Goal: Transaction & Acquisition: Book appointment/travel/reservation

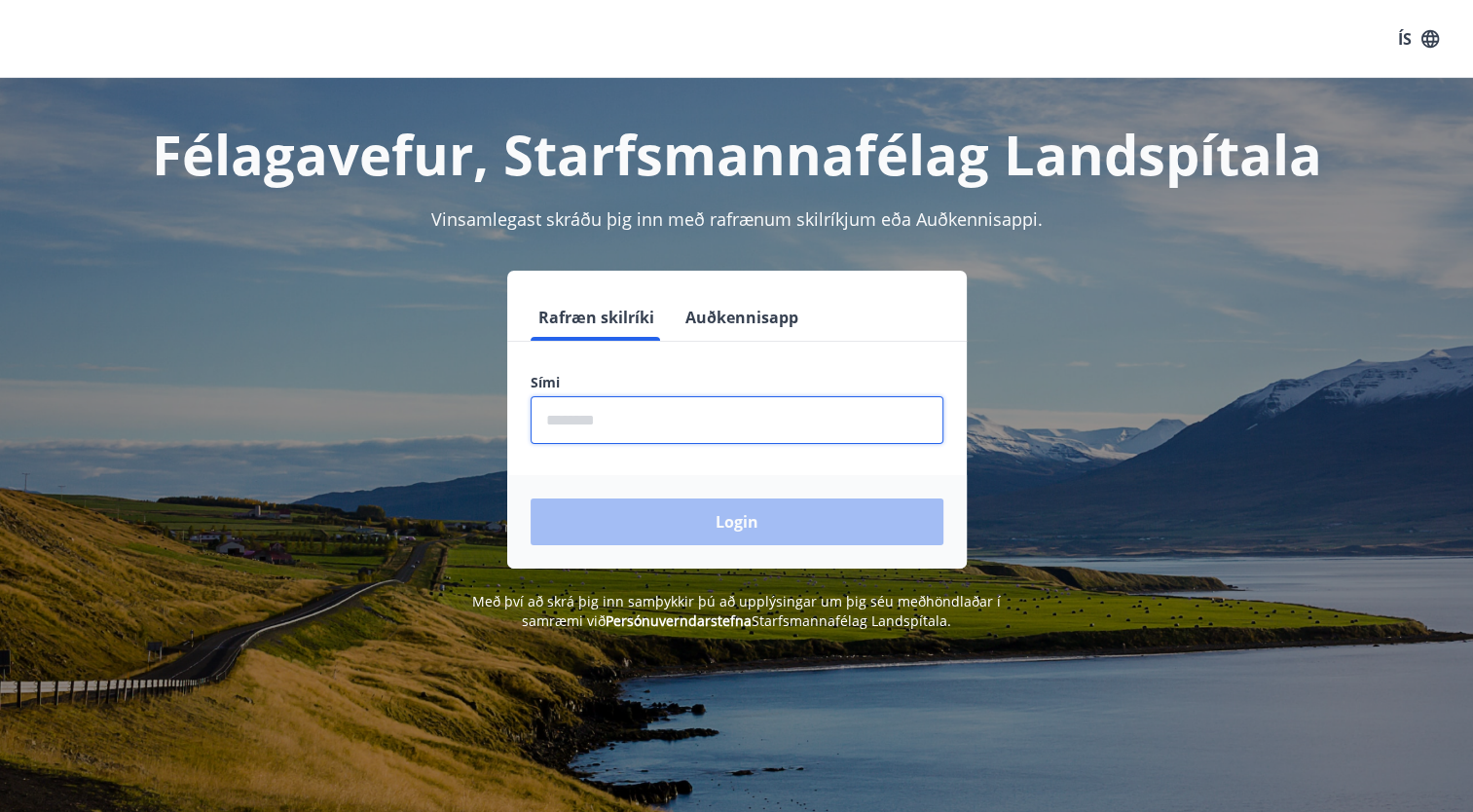
click at [548, 432] on input "phone" at bounding box center [737, 420] width 413 height 47
type input "********"
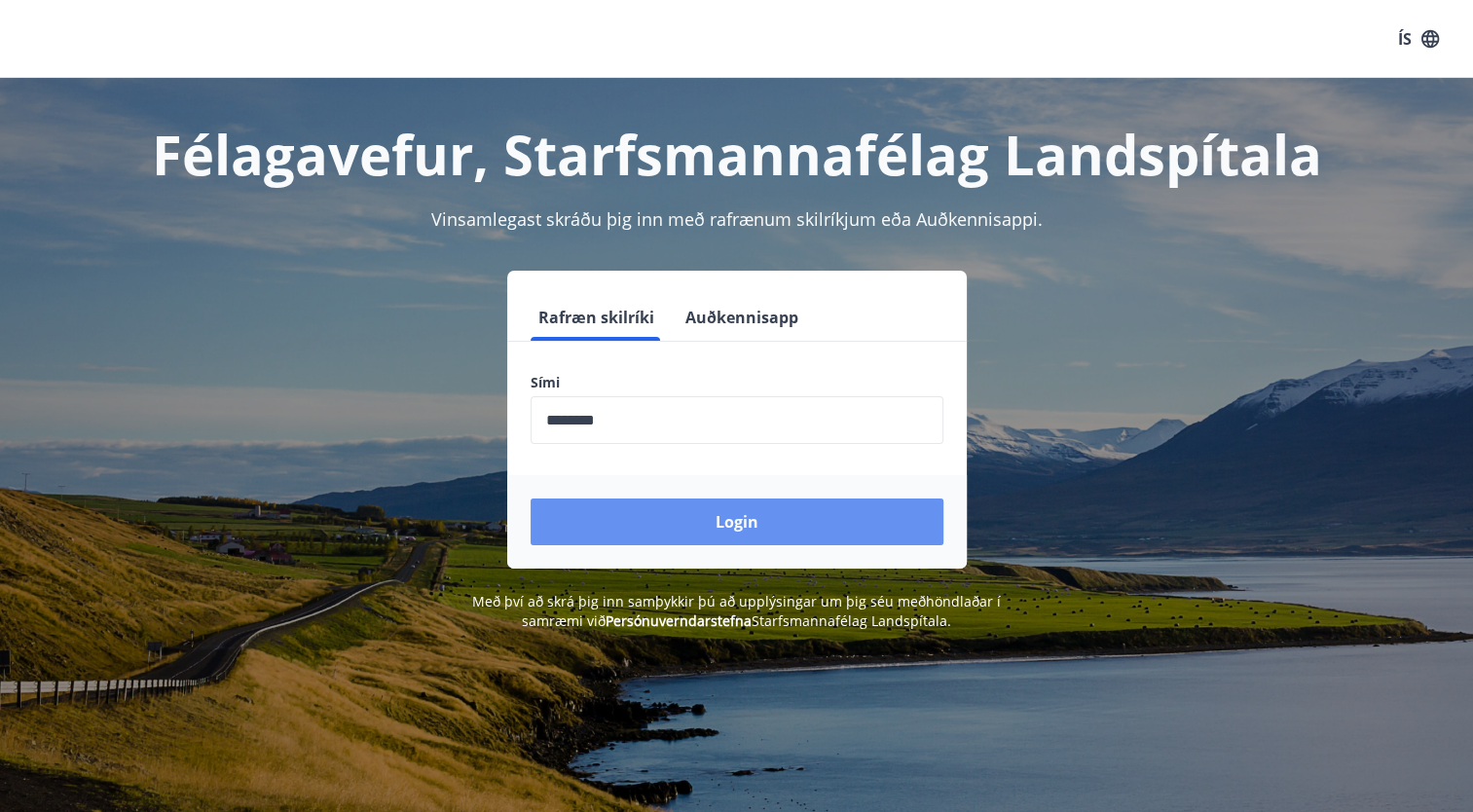
drag, startPoint x: 723, startPoint y: 520, endPoint x: 722, endPoint y: 474, distance: 46.0
click at [722, 475] on div "Login" at bounding box center [736, 522] width 459 height 94
click at [724, 525] on button "Login" at bounding box center [737, 522] width 413 height 46
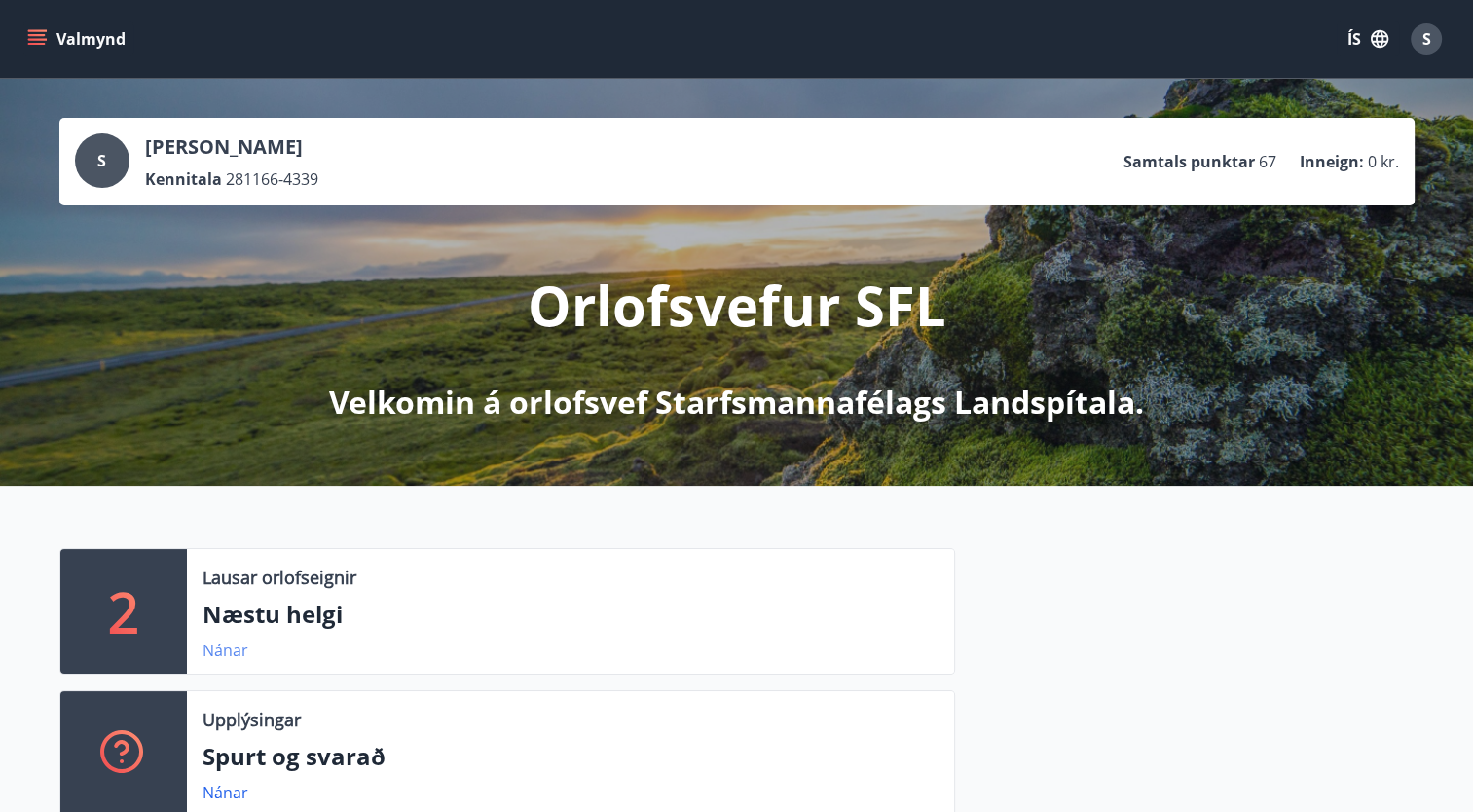
click at [224, 649] on link "Nánar" at bounding box center [225, 650] width 45 height 22
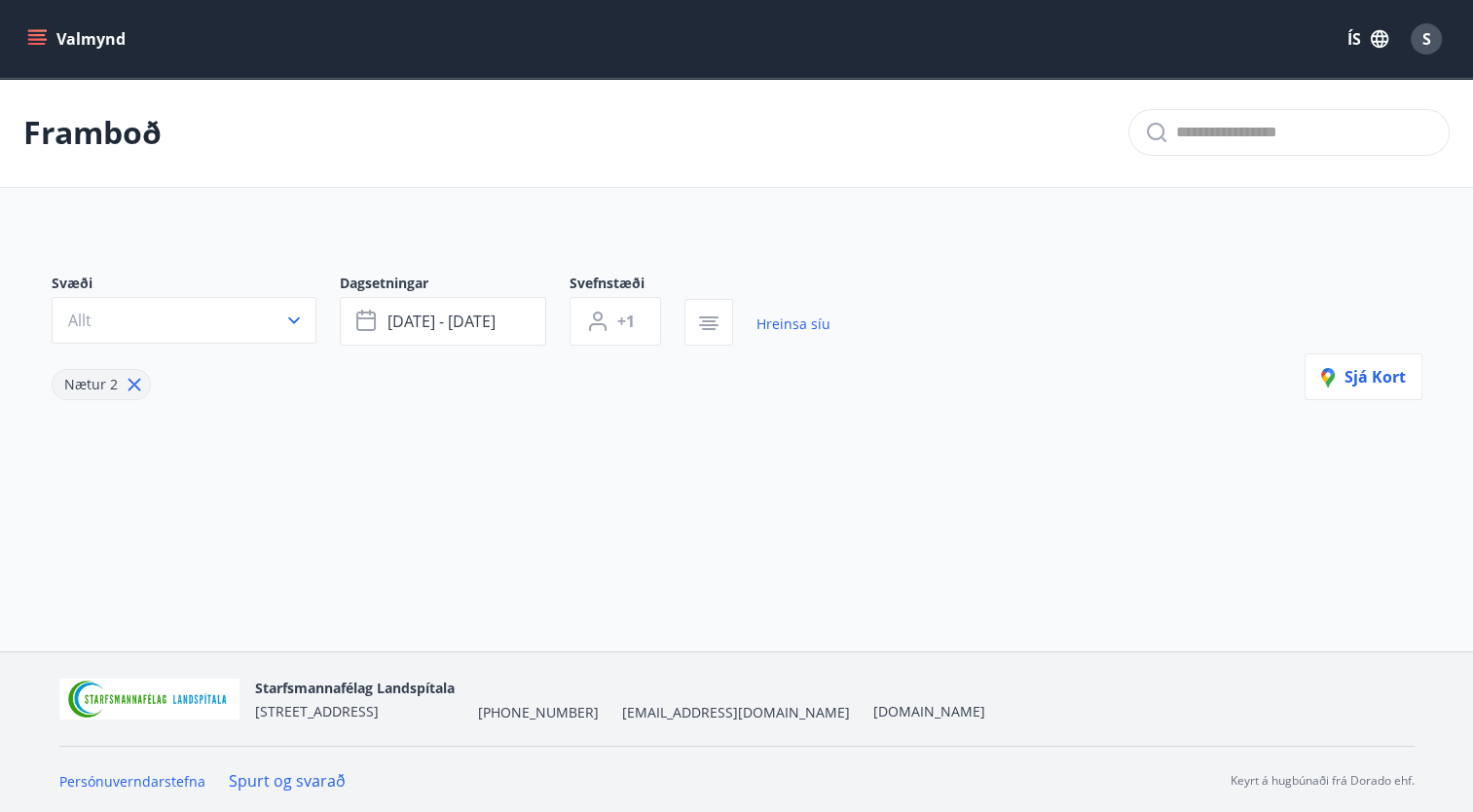
type input "*"
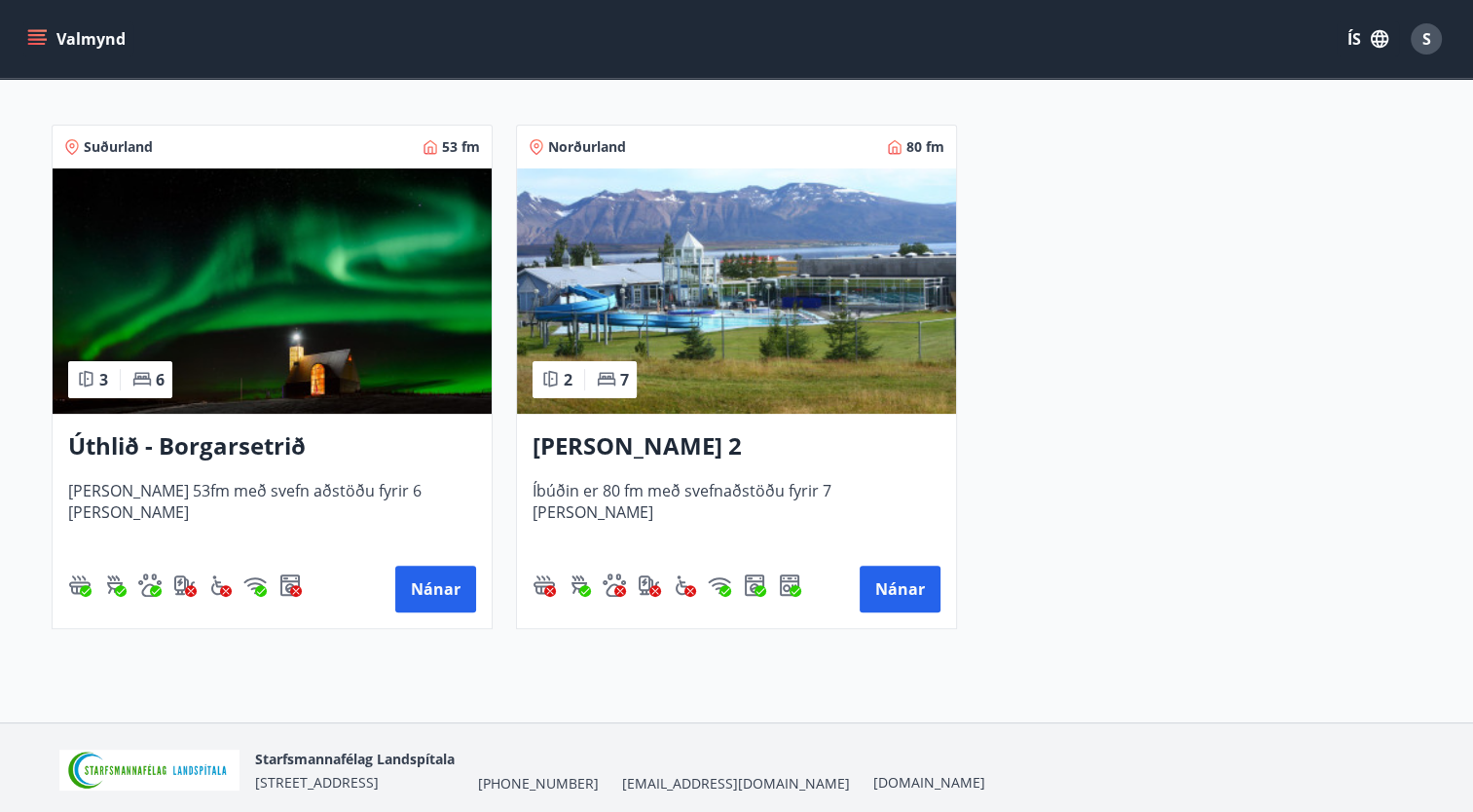
scroll to position [367, 0]
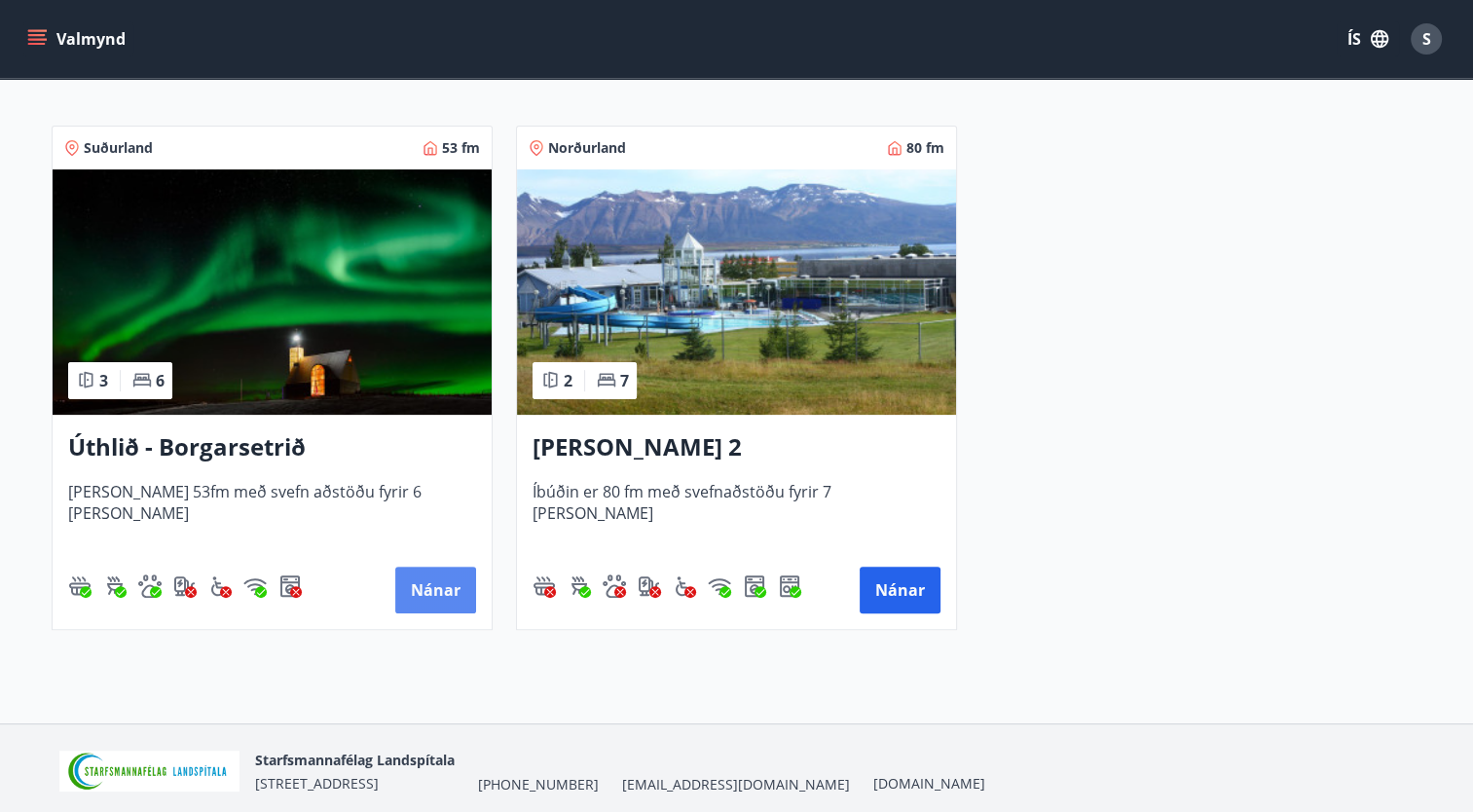
click at [438, 587] on button "Nánar" at bounding box center [436, 589] width 81 height 46
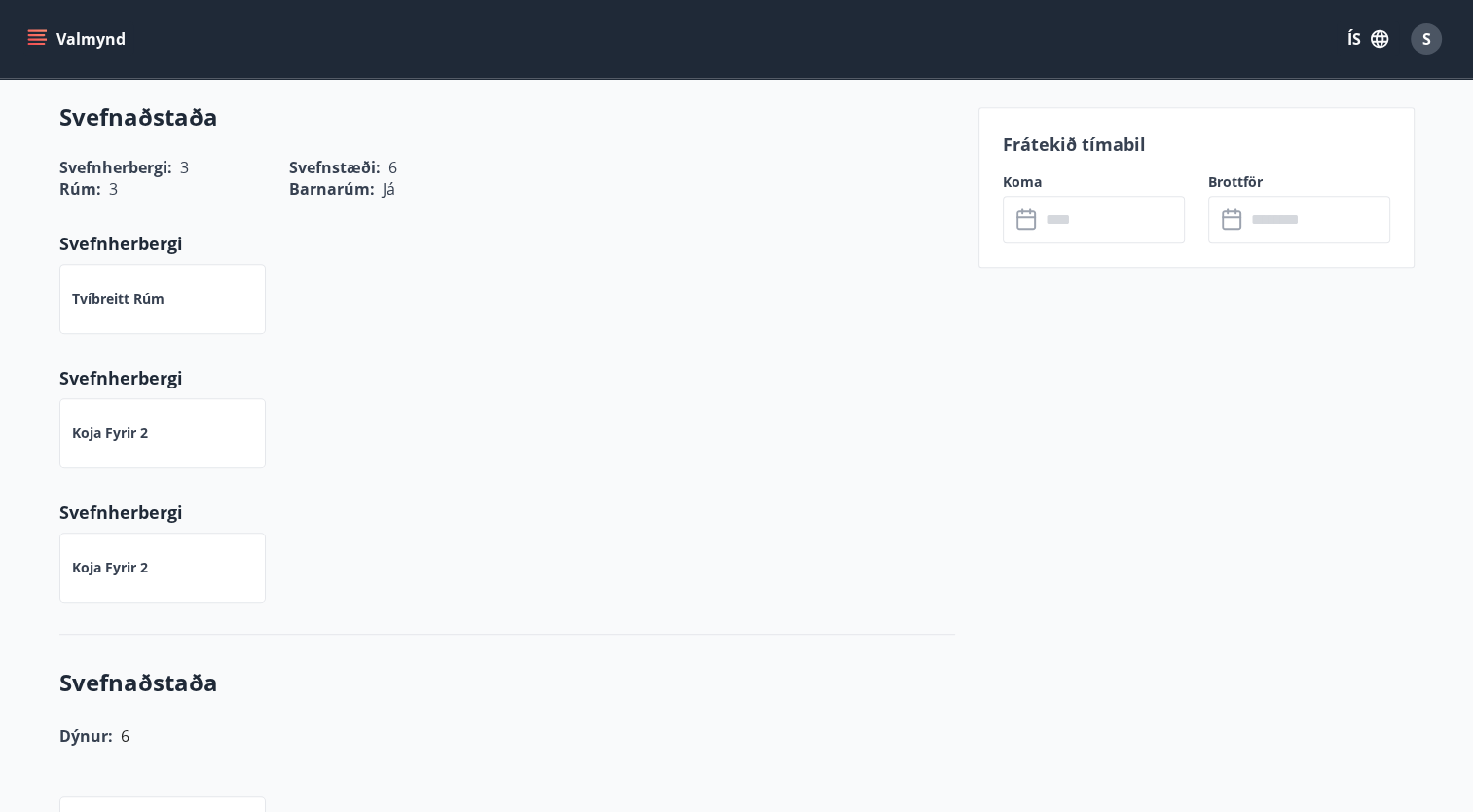
scroll to position [859, 0]
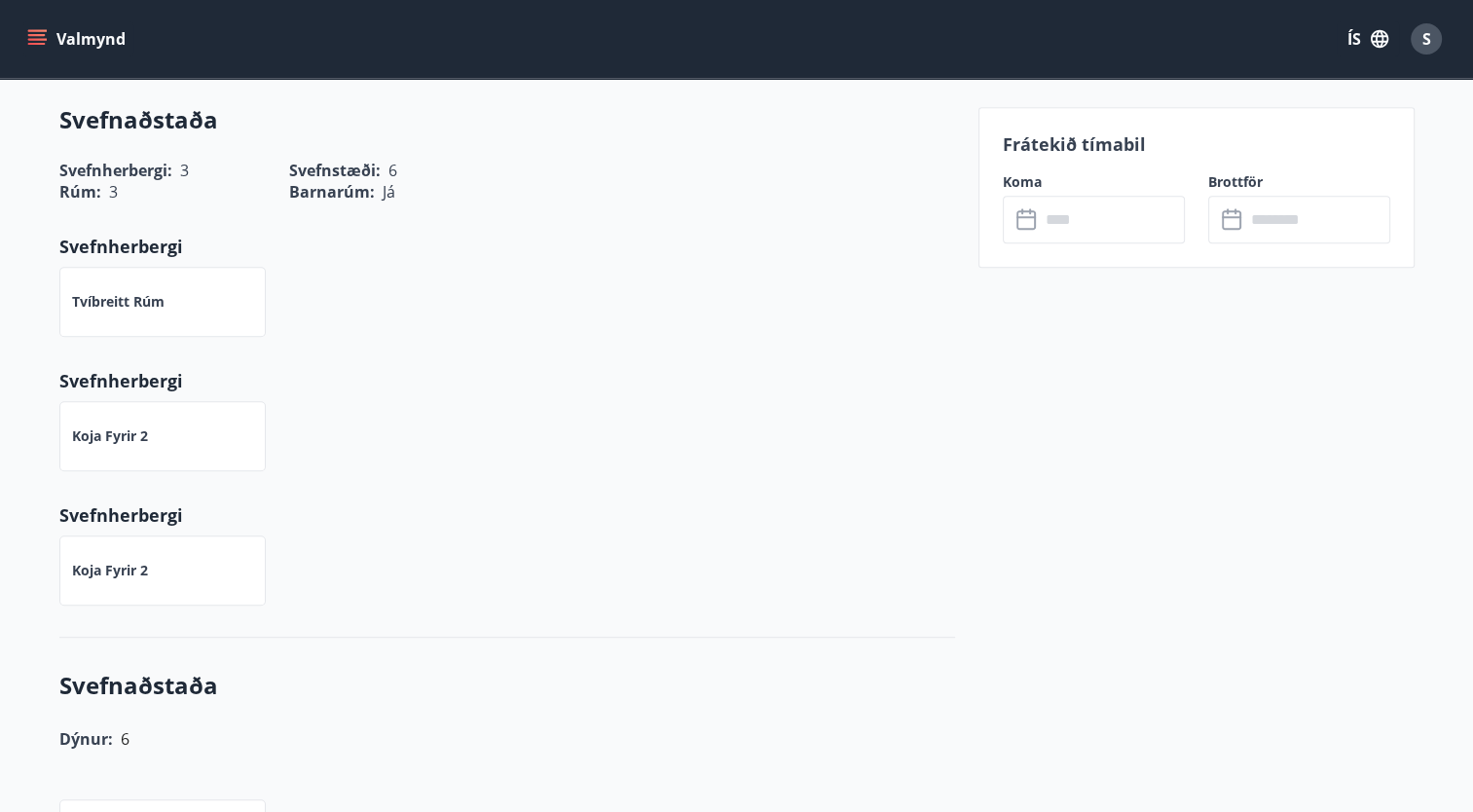
click at [1128, 228] on input "text" at bounding box center [1111, 219] width 145 height 47
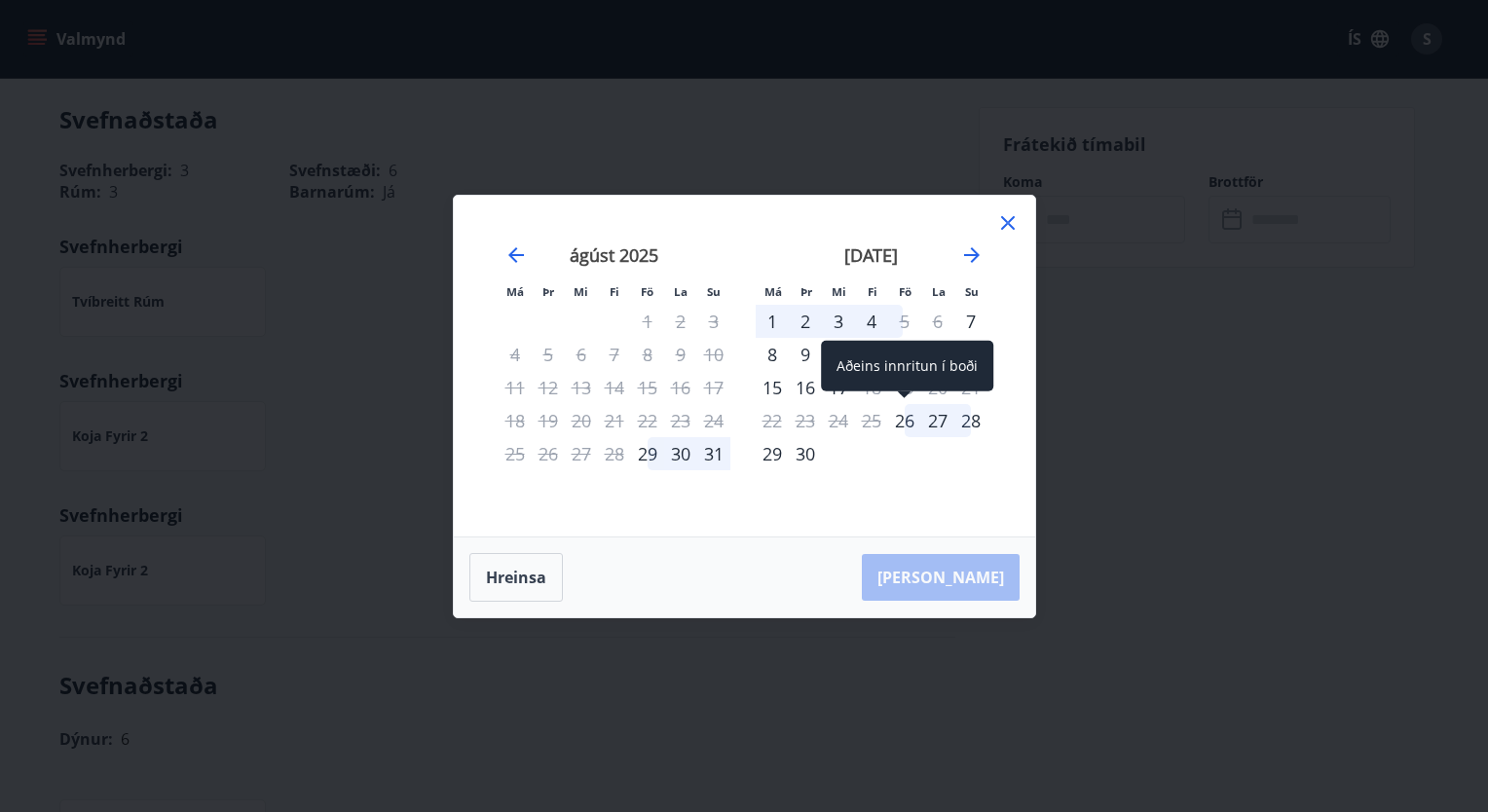
click at [898, 425] on div "26" at bounding box center [905, 421] width 34 height 34
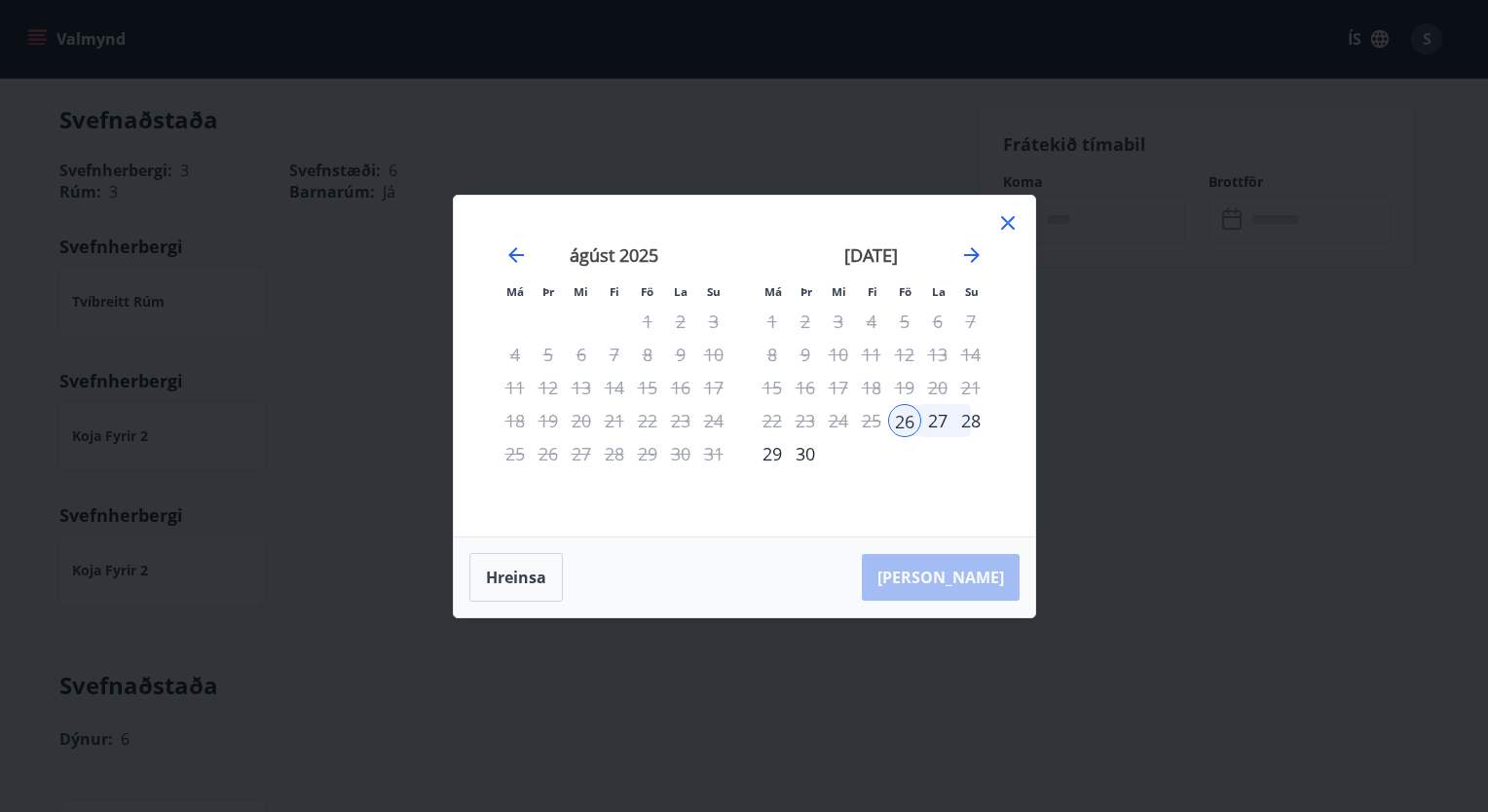
click at [977, 422] on div "28" at bounding box center [971, 421] width 34 height 34
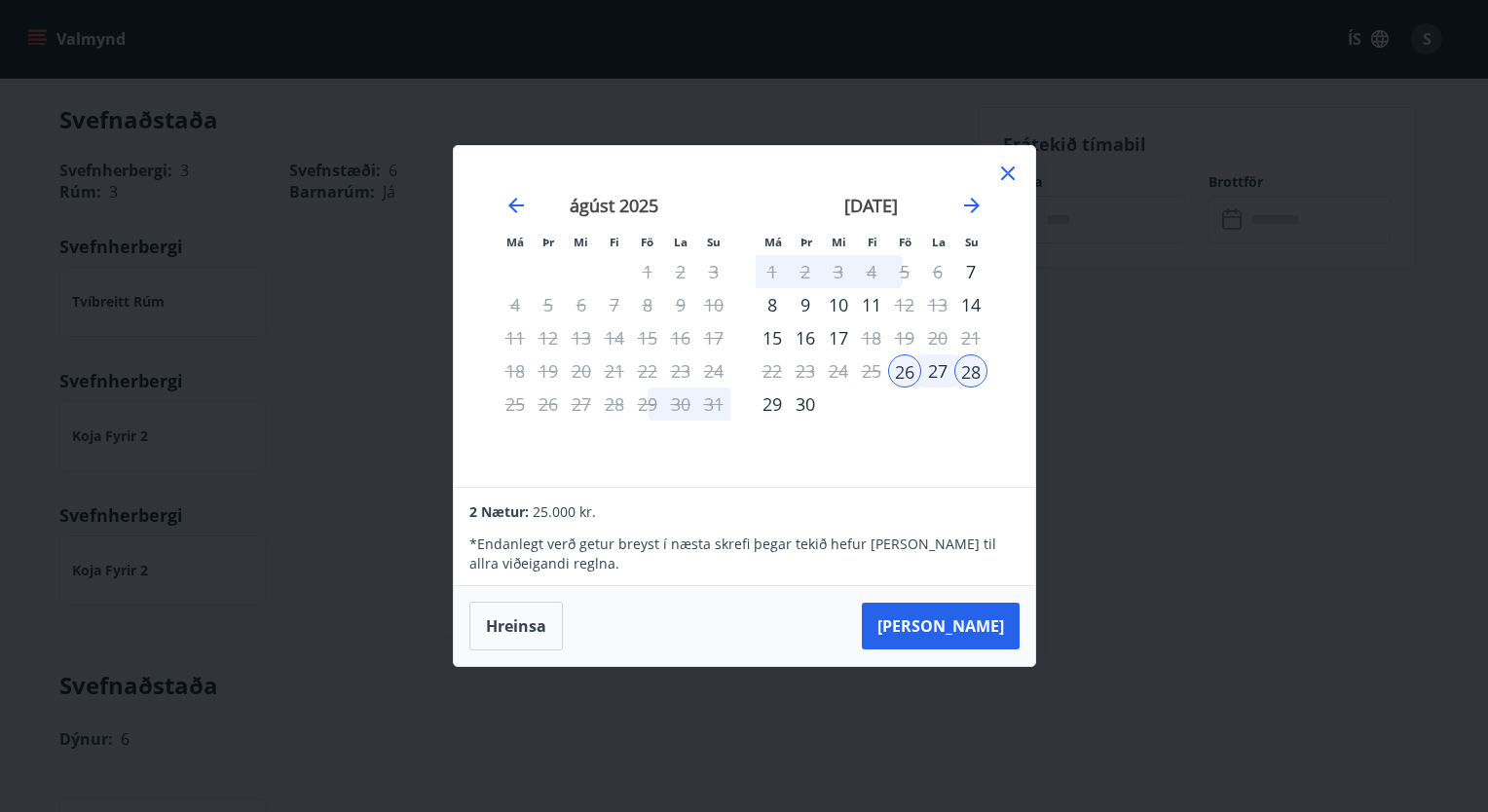
click at [1004, 170] on icon at bounding box center [1008, 173] width 14 height 14
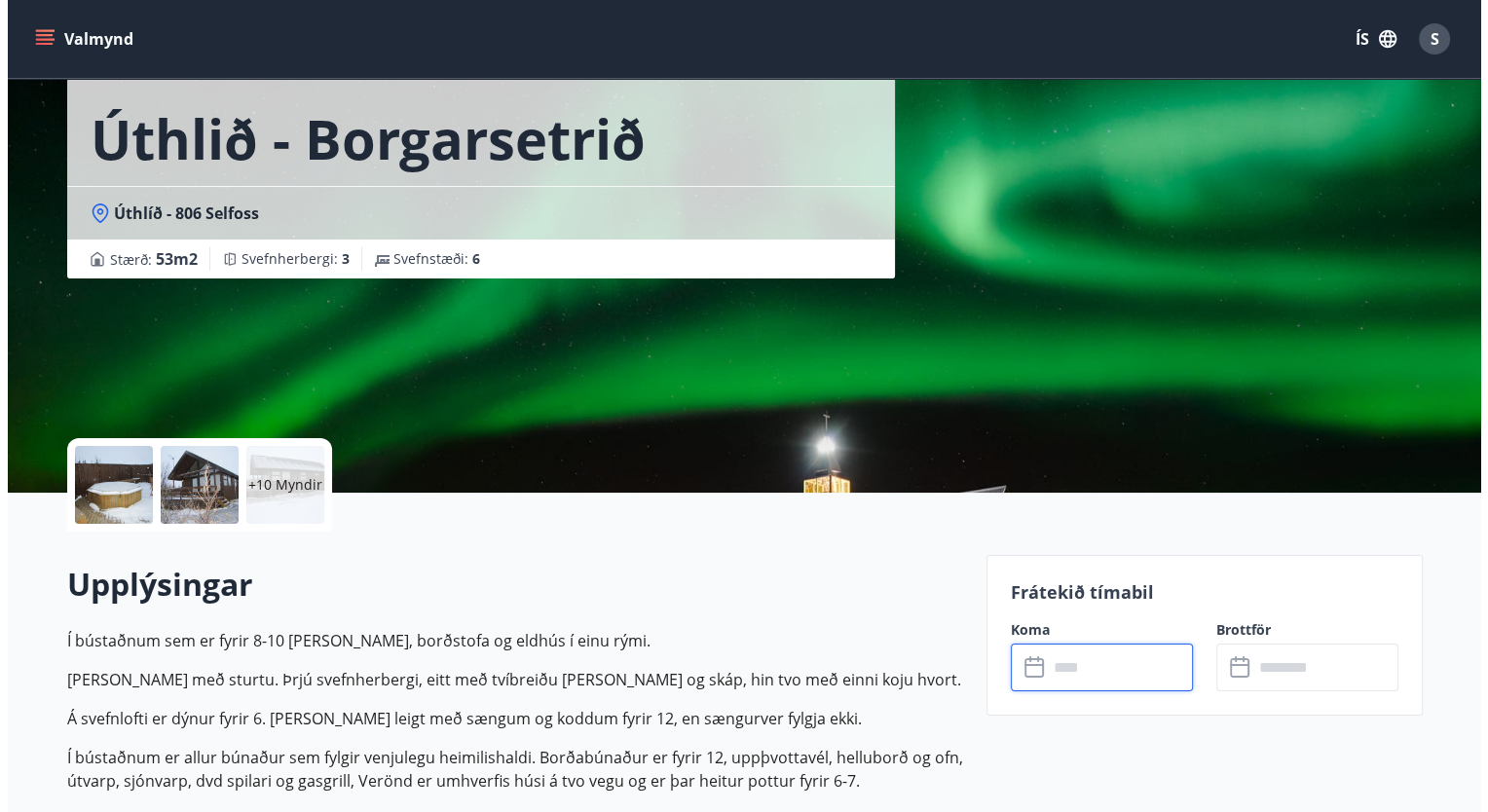
scroll to position [89, 0]
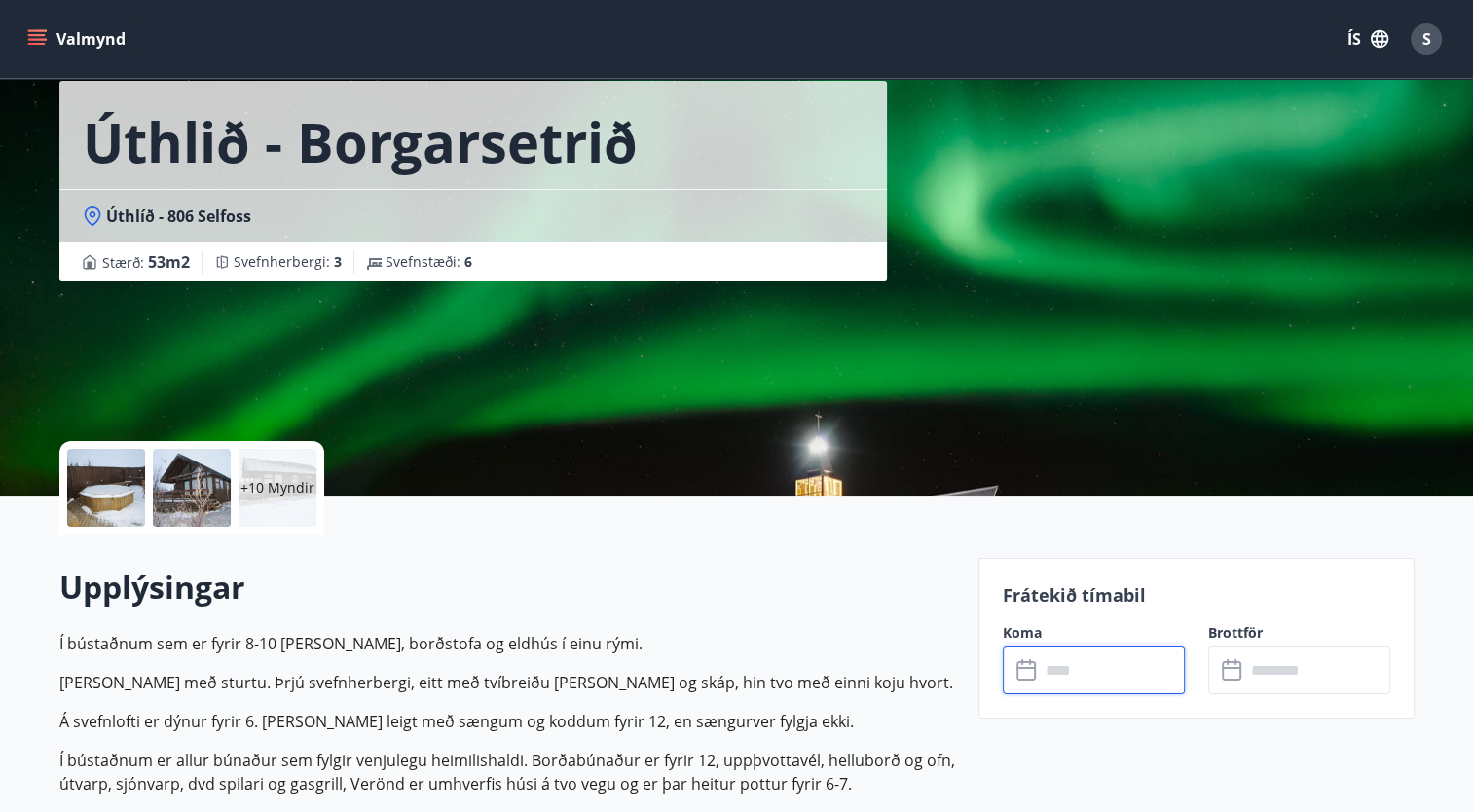
click at [263, 475] on div "+10 Myndir" at bounding box center [277, 487] width 78 height 78
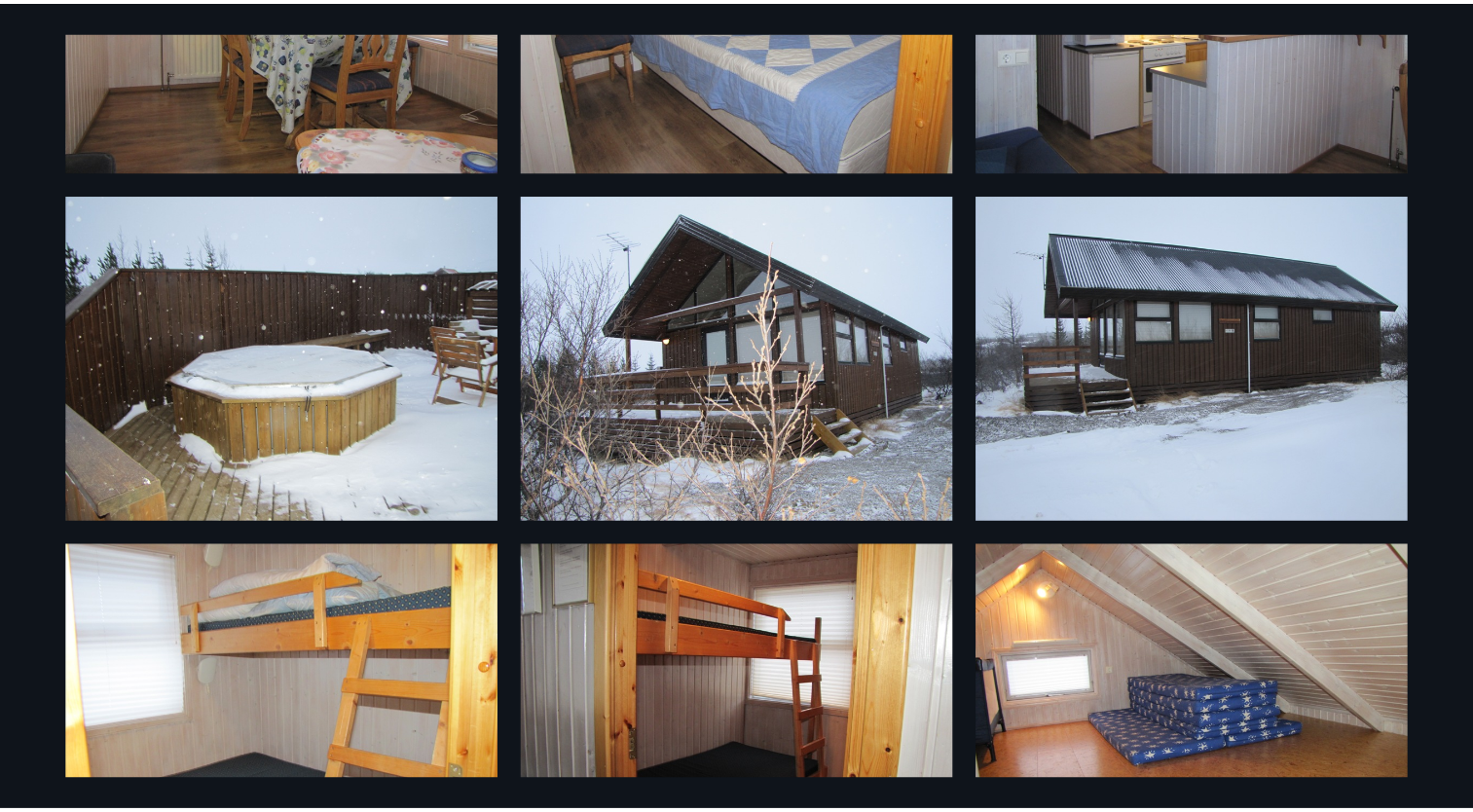
scroll to position [0, 0]
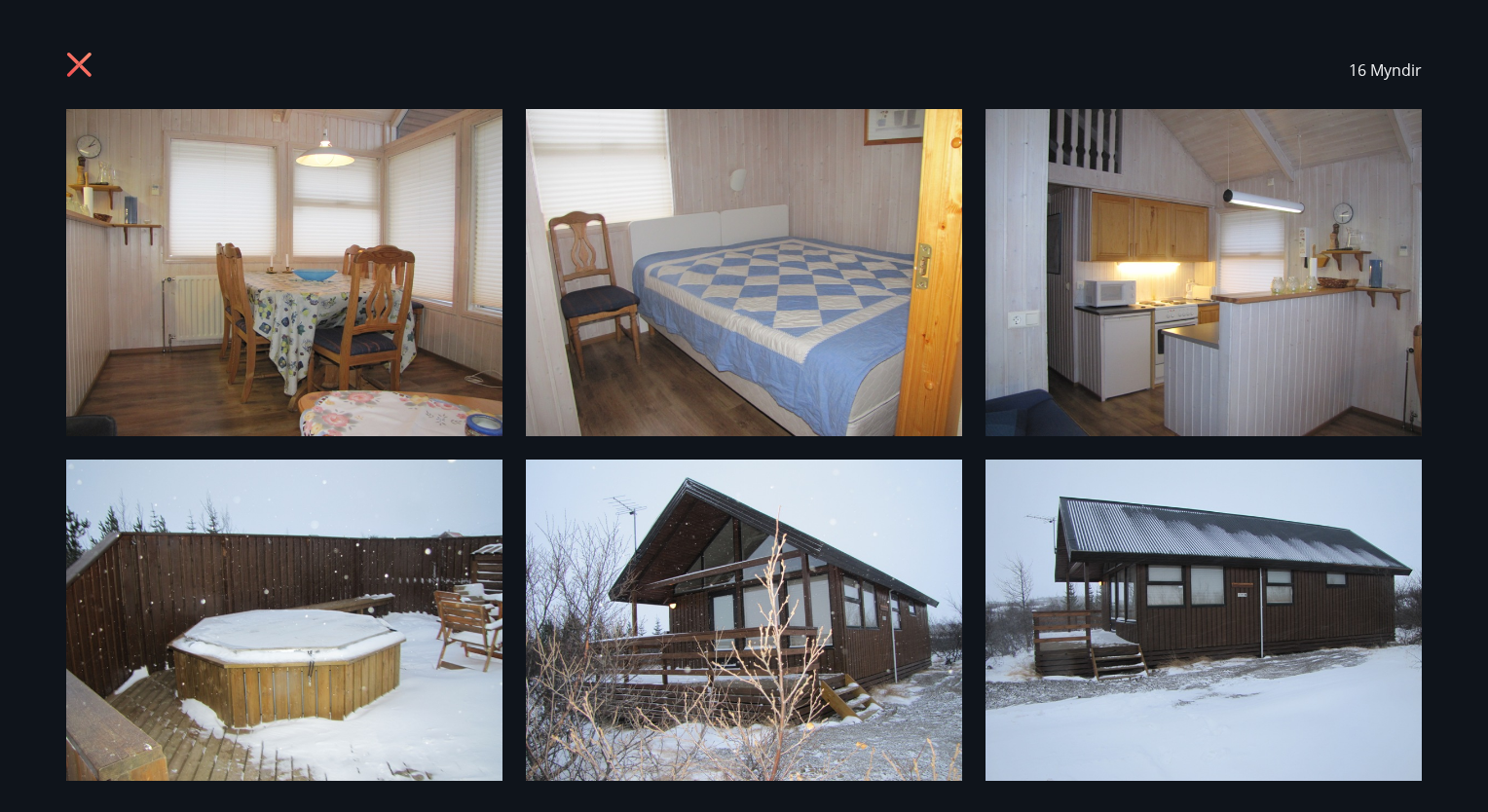
click at [806, 316] on img at bounding box center [743, 272] width 436 height 327
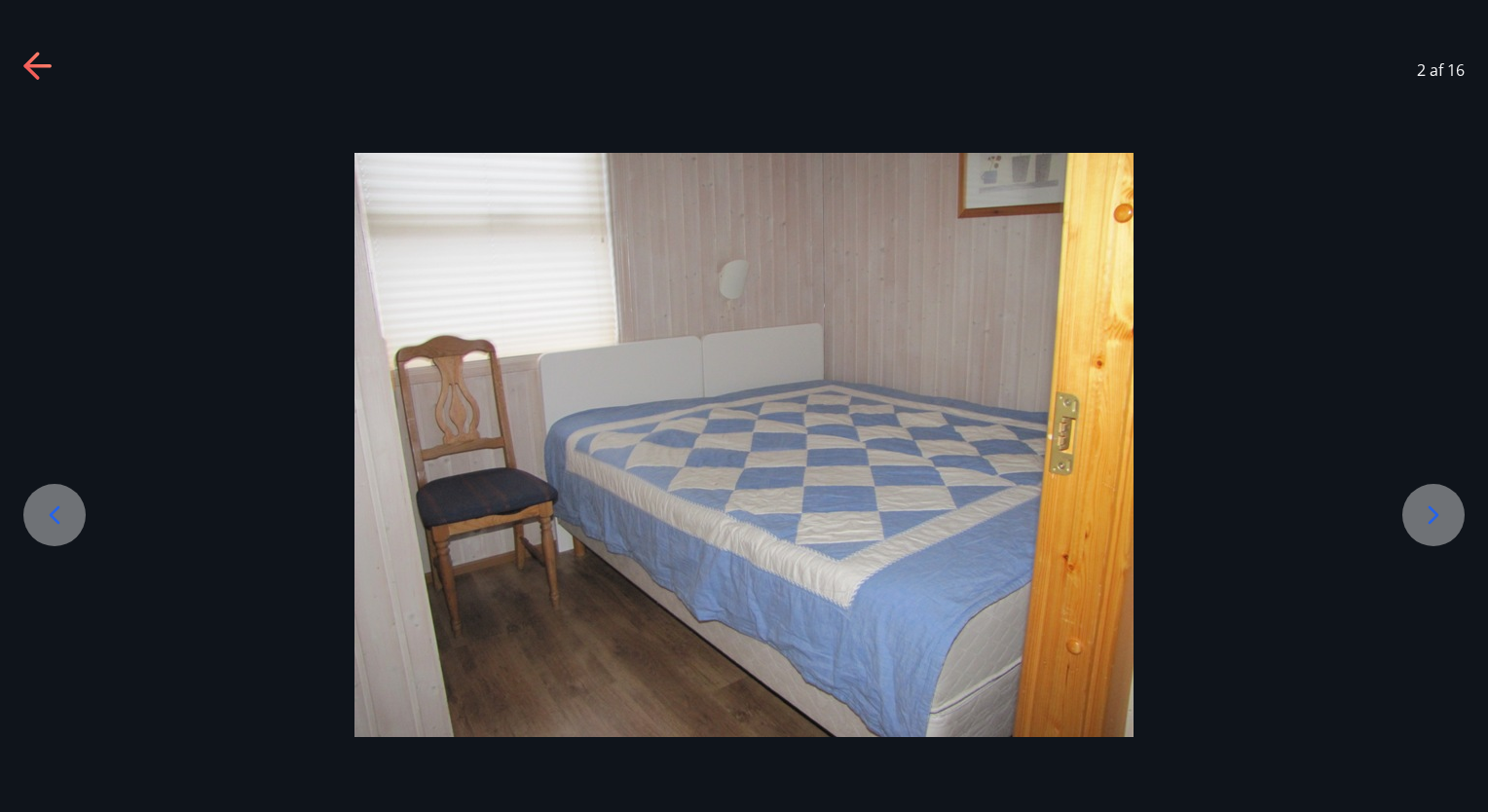
click at [41, 67] on icon at bounding box center [38, 66] width 28 height 4
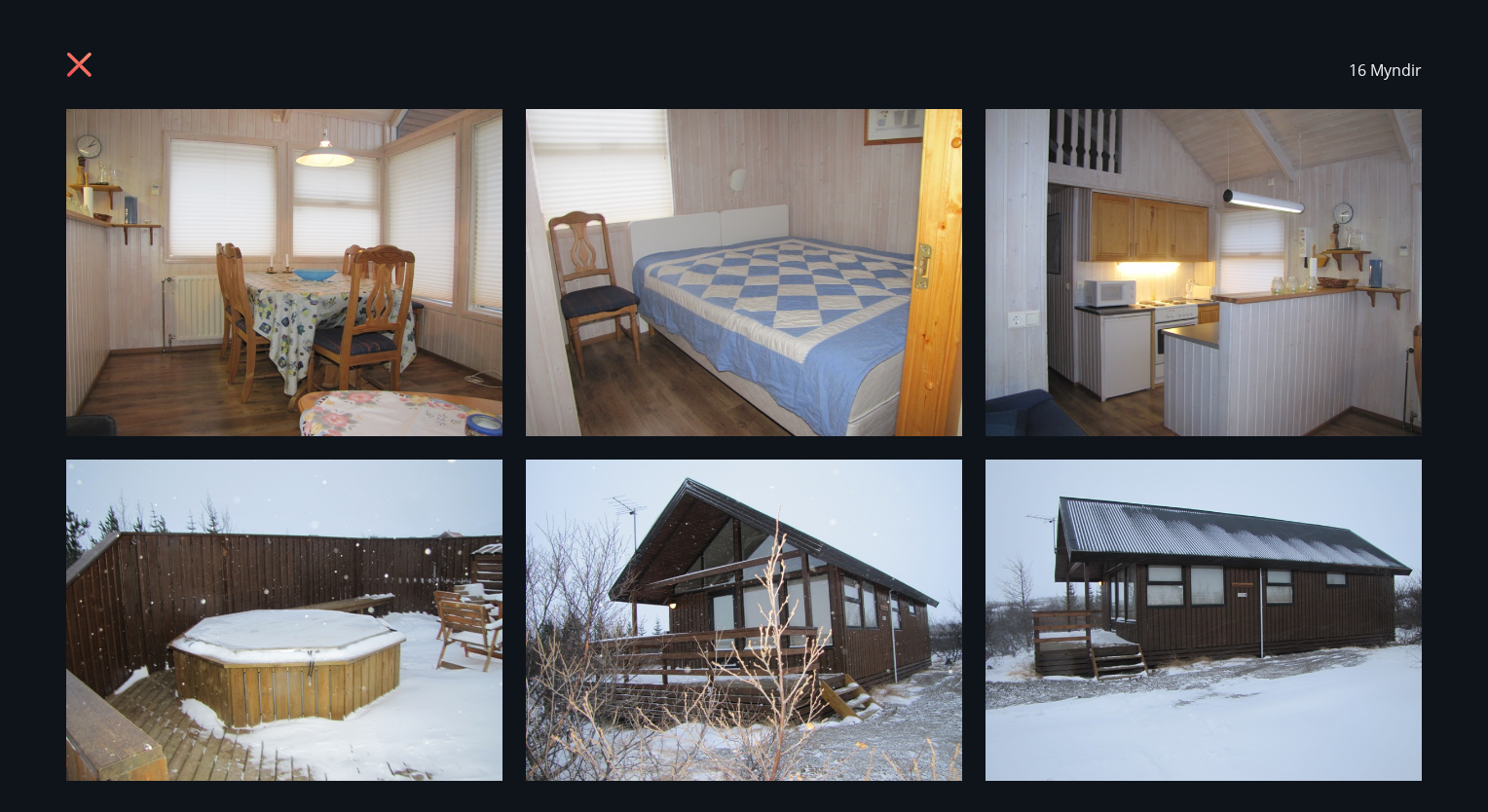
click at [76, 64] on icon at bounding box center [82, 67] width 32 height 32
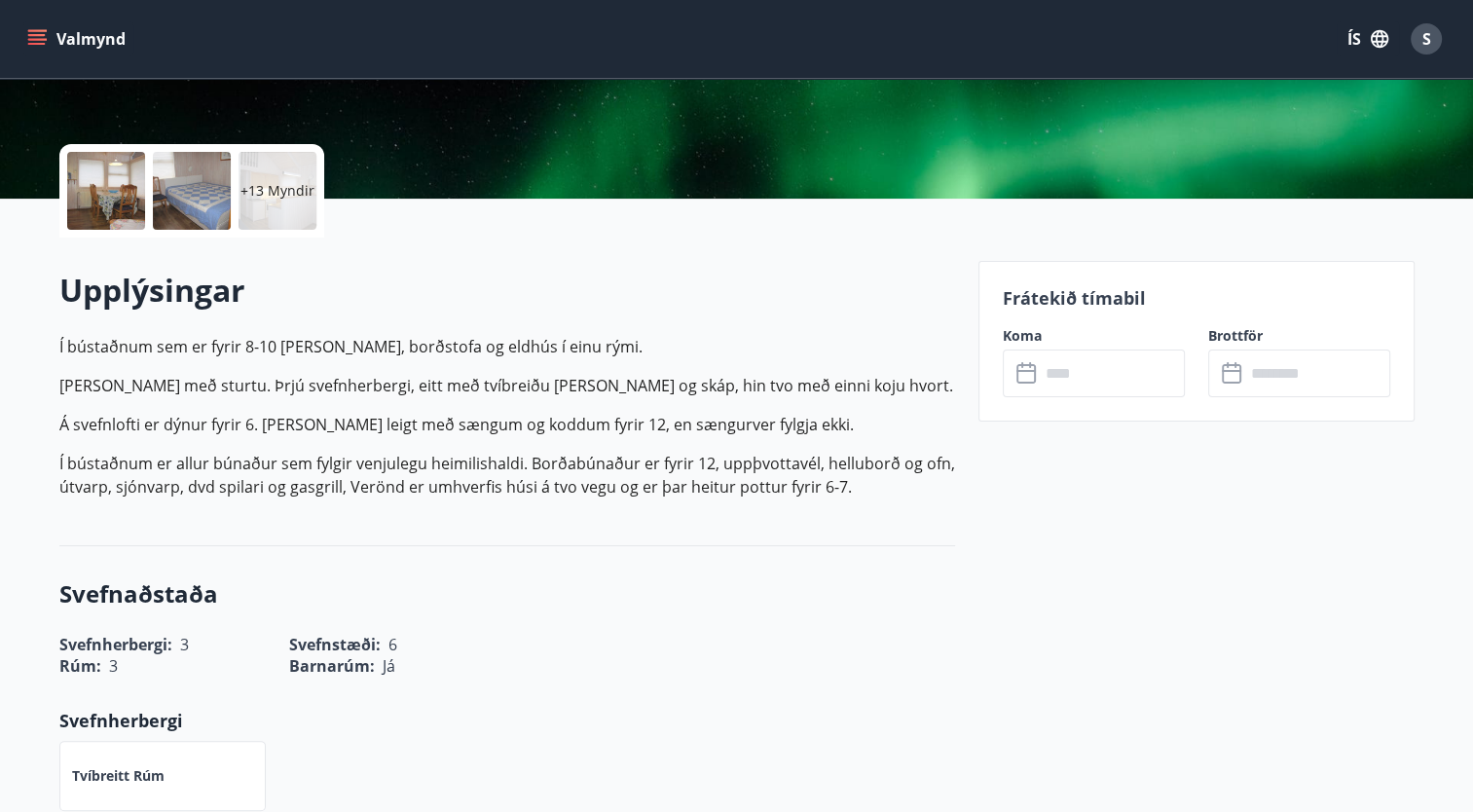
scroll to position [384, 0]
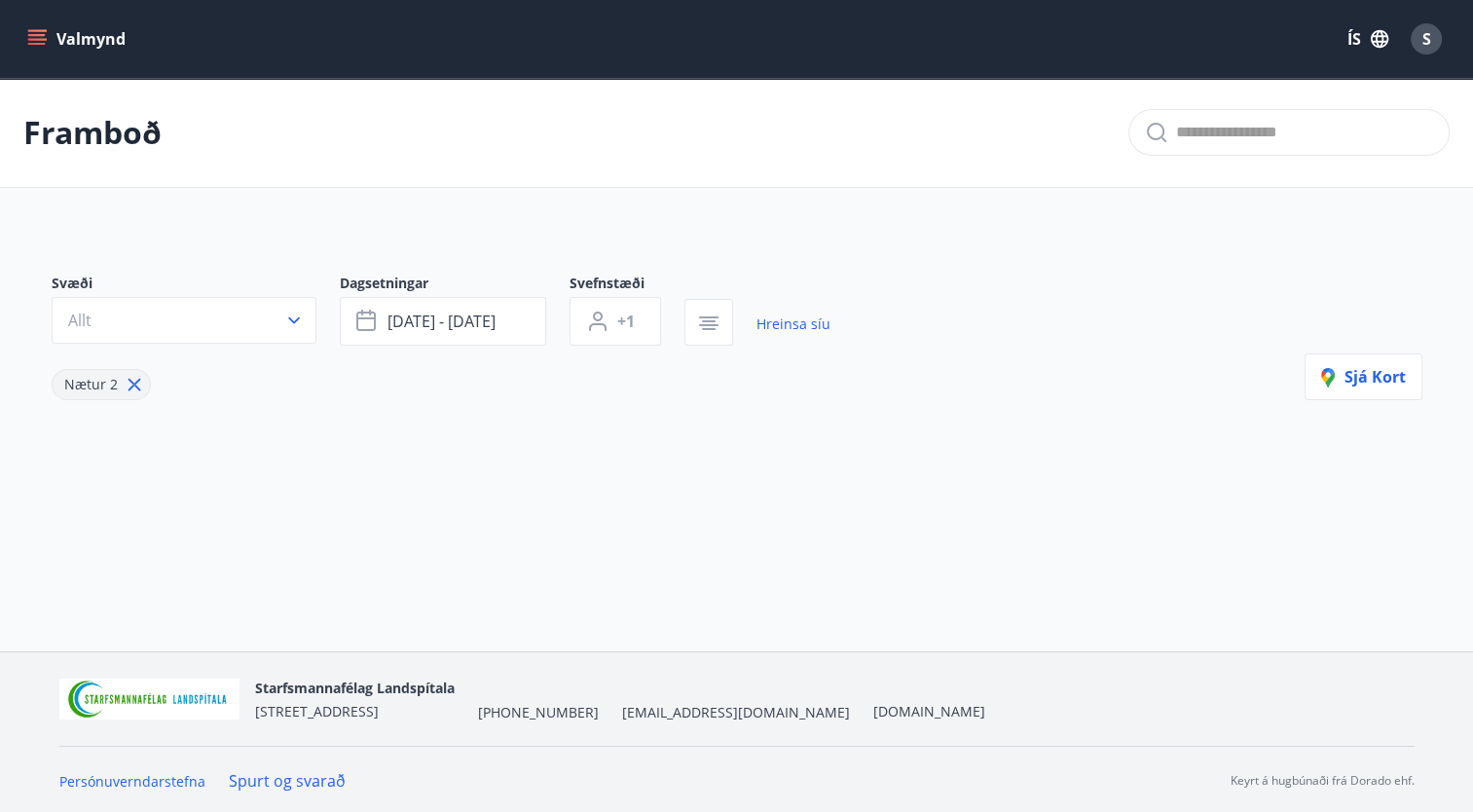
type input "*"
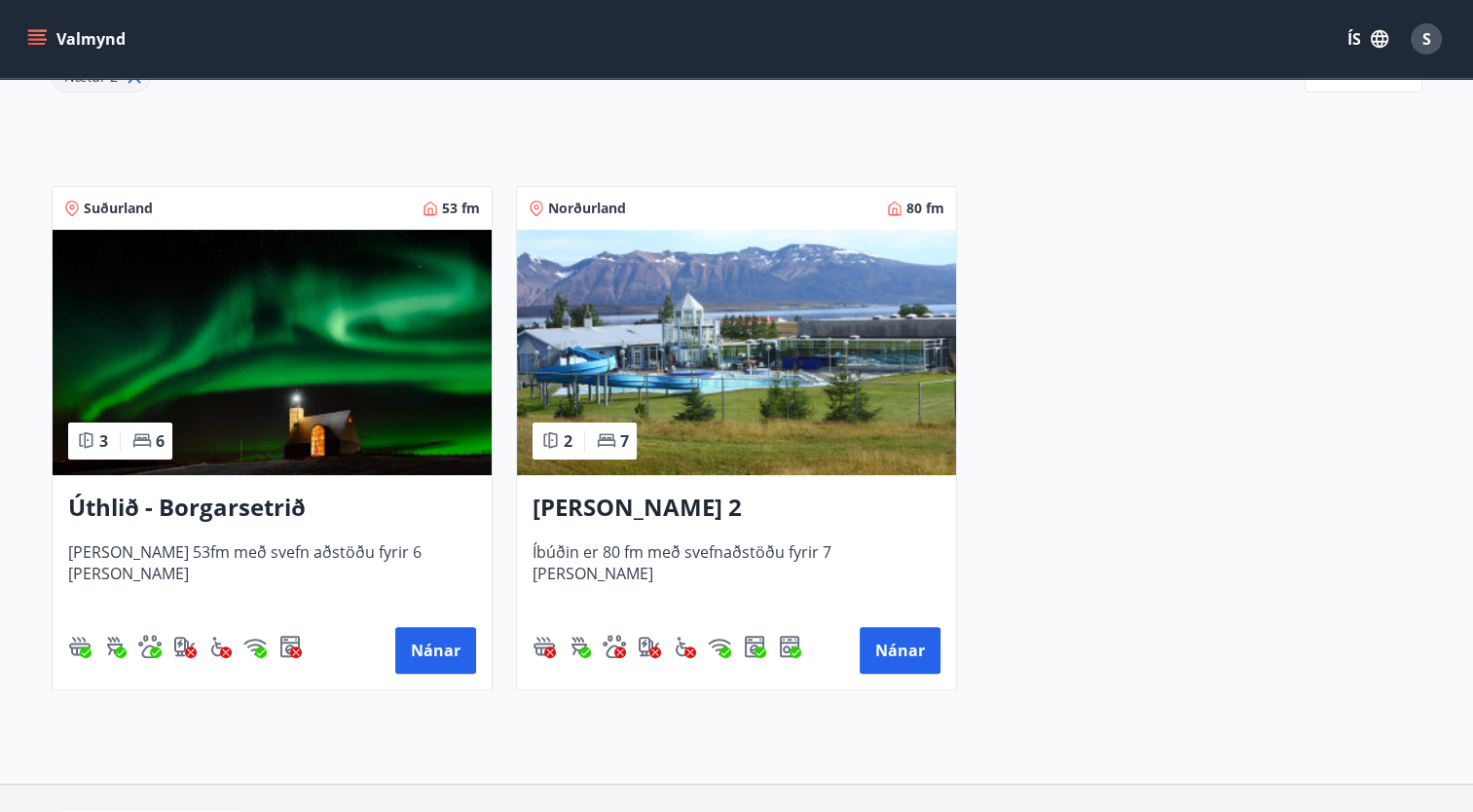
scroll to position [441, 0]
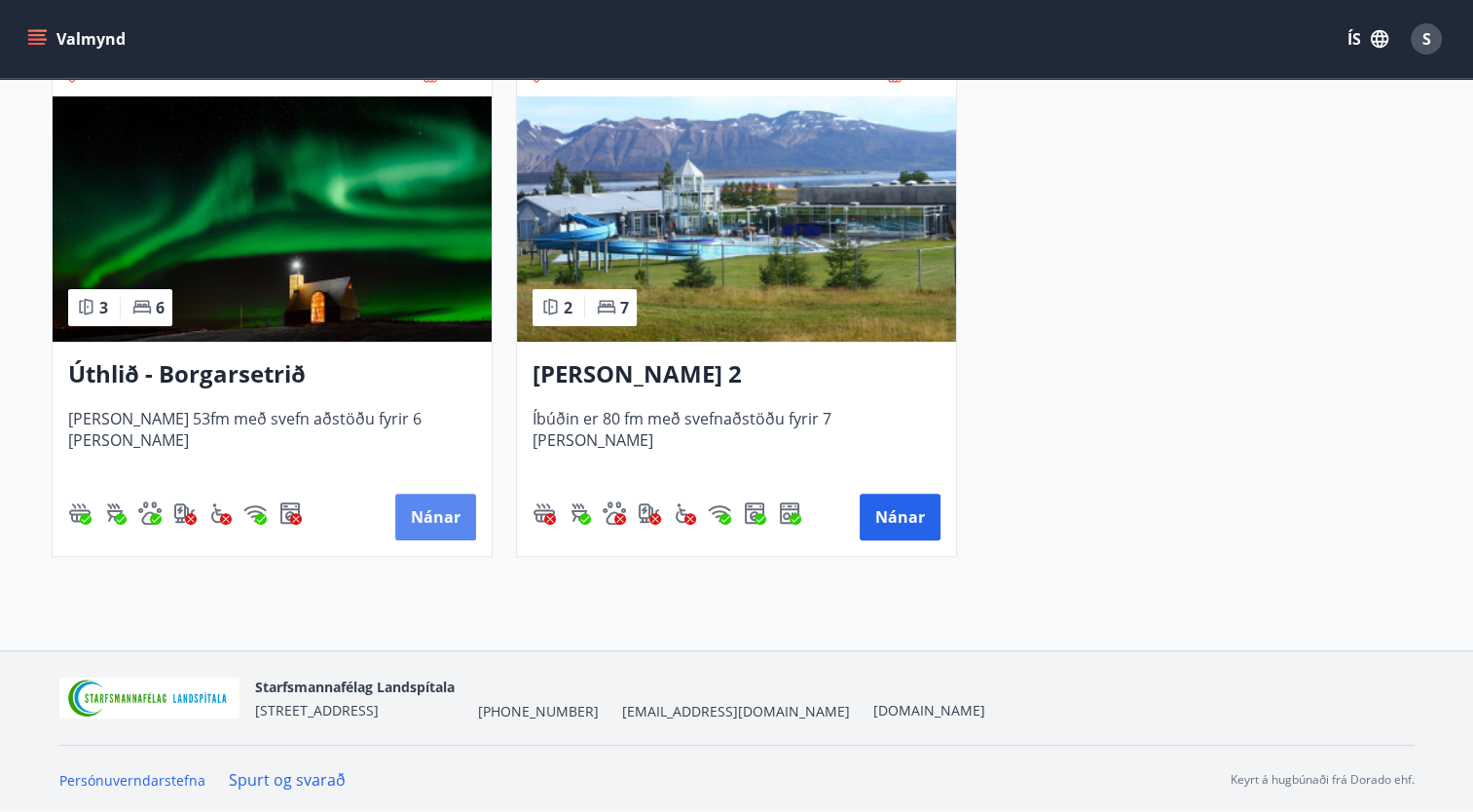
click at [437, 508] on button "Nánar" at bounding box center [436, 517] width 81 height 46
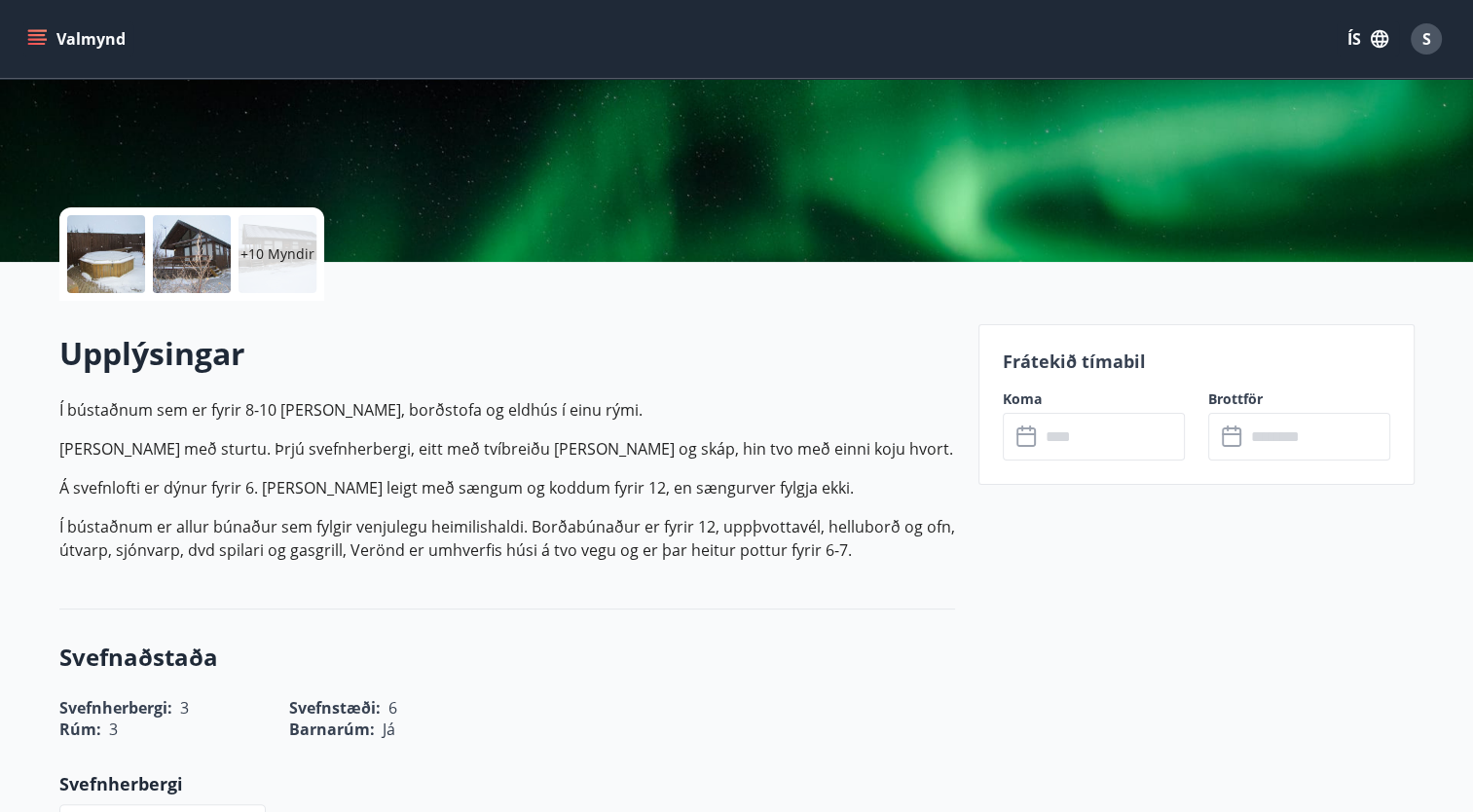
scroll to position [323, 0]
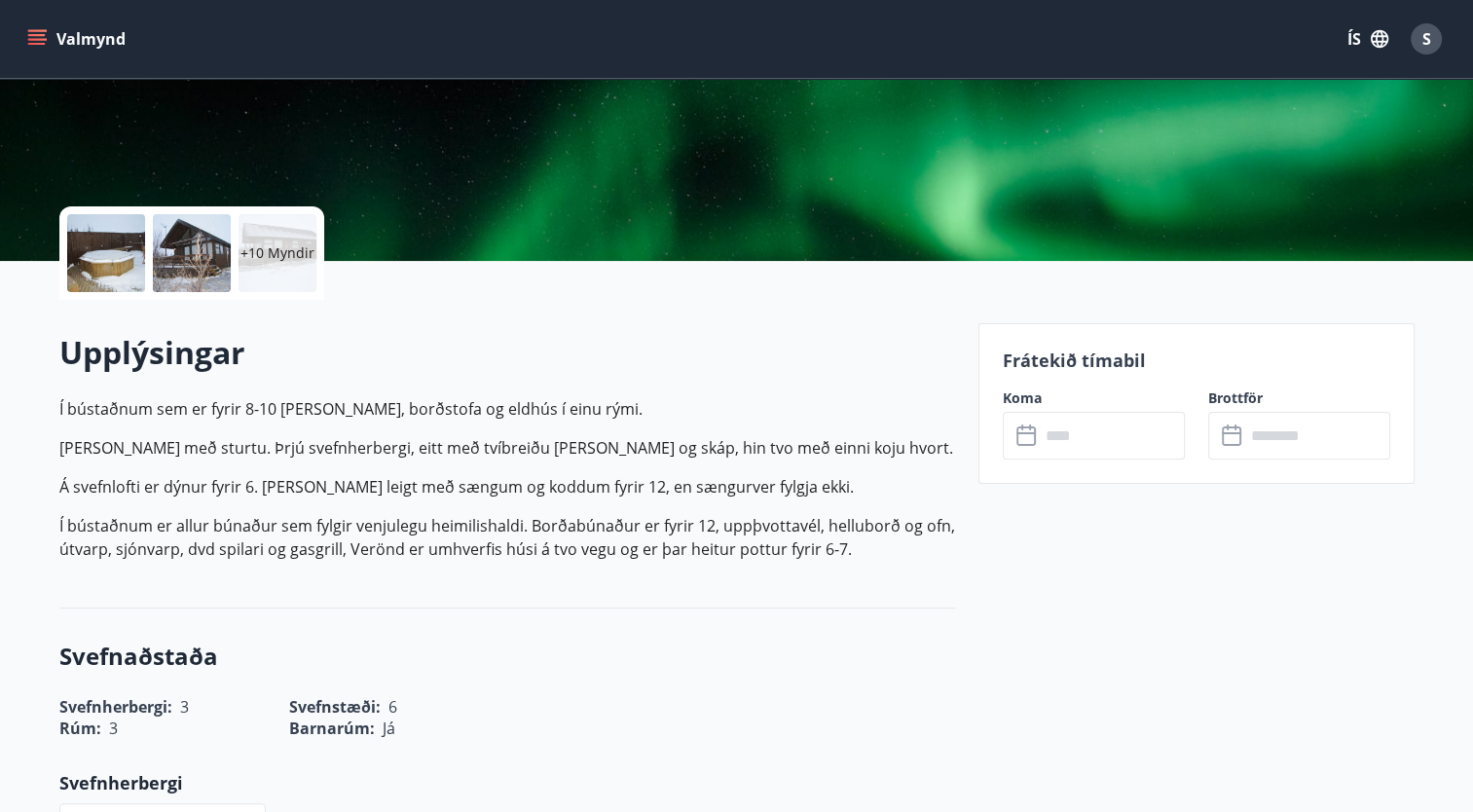
click at [1060, 441] on input "text" at bounding box center [1111, 436] width 145 height 47
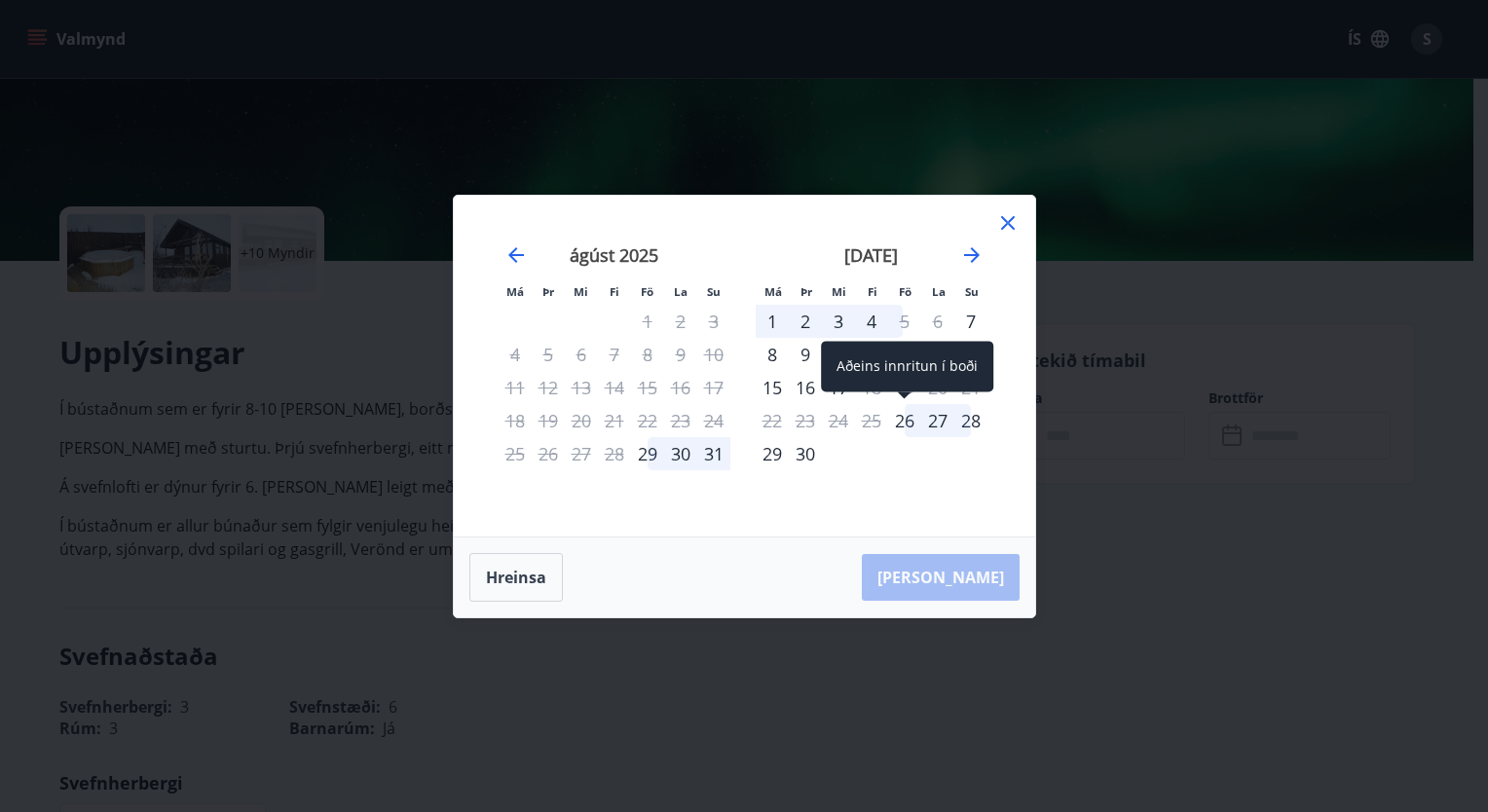
click at [903, 427] on div "26" at bounding box center [905, 421] width 34 height 34
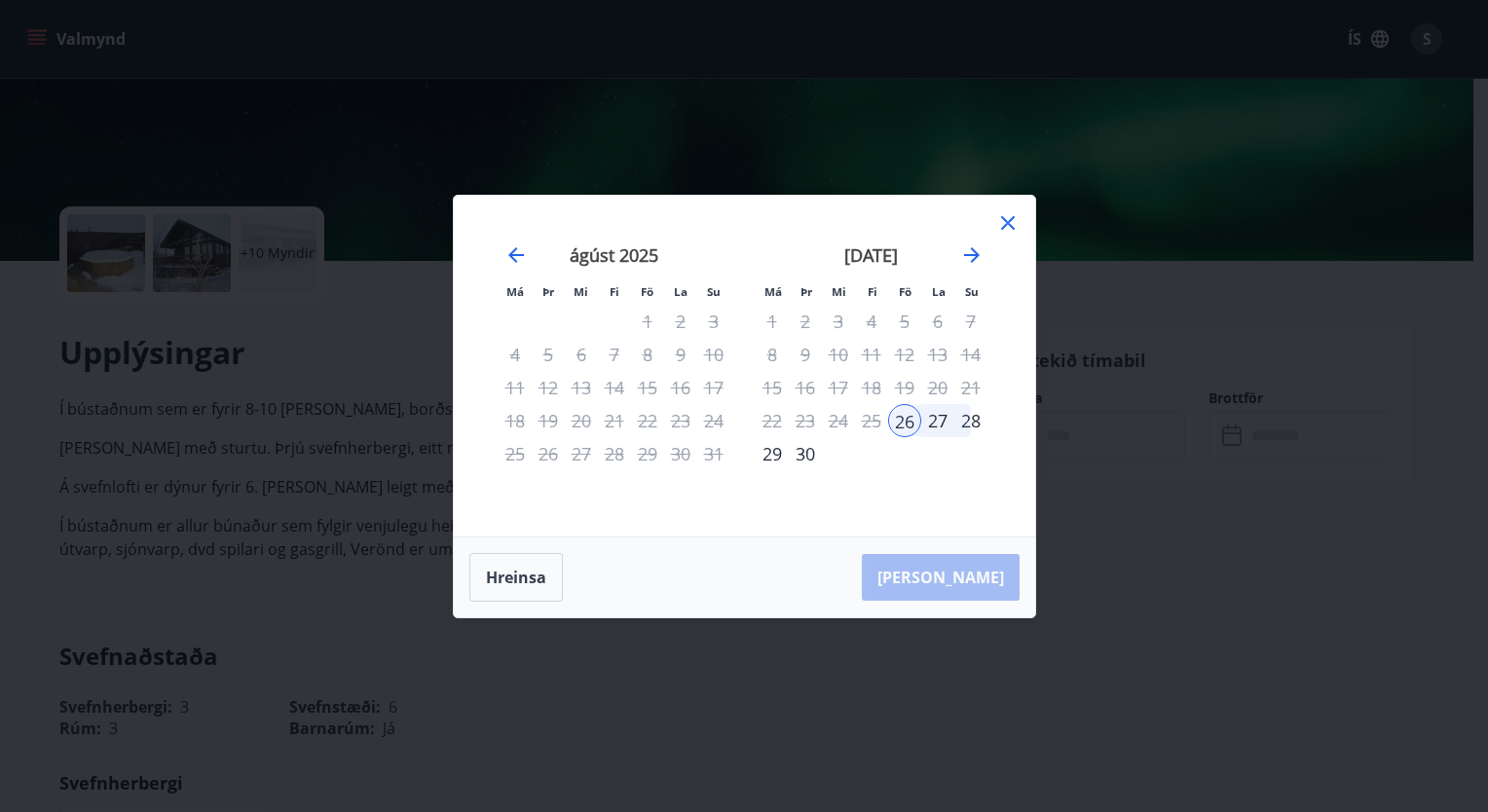
click at [973, 419] on div "28" at bounding box center [971, 421] width 34 height 34
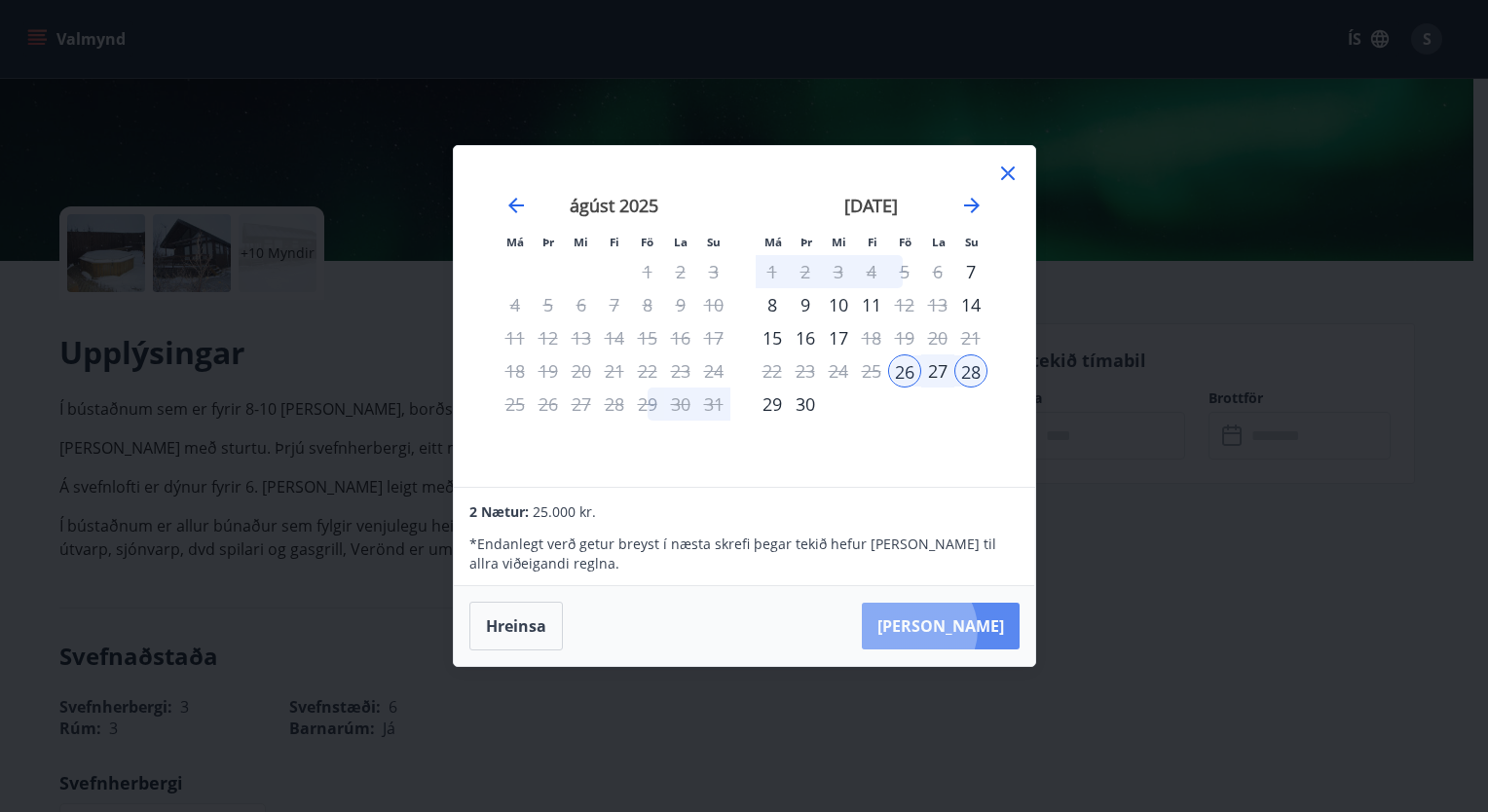
click at [977, 630] on button "[PERSON_NAME]" at bounding box center [941, 625] width 158 height 46
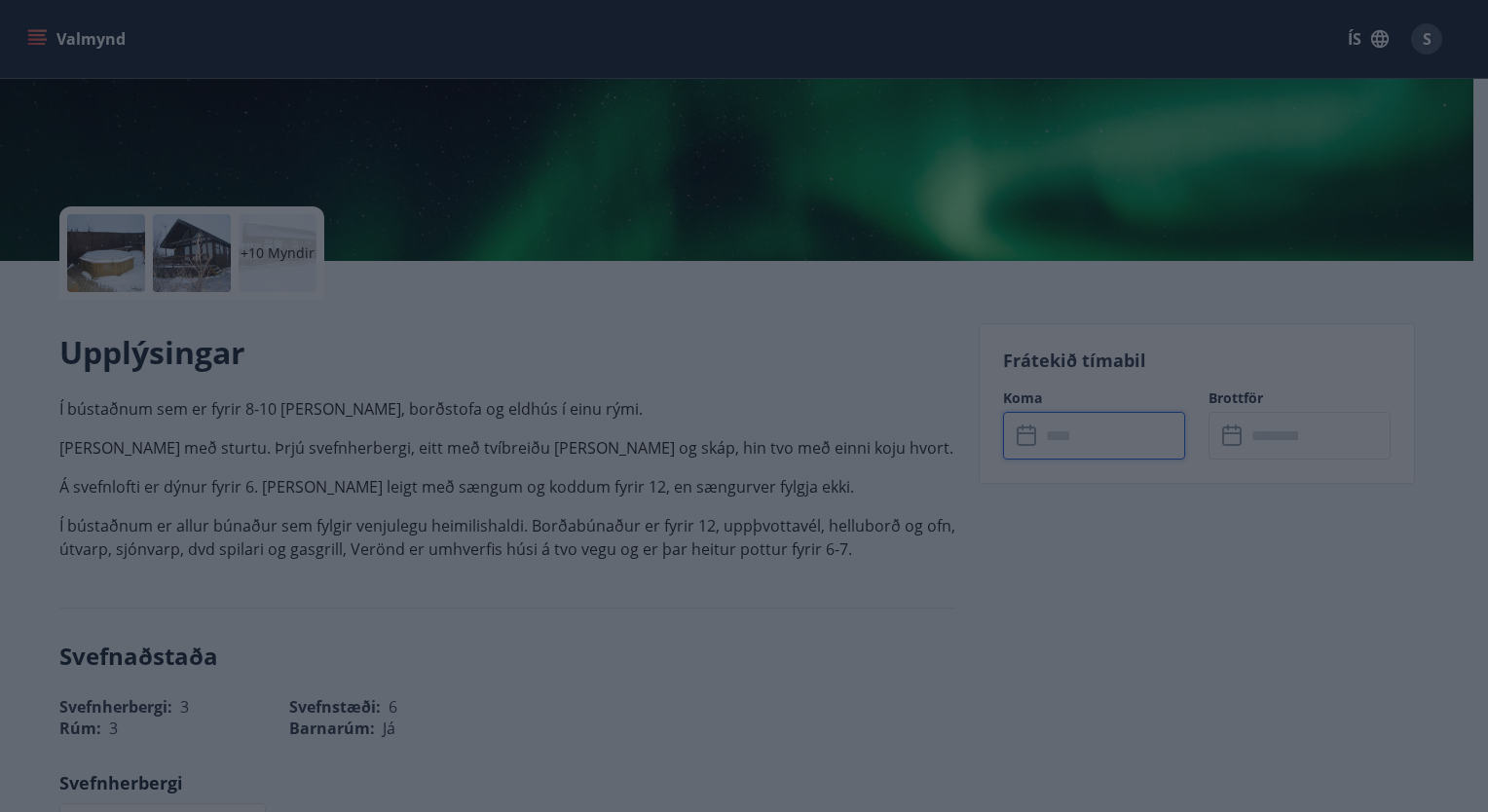
type input "******"
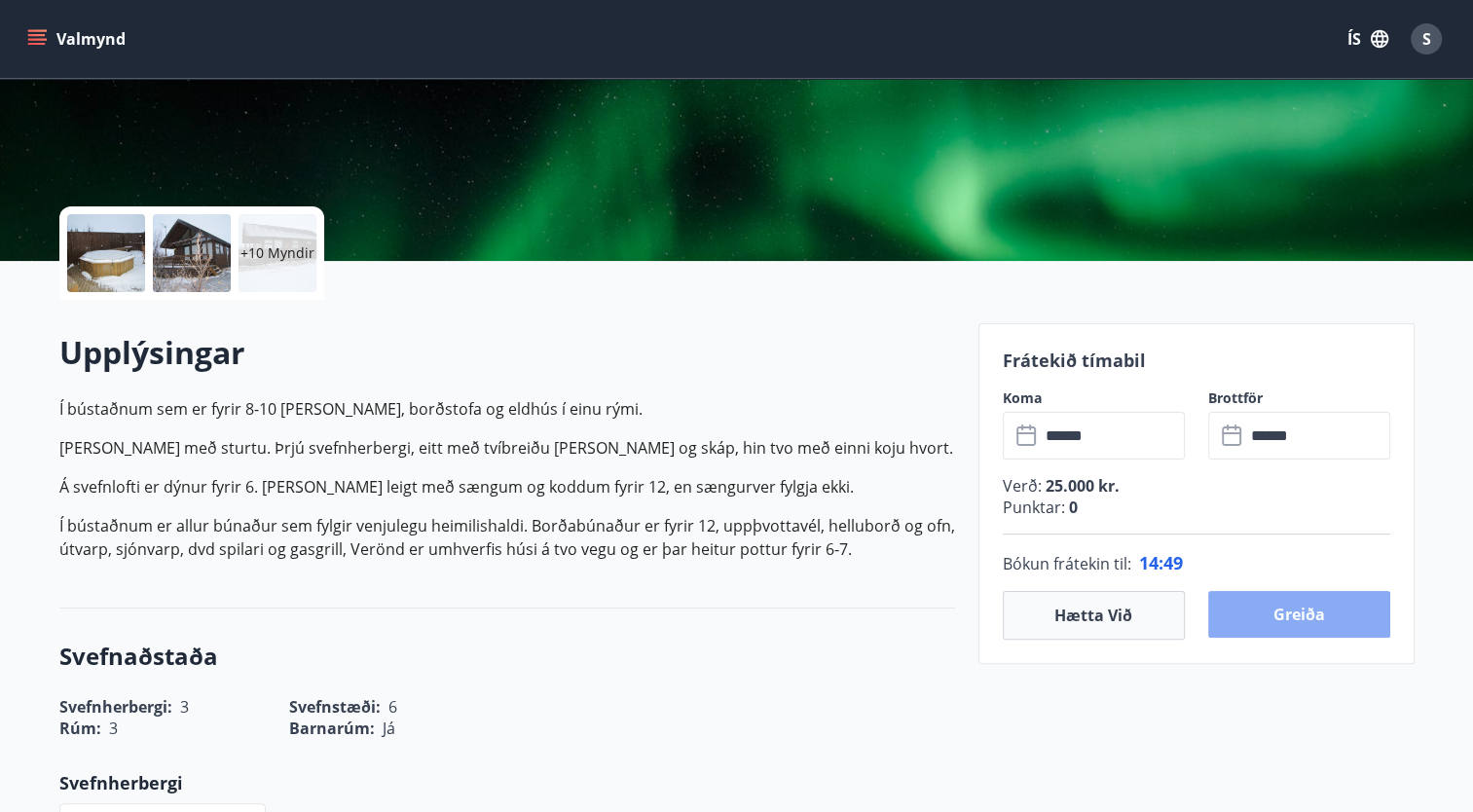
click at [1297, 611] on button "Greiða" at bounding box center [1299, 613] width 182 height 46
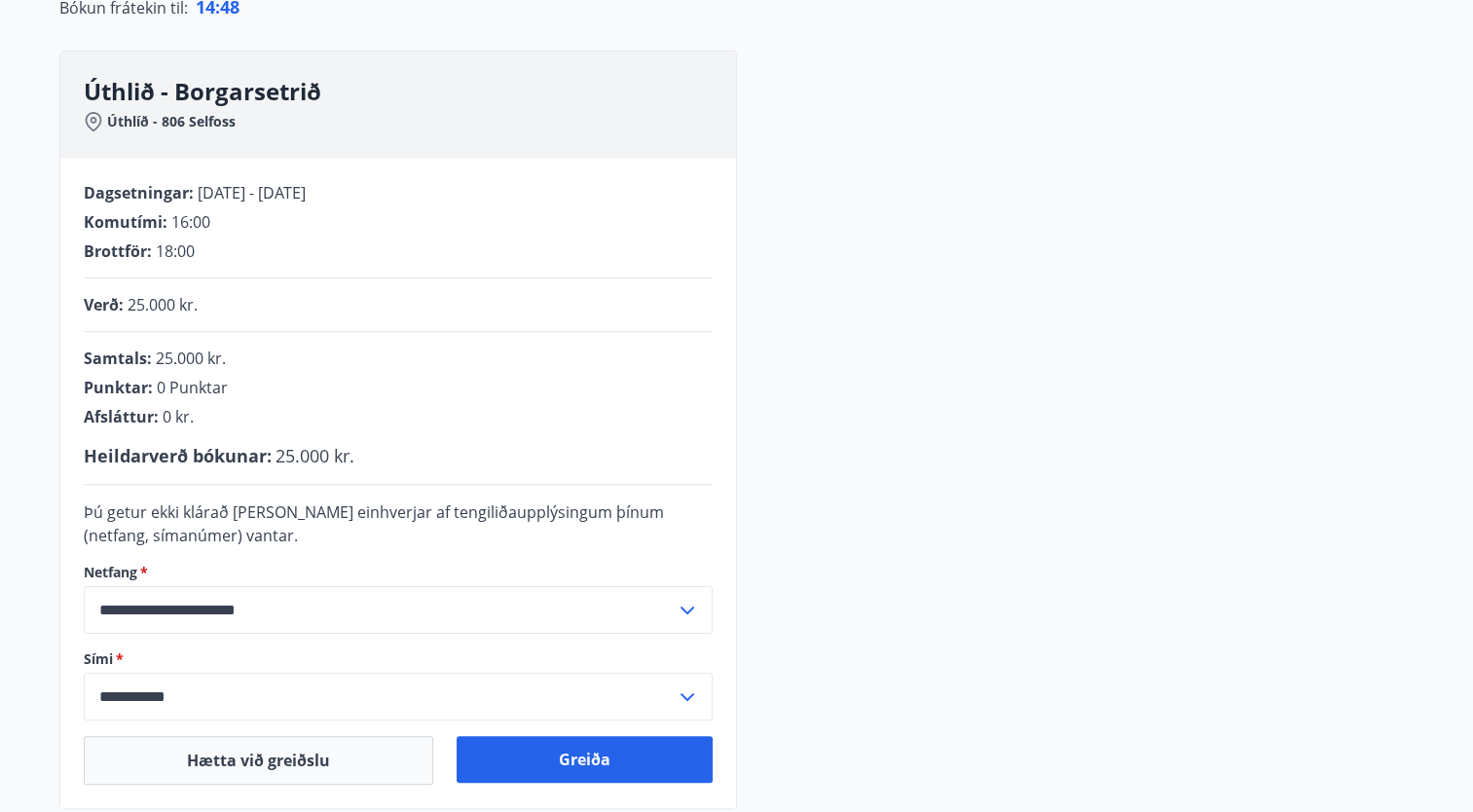
scroll to position [323, 0]
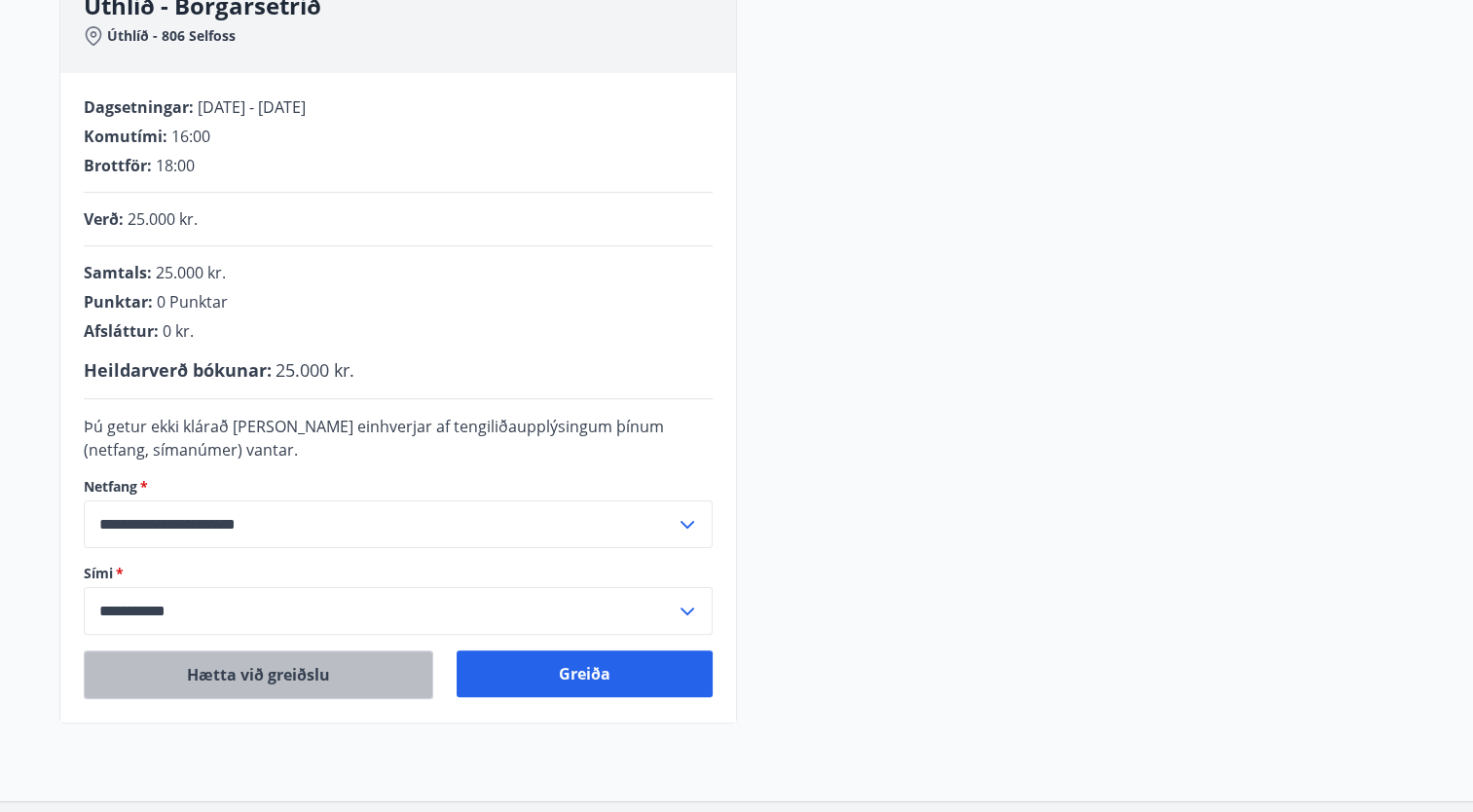
click at [239, 676] on button "Hætta við greiðslu" at bounding box center [259, 674] width 350 height 48
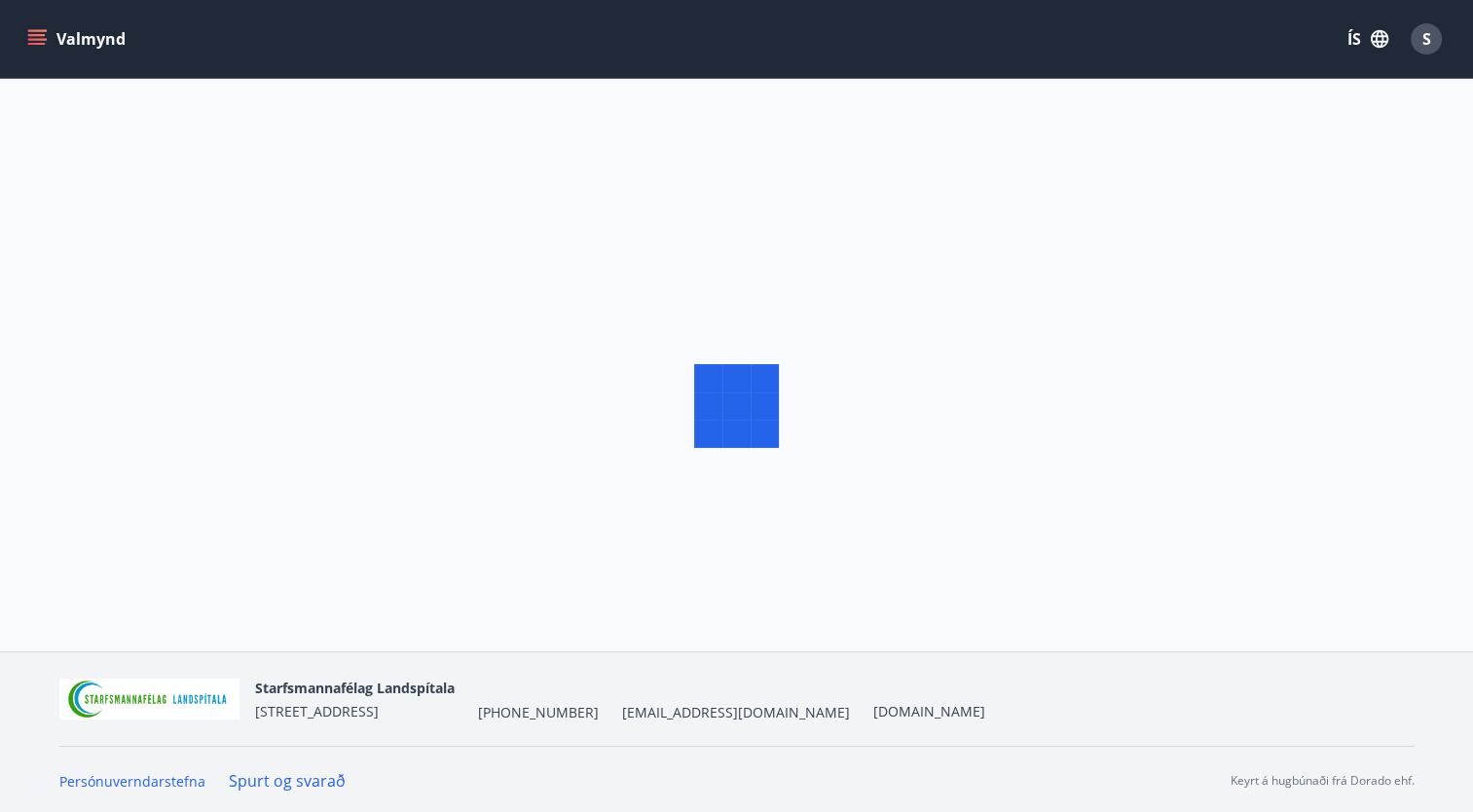
scroll to position [2, 0]
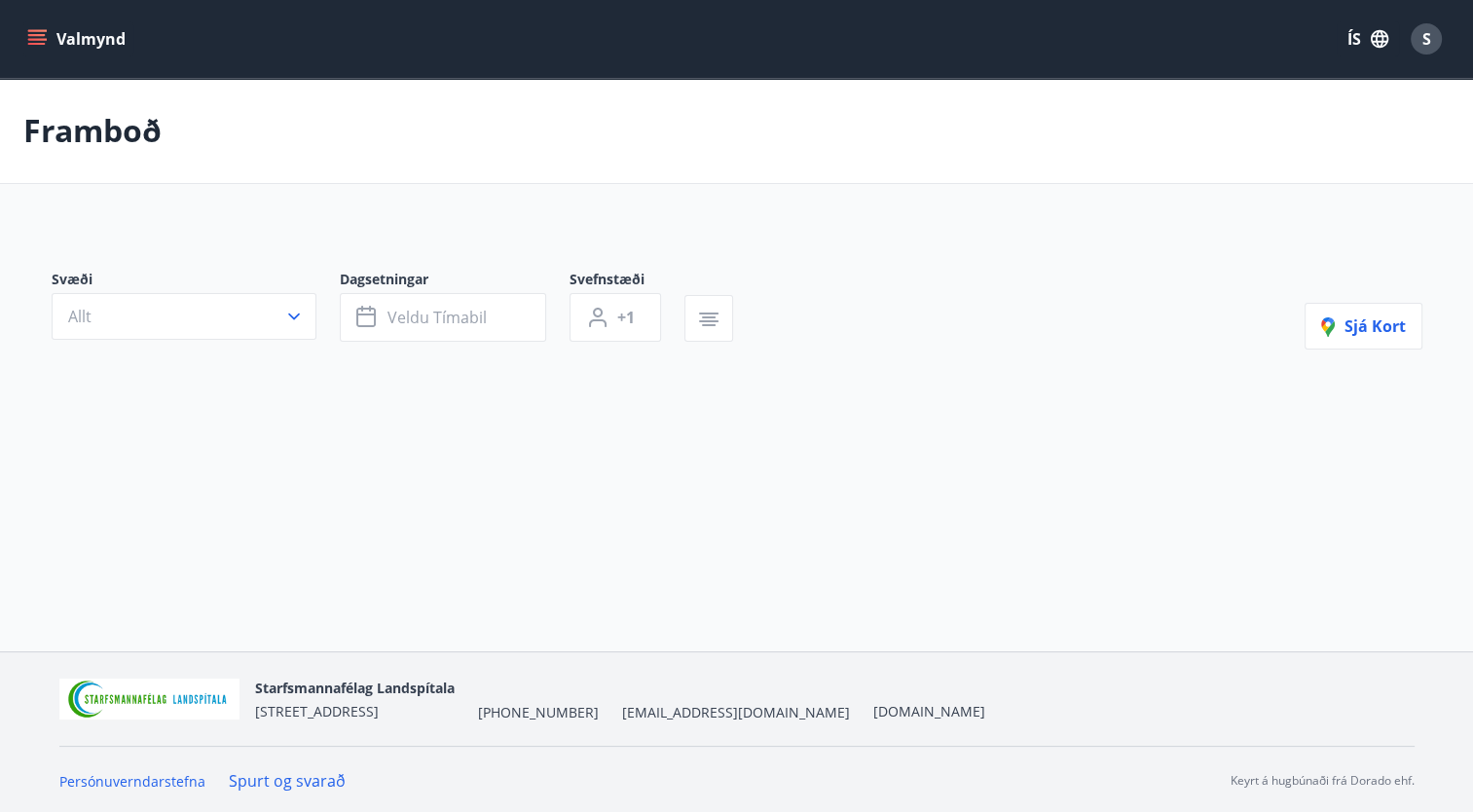
type input "*"
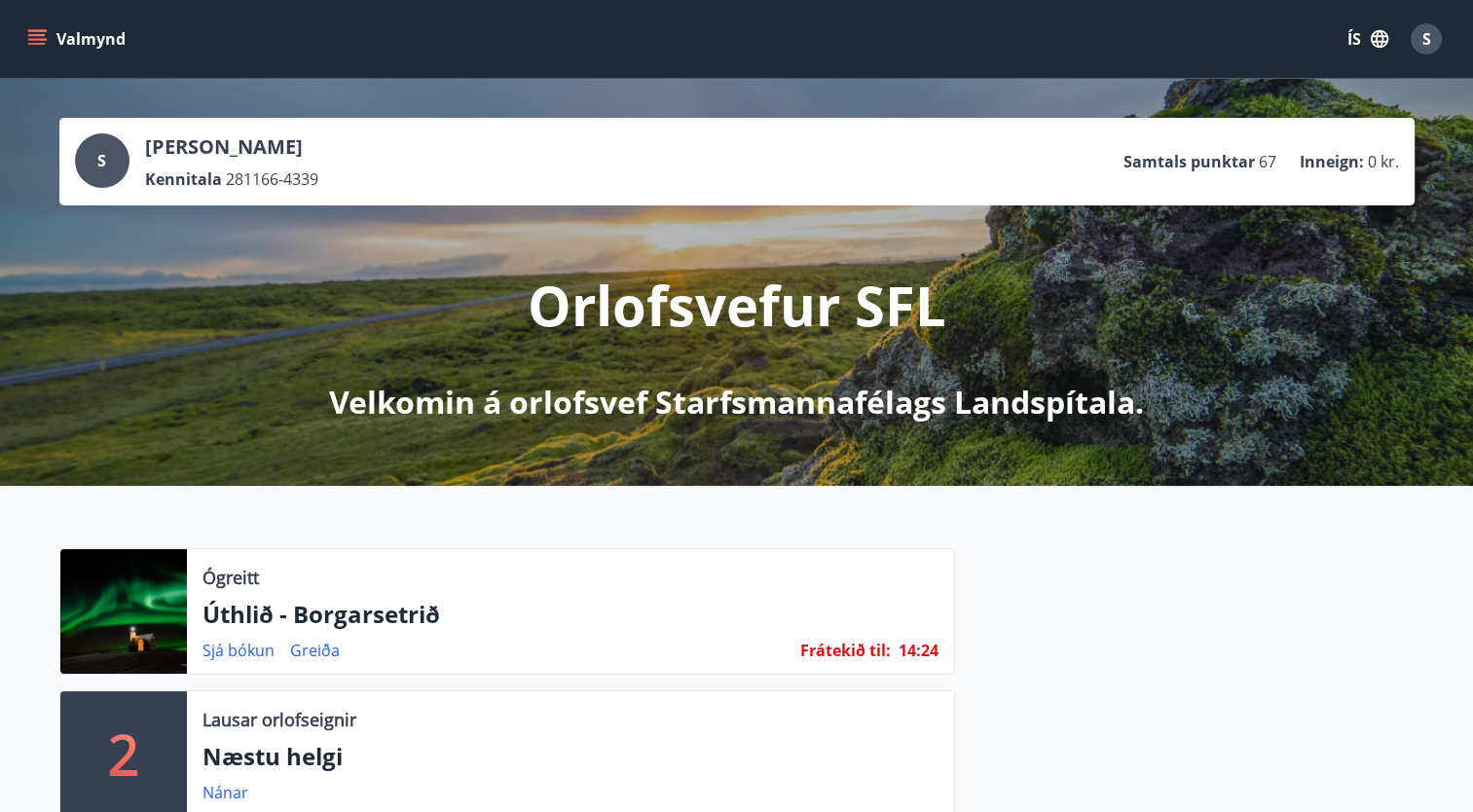
click at [243, 626] on p "Úthlið - Borgarsetrið" at bounding box center [570, 614] width 736 height 34
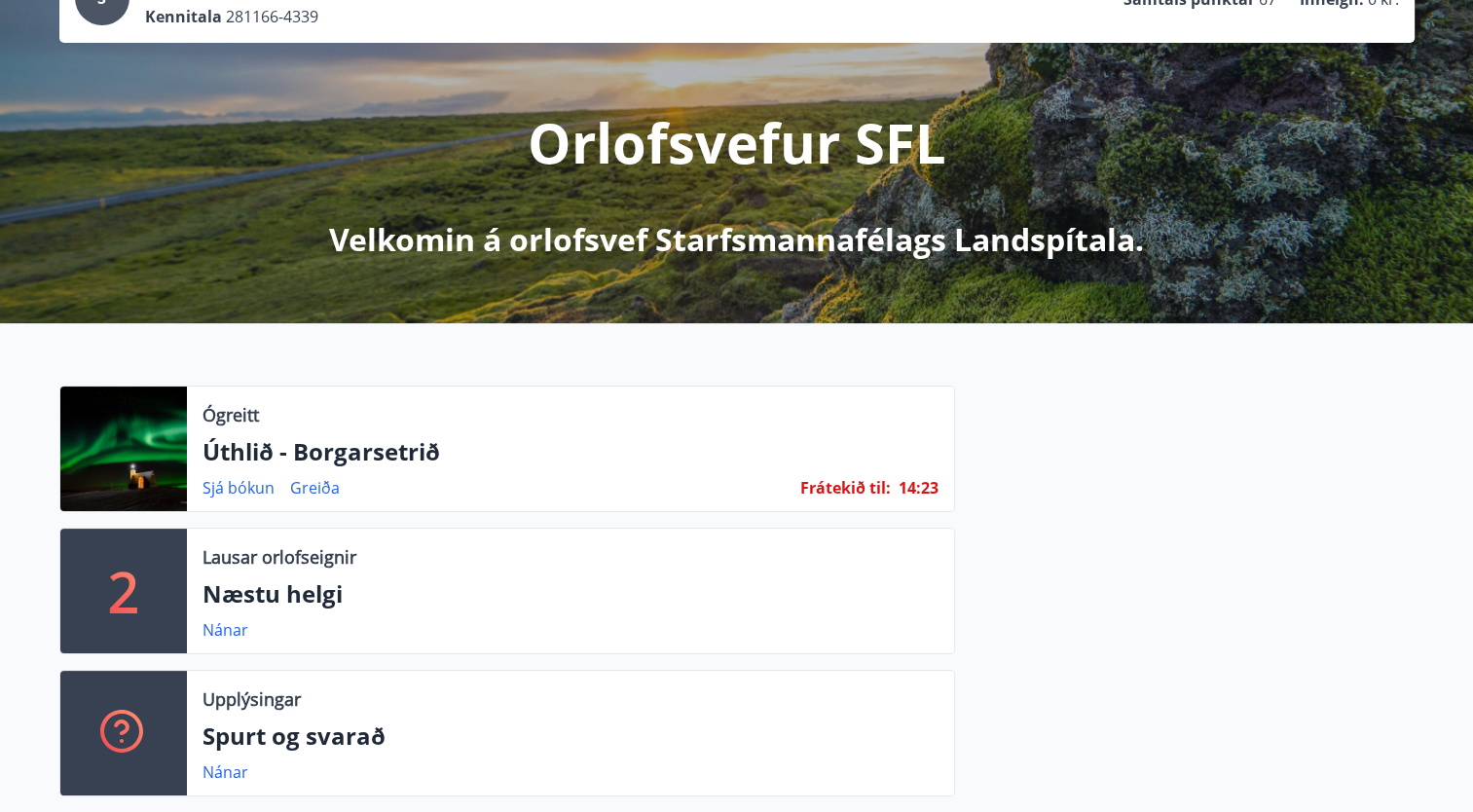
scroll to position [164, 0]
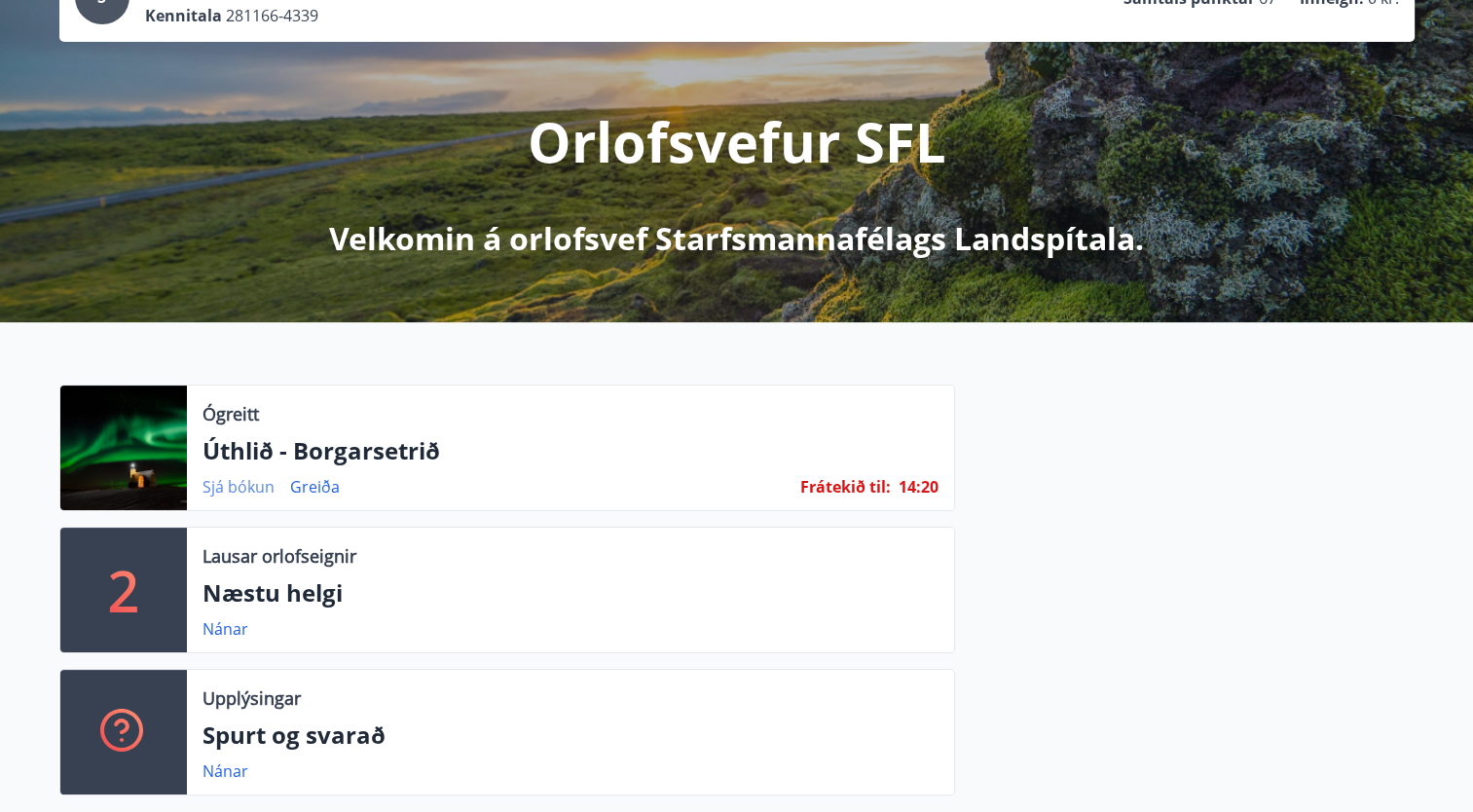
click at [235, 481] on link "Sjá bókun" at bounding box center [238, 487] width 72 height 22
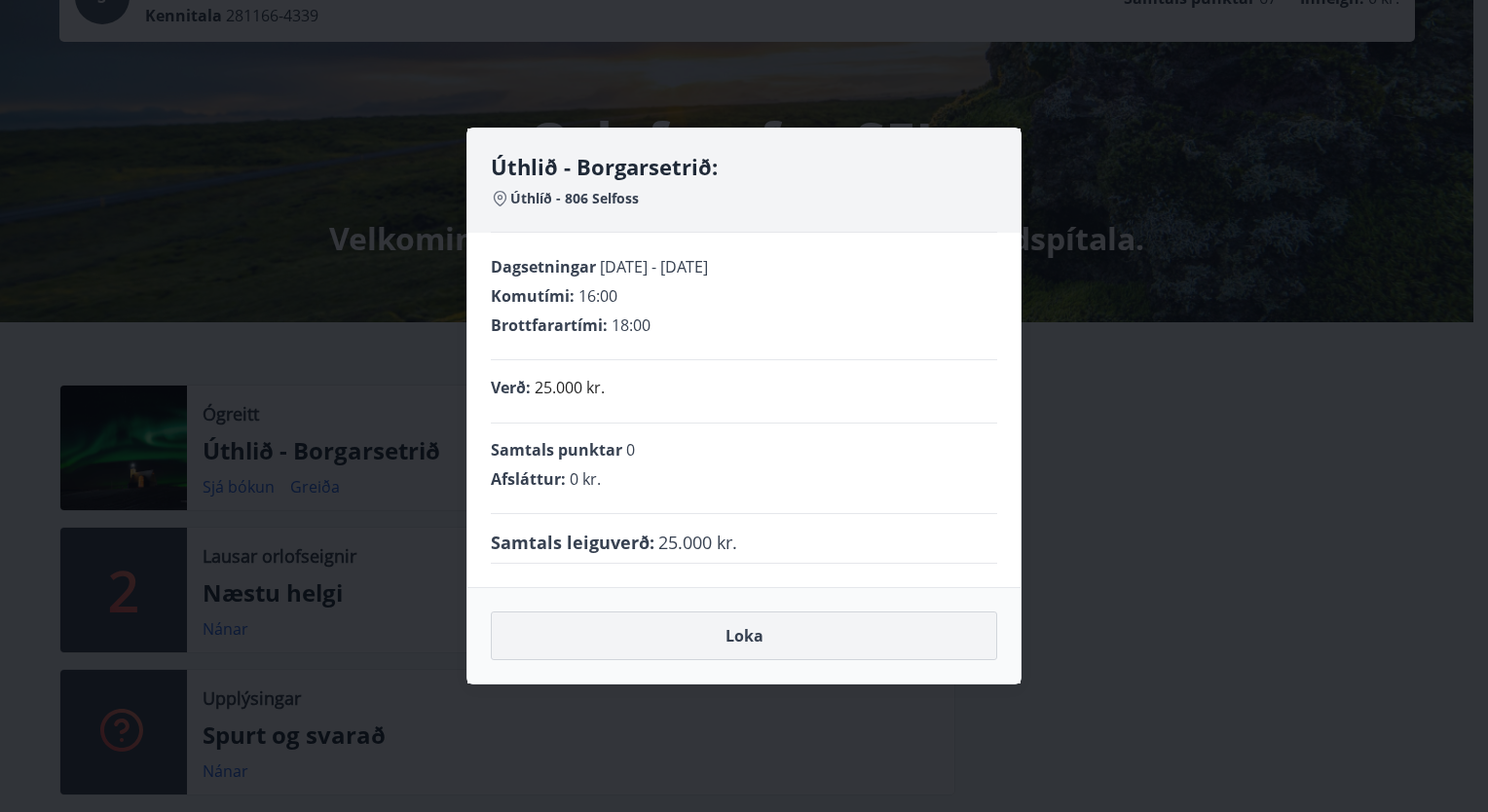
click at [744, 633] on button "Loka" at bounding box center [744, 635] width 506 height 48
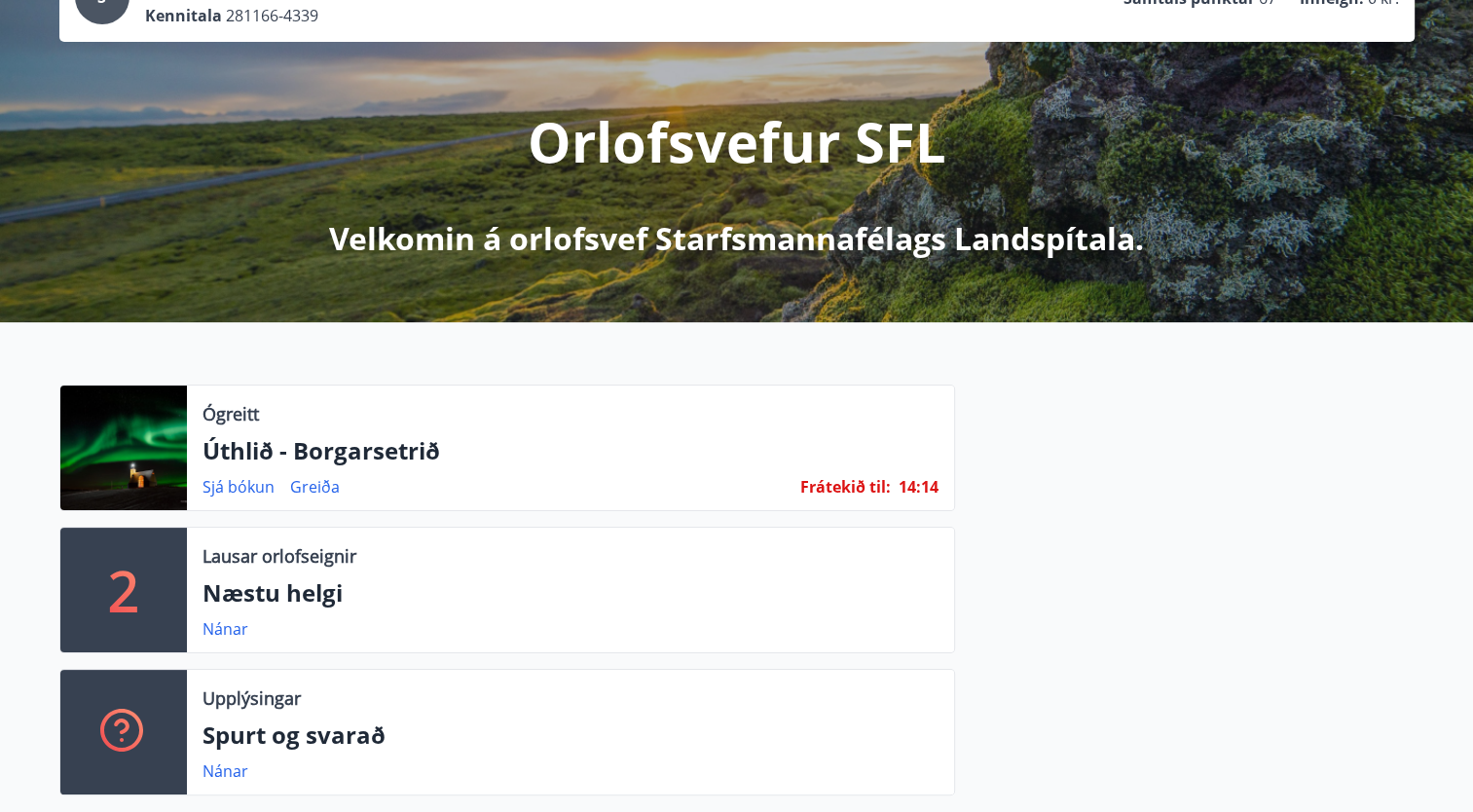
click at [276, 602] on p "Næstu helgi" at bounding box center [570, 593] width 736 height 34
click at [225, 632] on link "Nánar" at bounding box center [225, 629] width 45 height 22
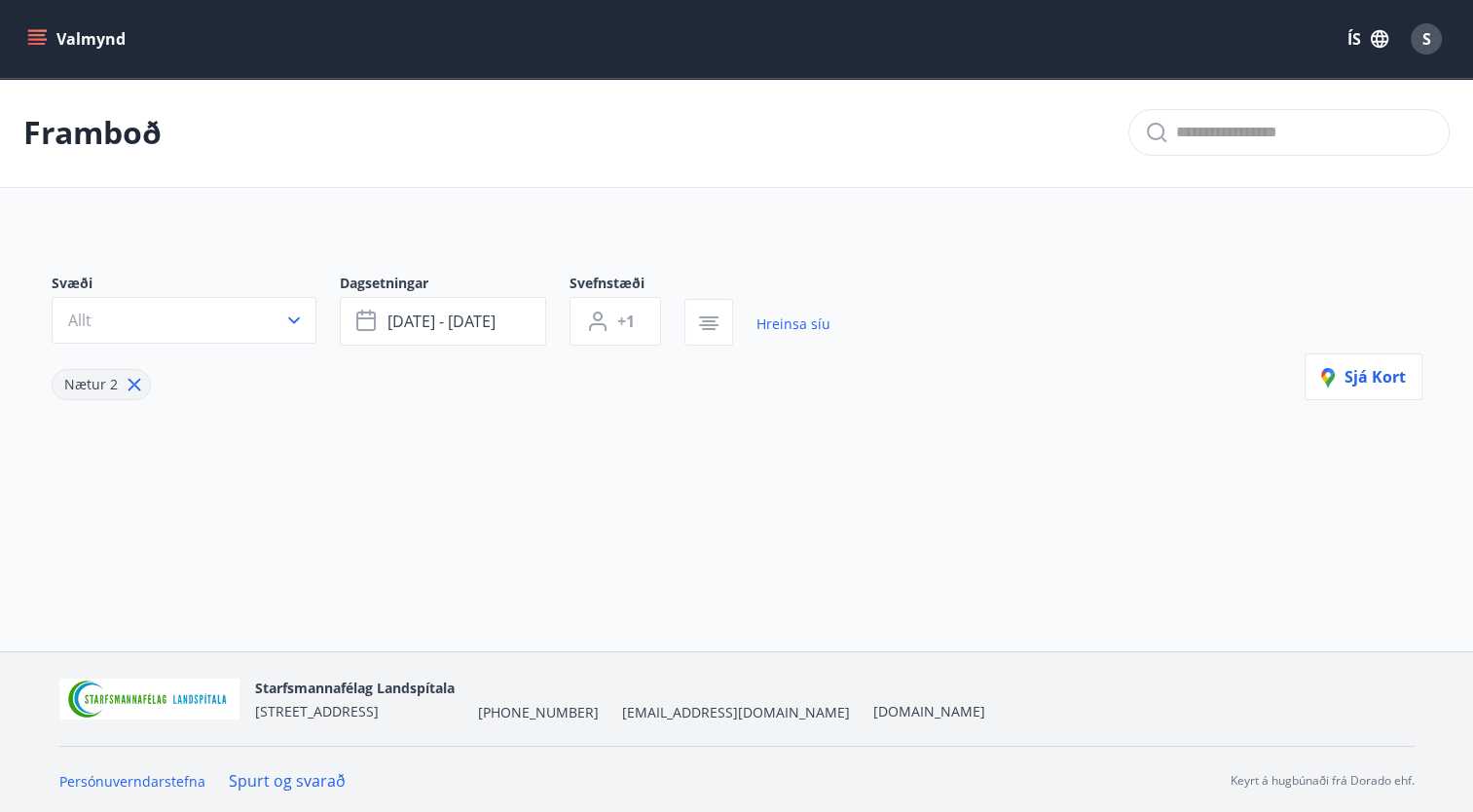
type input "*"
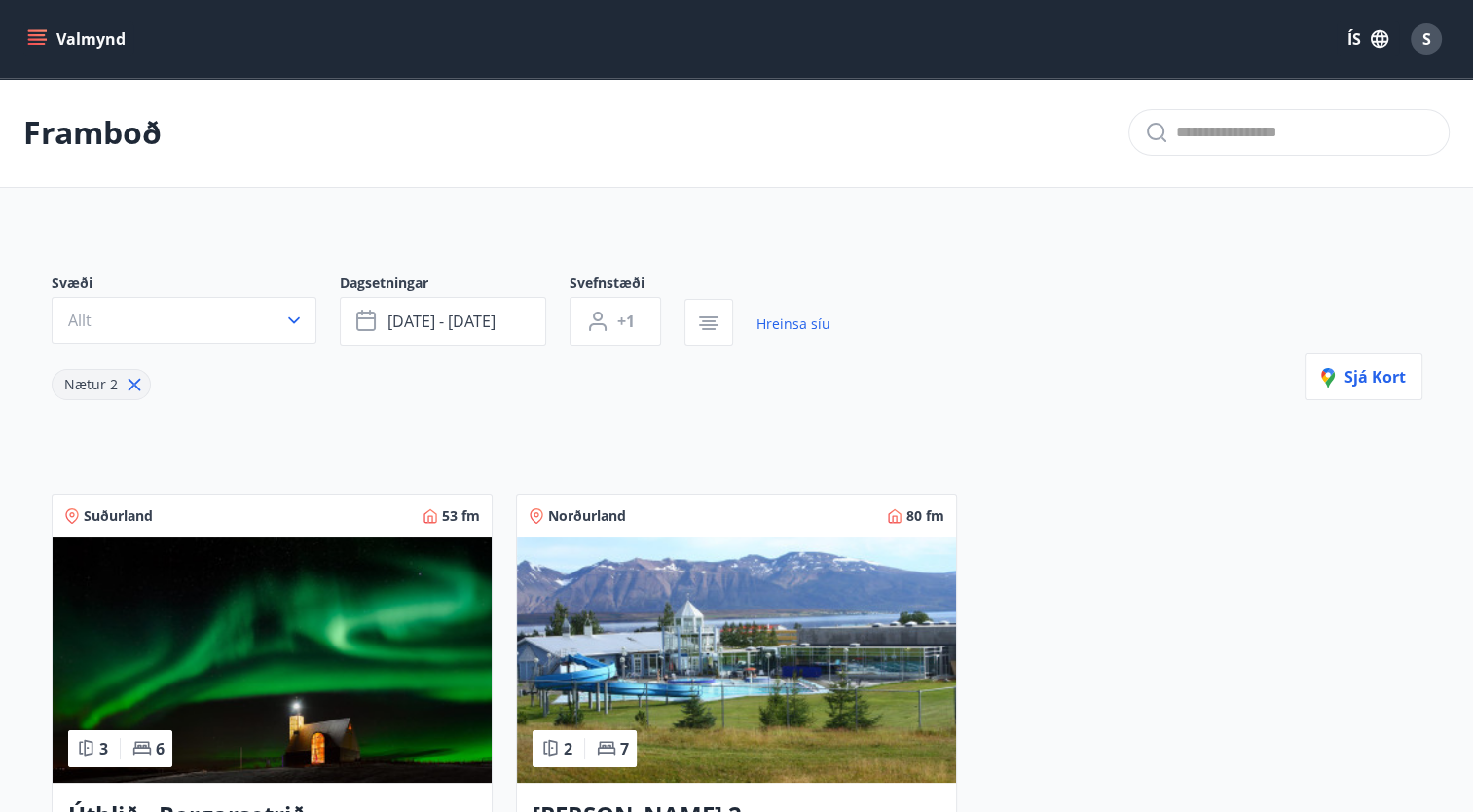
click at [269, 660] on img at bounding box center [272, 660] width 439 height 245
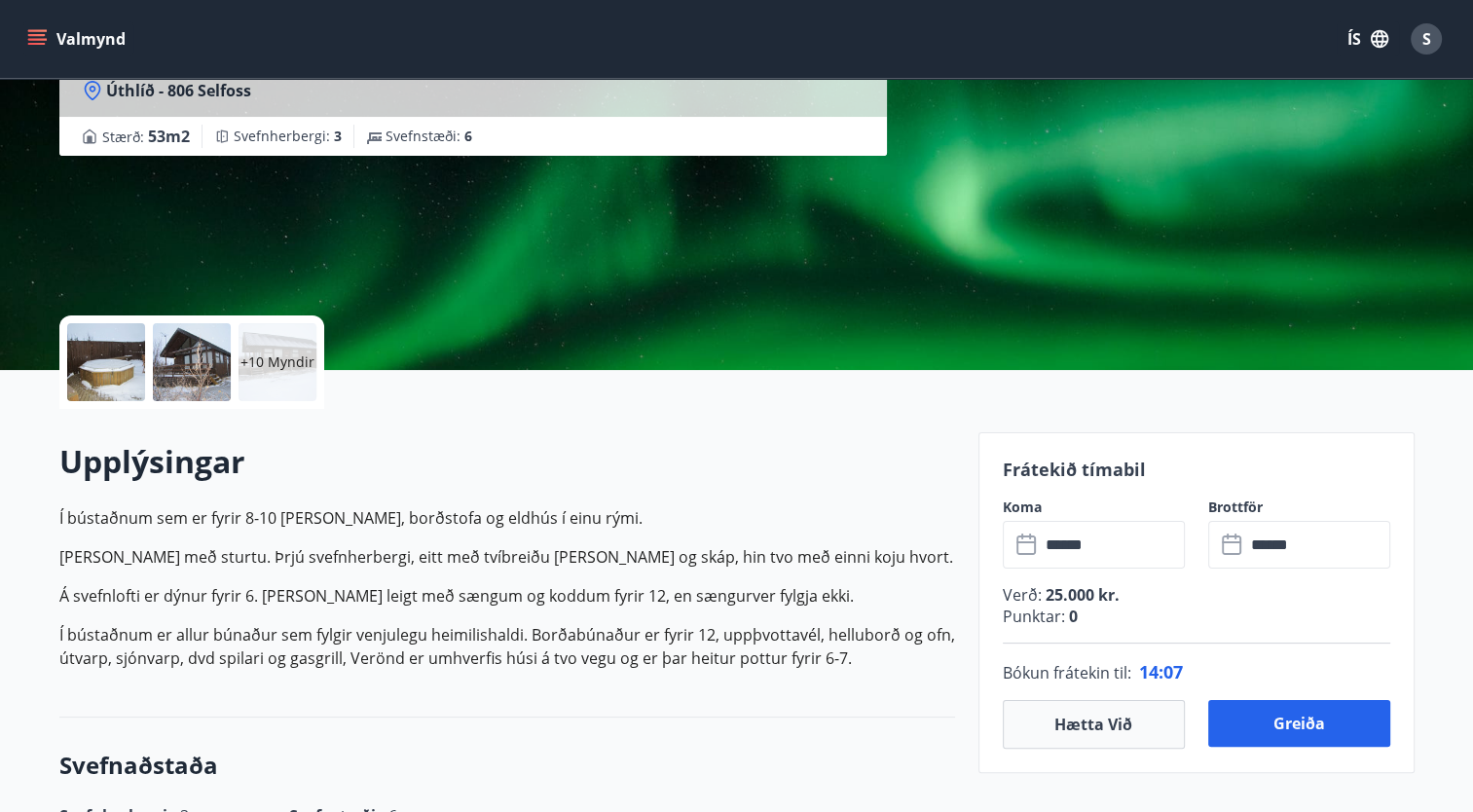
scroll to position [288, 0]
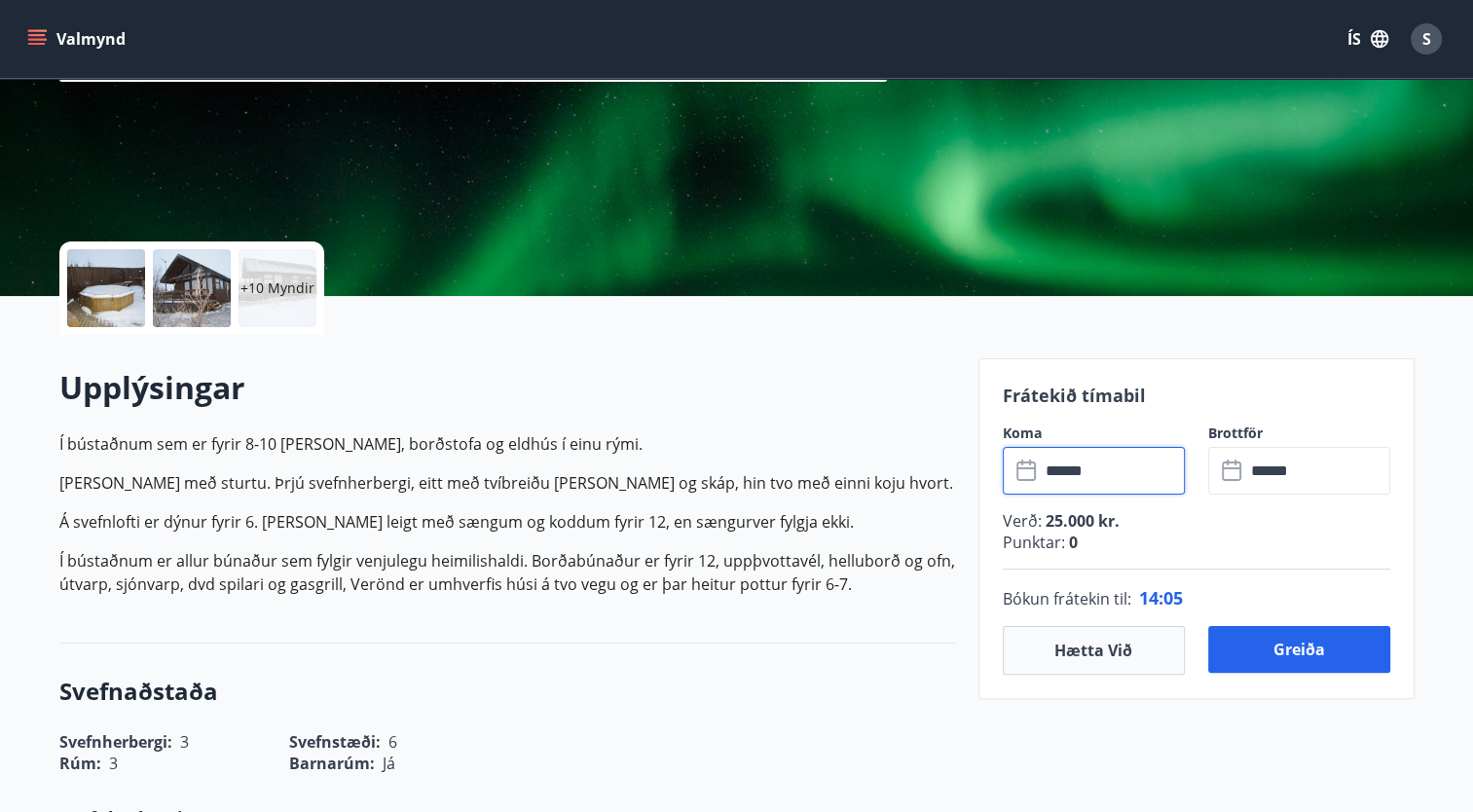
click at [1132, 464] on input "******" at bounding box center [1111, 470] width 145 height 47
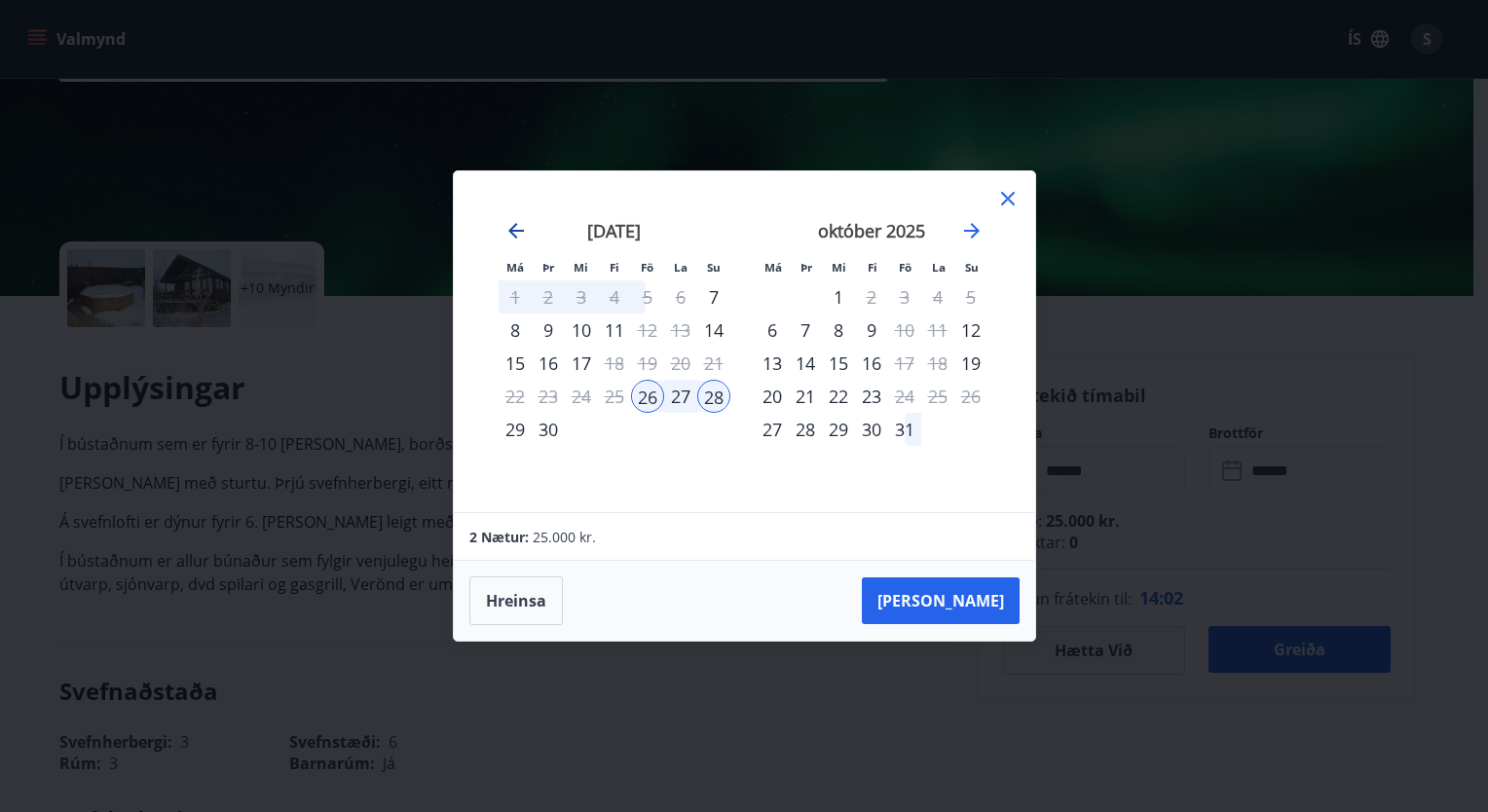
click at [514, 225] on icon "Move backward to switch to the previous month." at bounding box center [516, 231] width 16 height 16
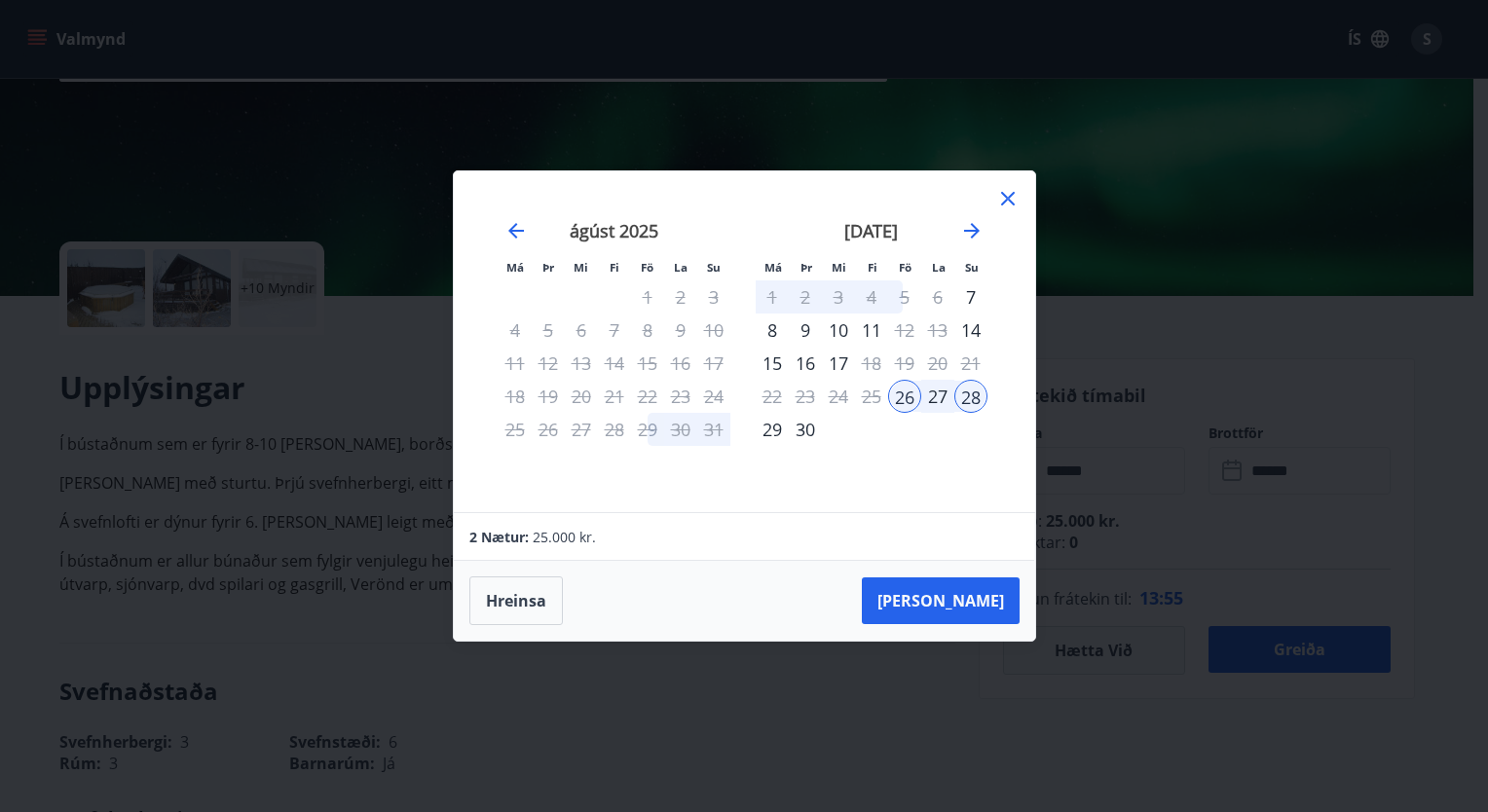
click at [636, 465] on div "[DATE] 1 2 3 4 5 6 7 8 9 10 11 12 13 14 15 16 17 18 19 20 21 22 23 24 25 26 27 …" at bounding box center [615, 354] width 257 height 319
click at [514, 230] on icon "Move backward to switch to the previous month." at bounding box center [516, 231] width 24 height 24
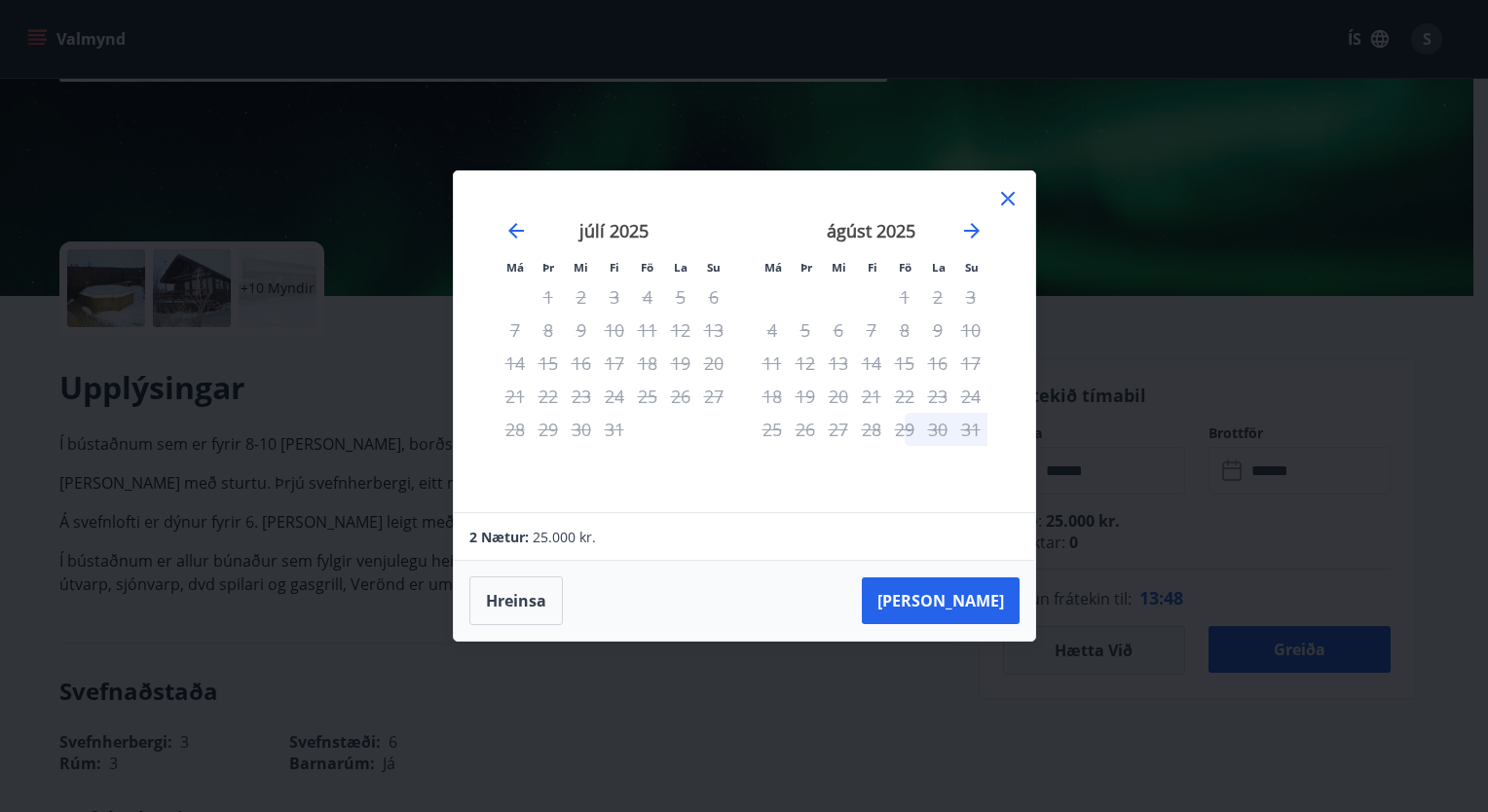
click at [1005, 192] on icon at bounding box center [1008, 199] width 24 height 24
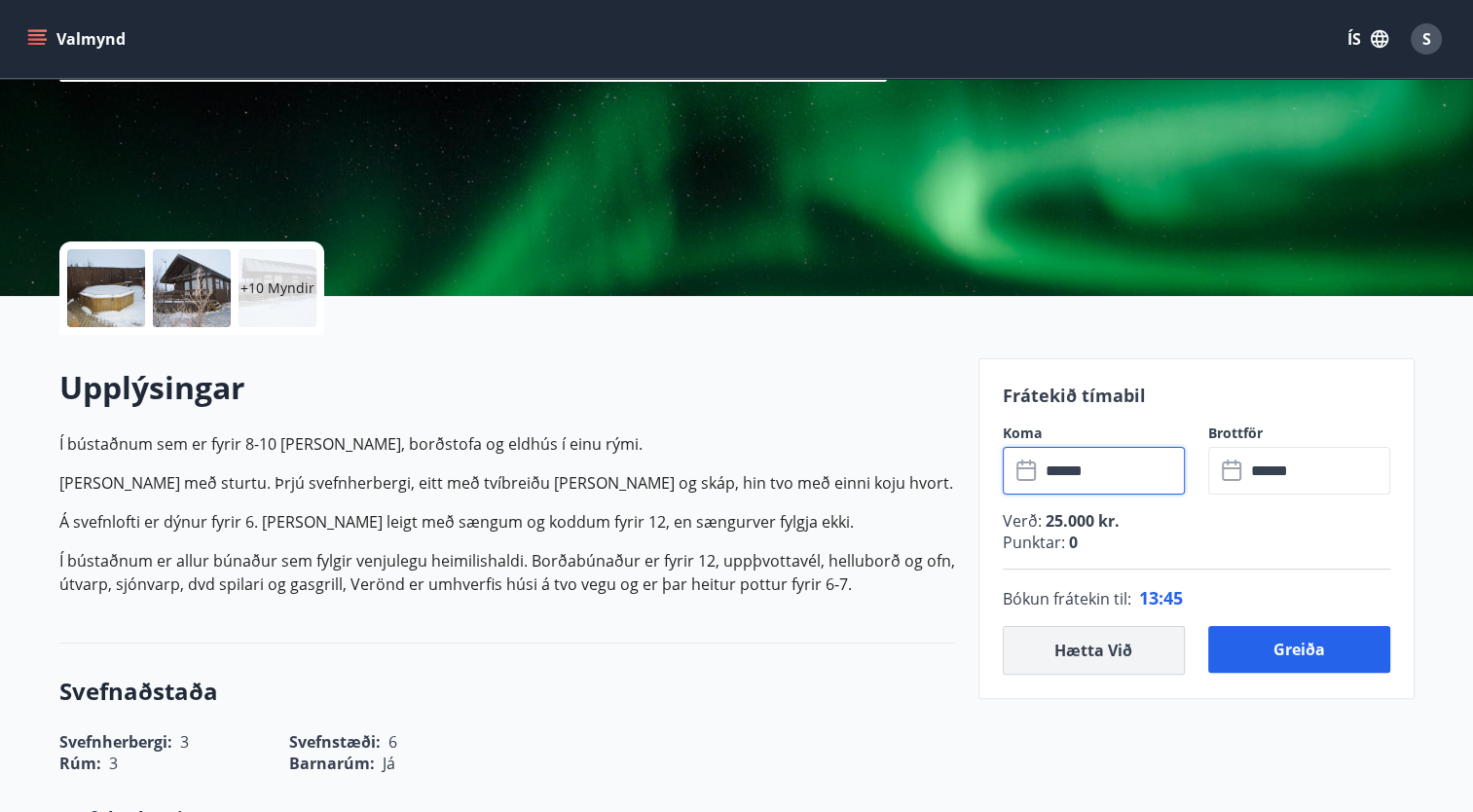
click at [1073, 648] on button "Hætta við" at bounding box center [1094, 650] width 182 height 48
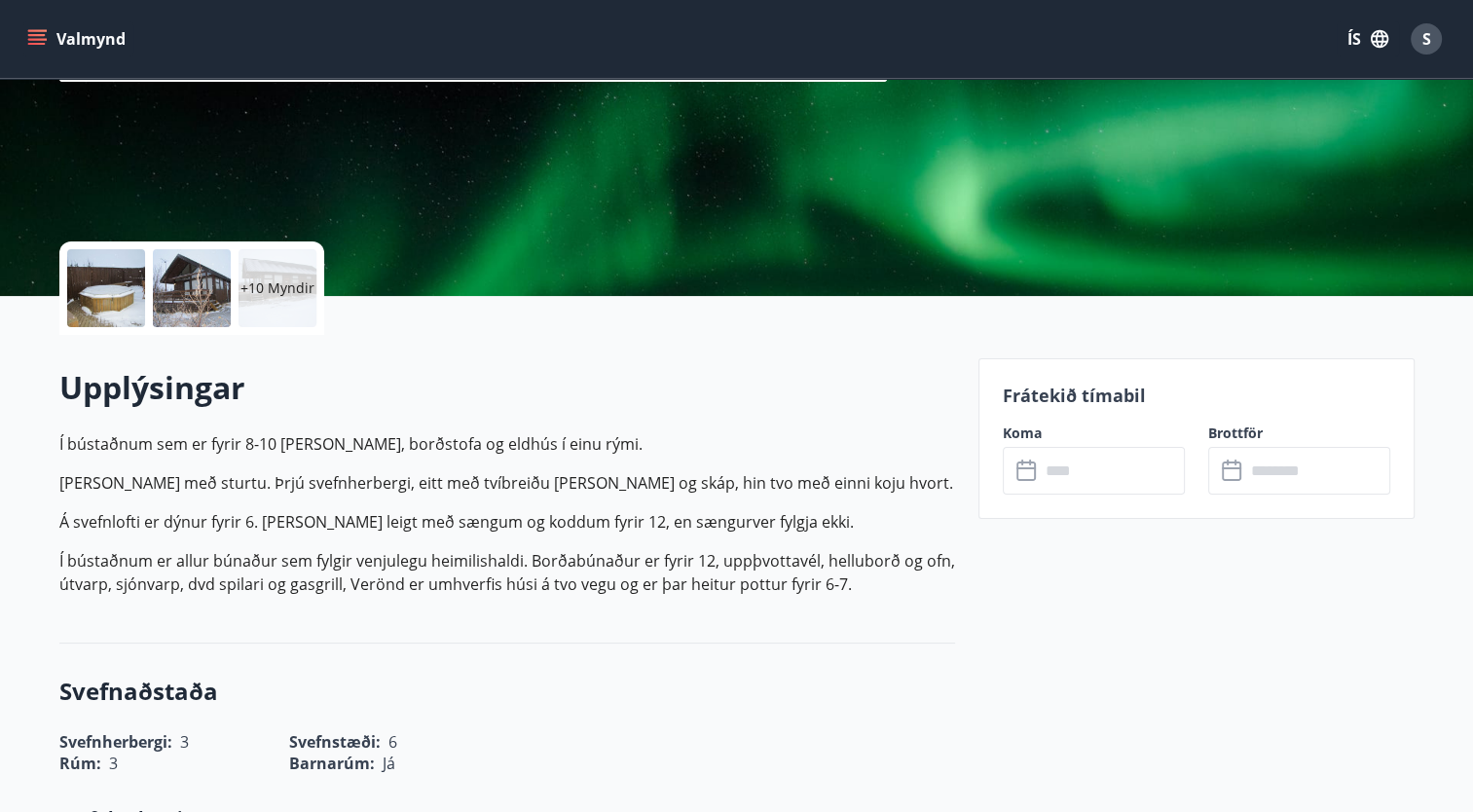
click at [674, 275] on div "+10 Myndir" at bounding box center [507, 287] width 896 height 94
click at [654, 260] on div "+10 Myndir" at bounding box center [507, 287] width 896 height 94
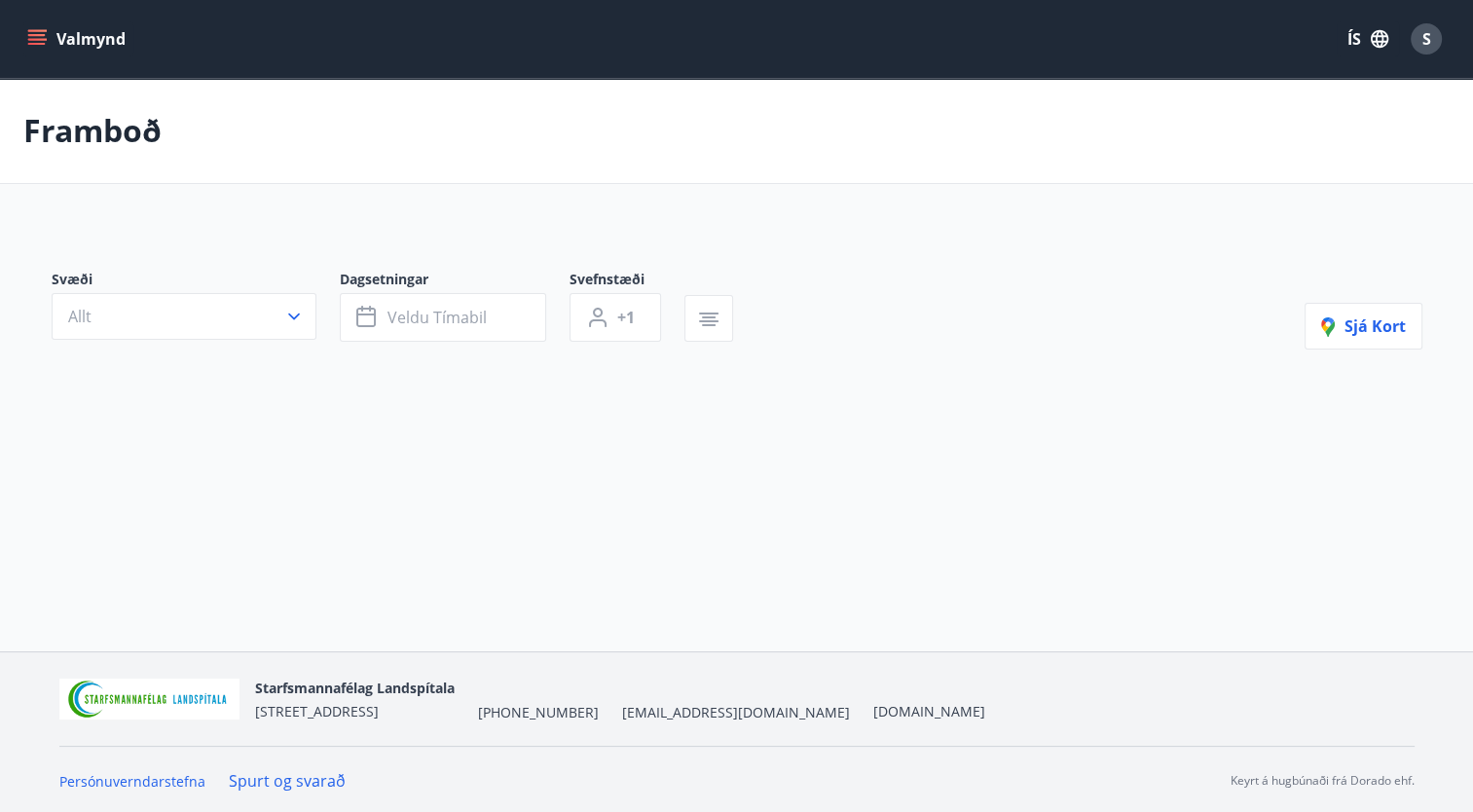
type input "*"
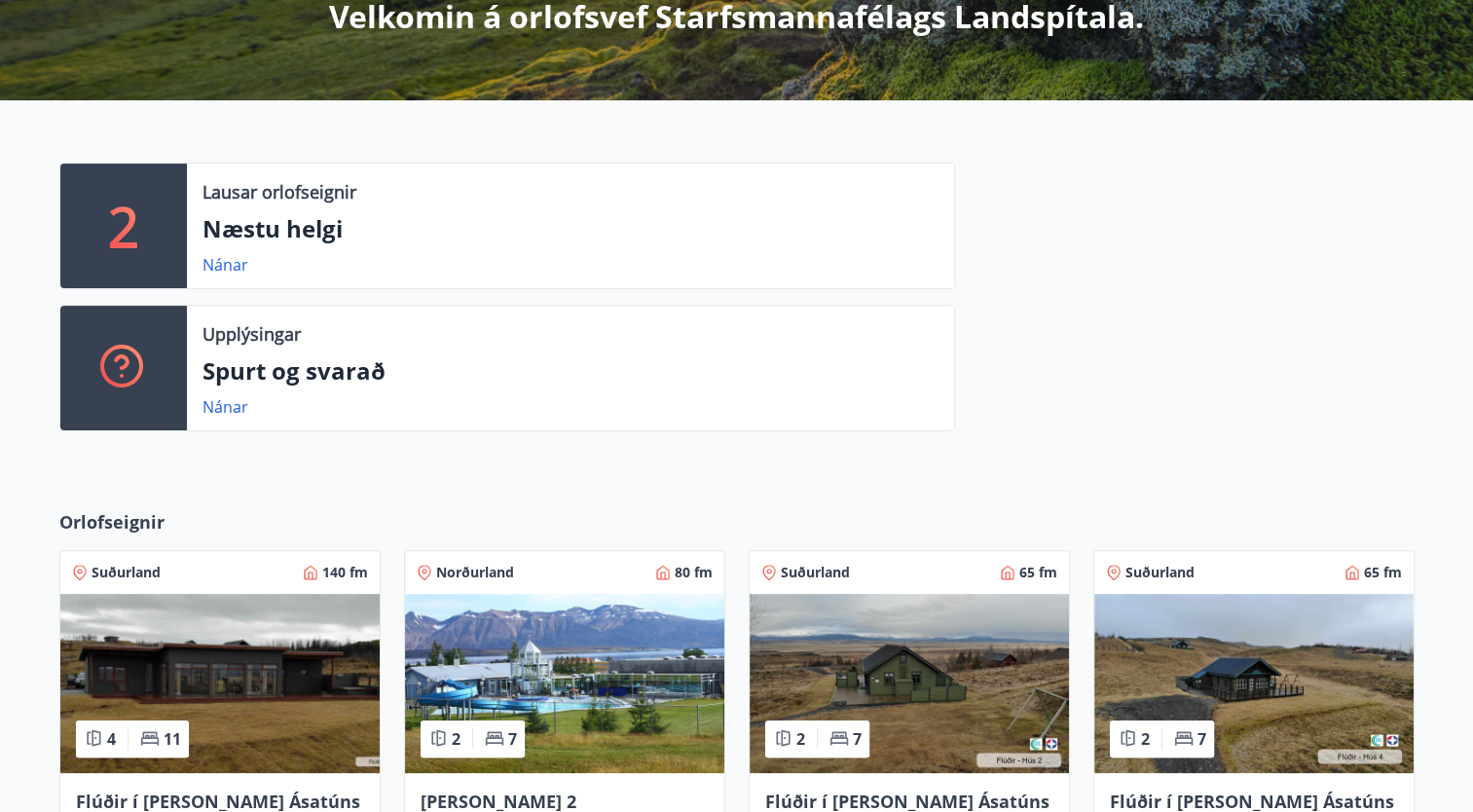
scroll to position [392, 0]
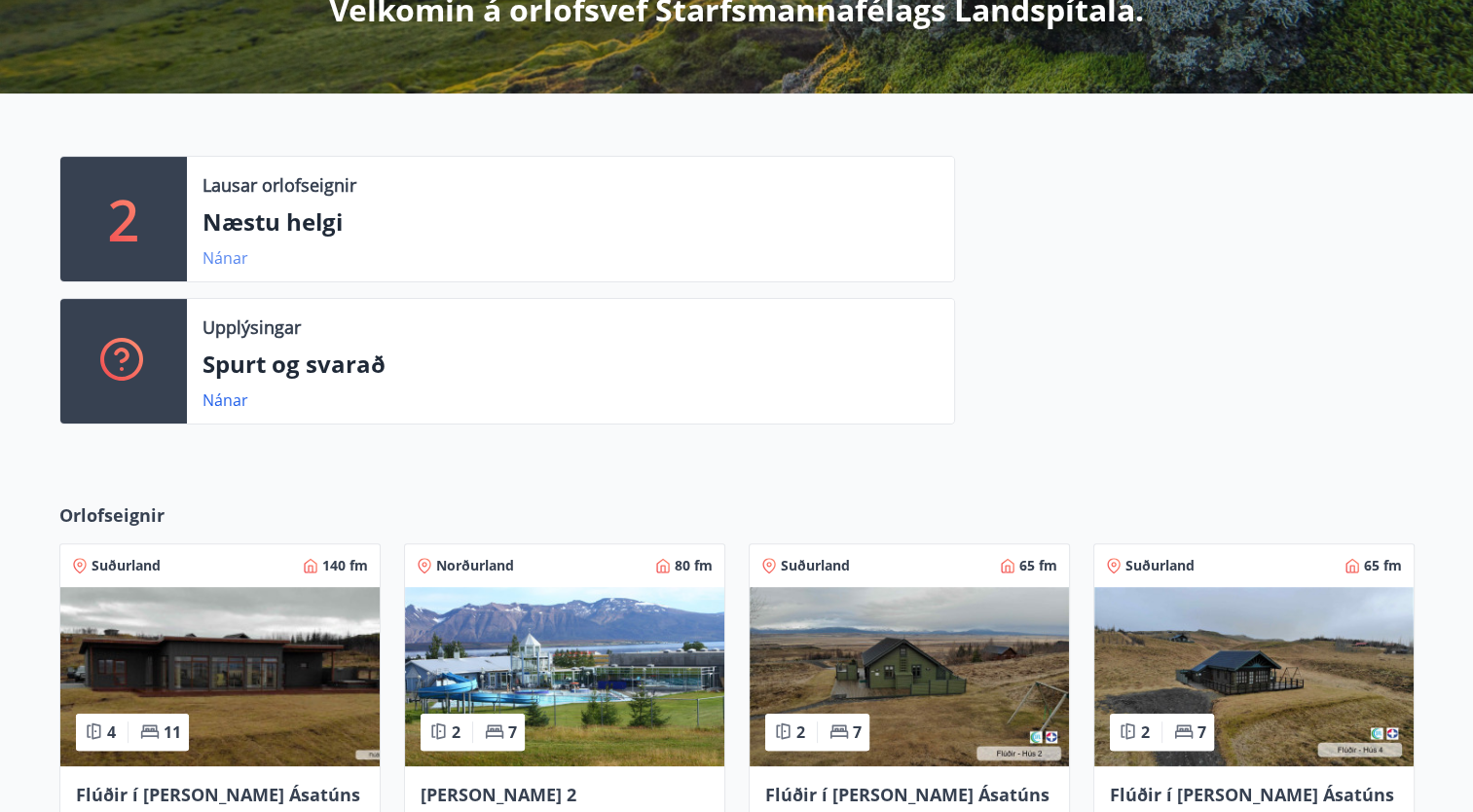
click at [216, 252] on link "Nánar" at bounding box center [225, 258] width 45 height 22
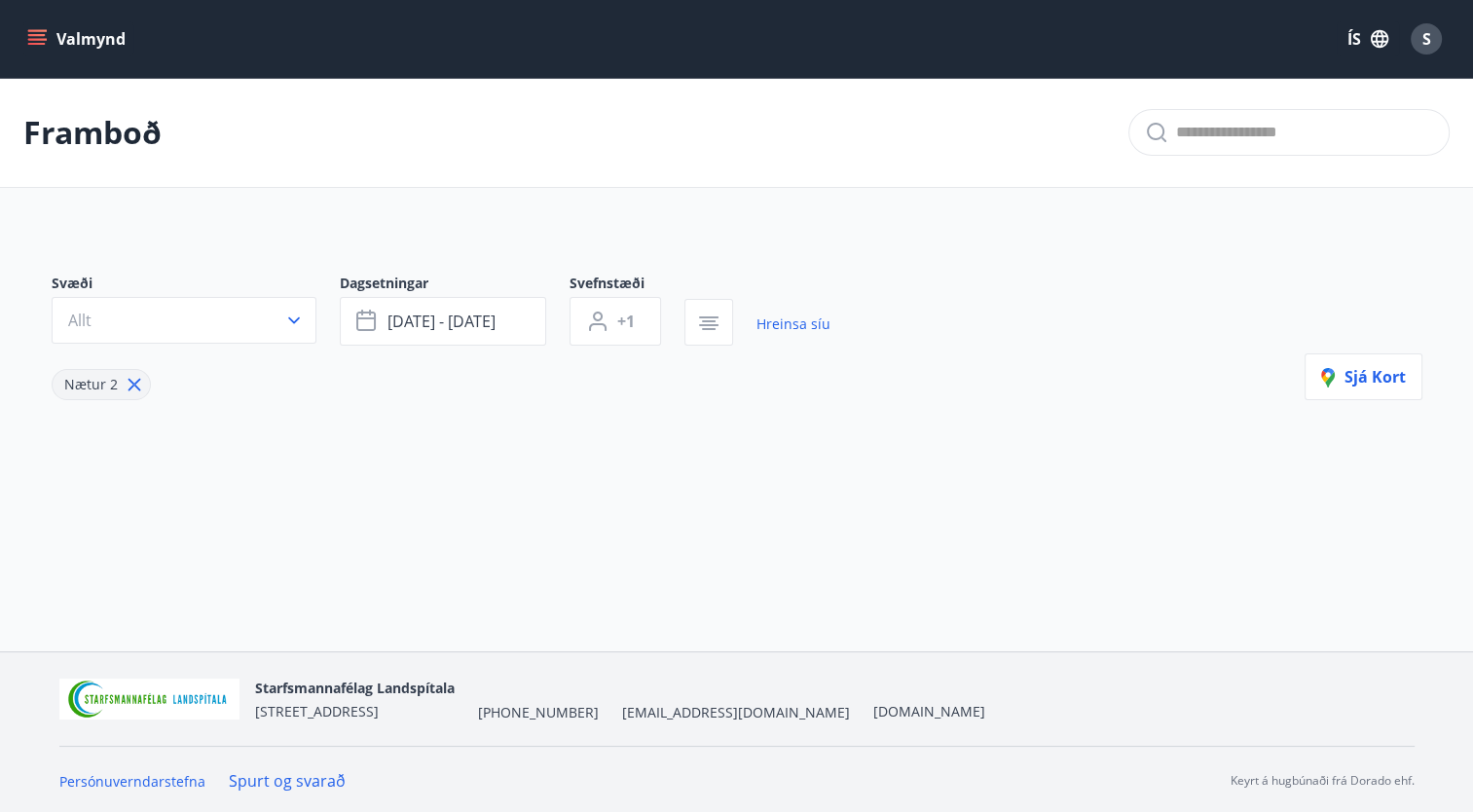
type input "*"
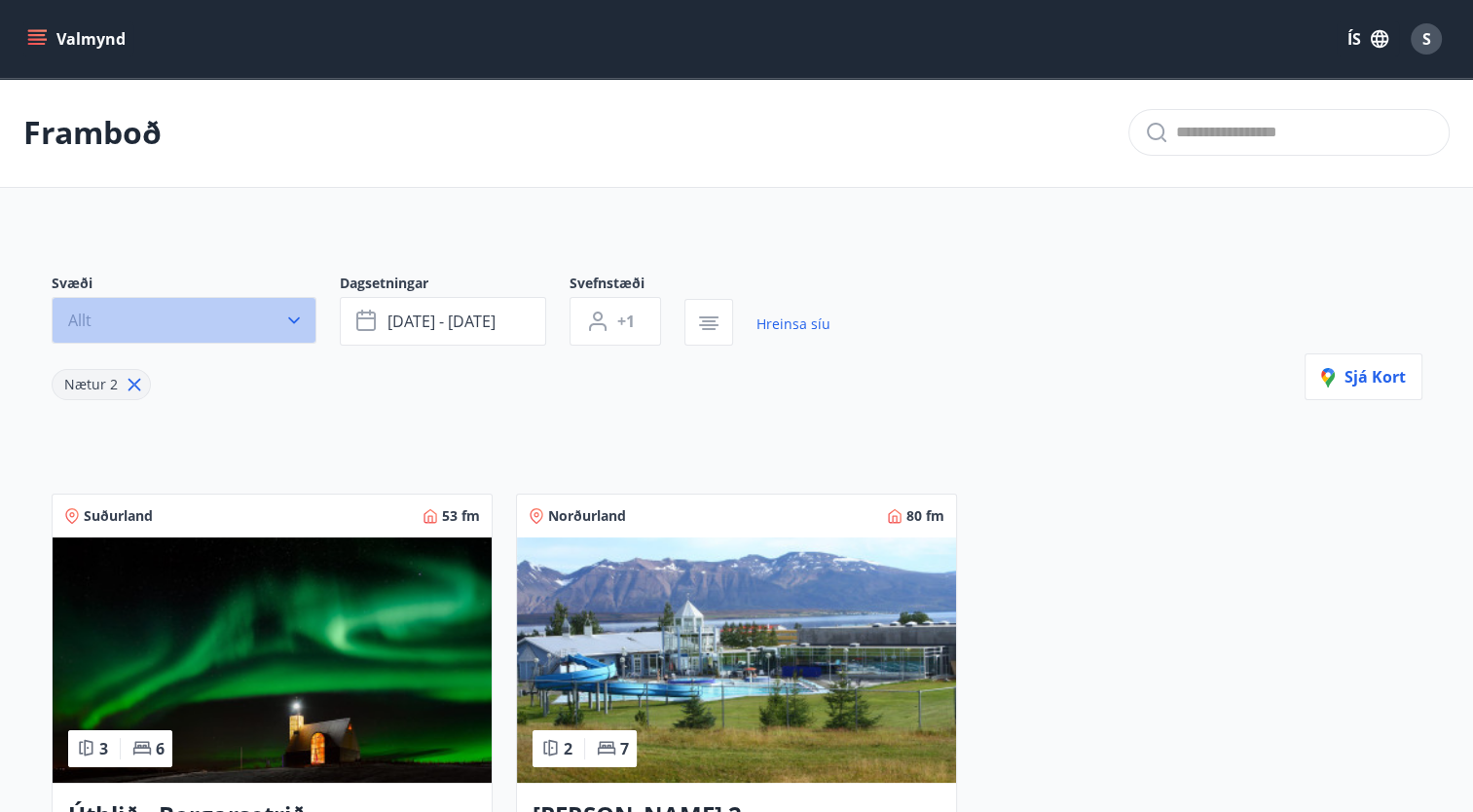
click at [287, 317] on icon "button" at bounding box center [294, 320] width 20 height 20
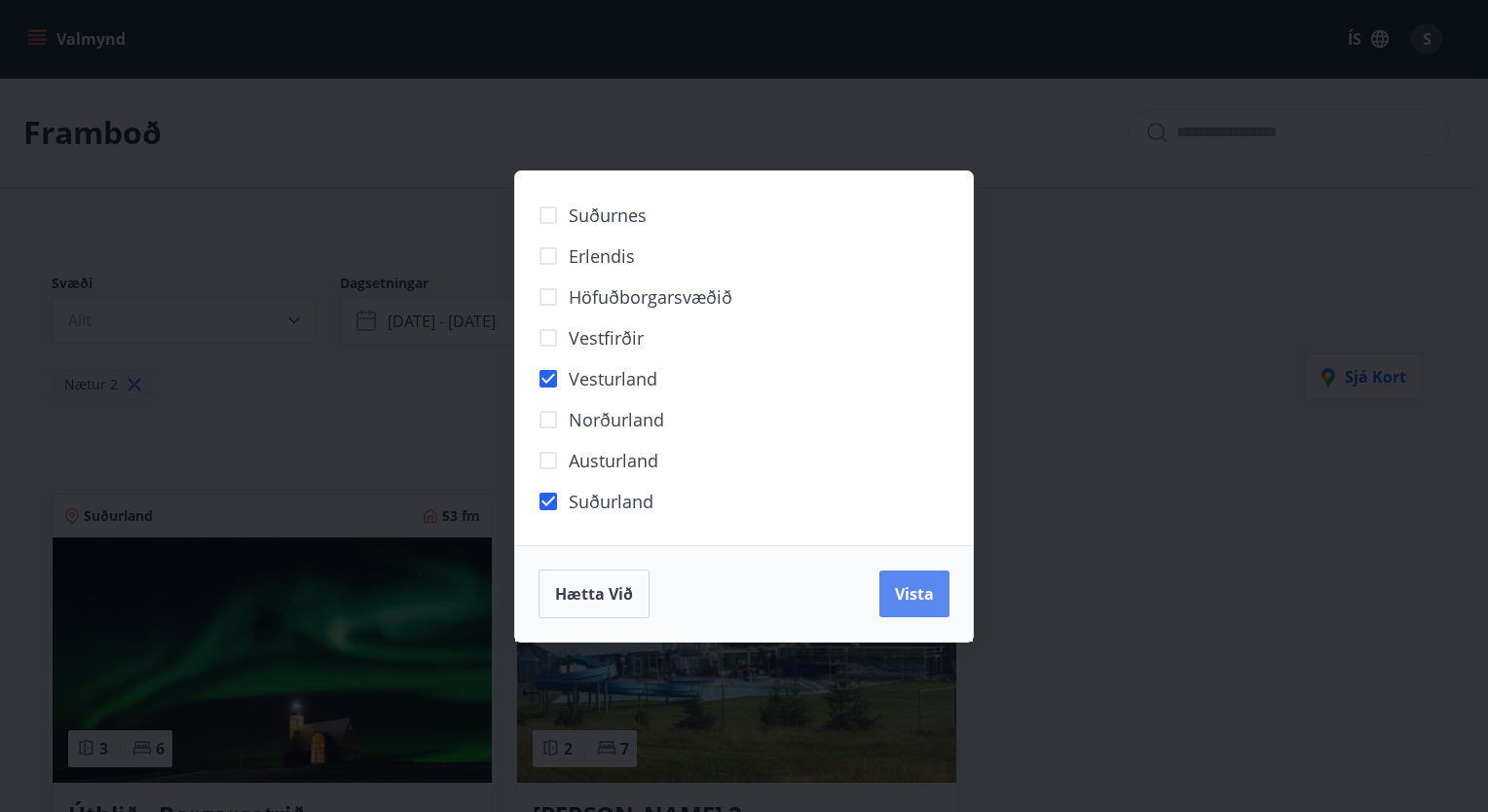
click at [918, 581] on button "Vista" at bounding box center [914, 593] width 70 height 46
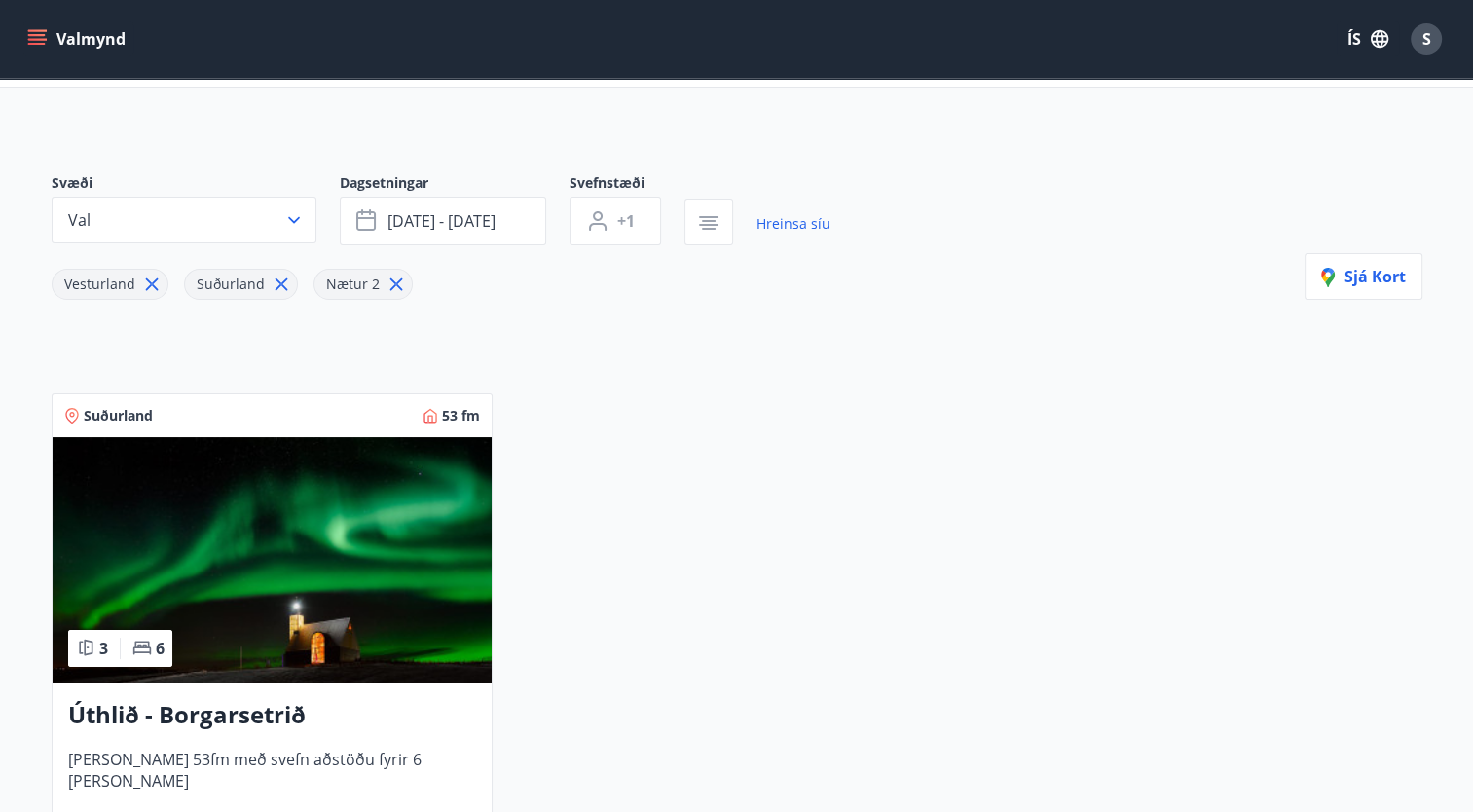
scroll to position [105, 0]
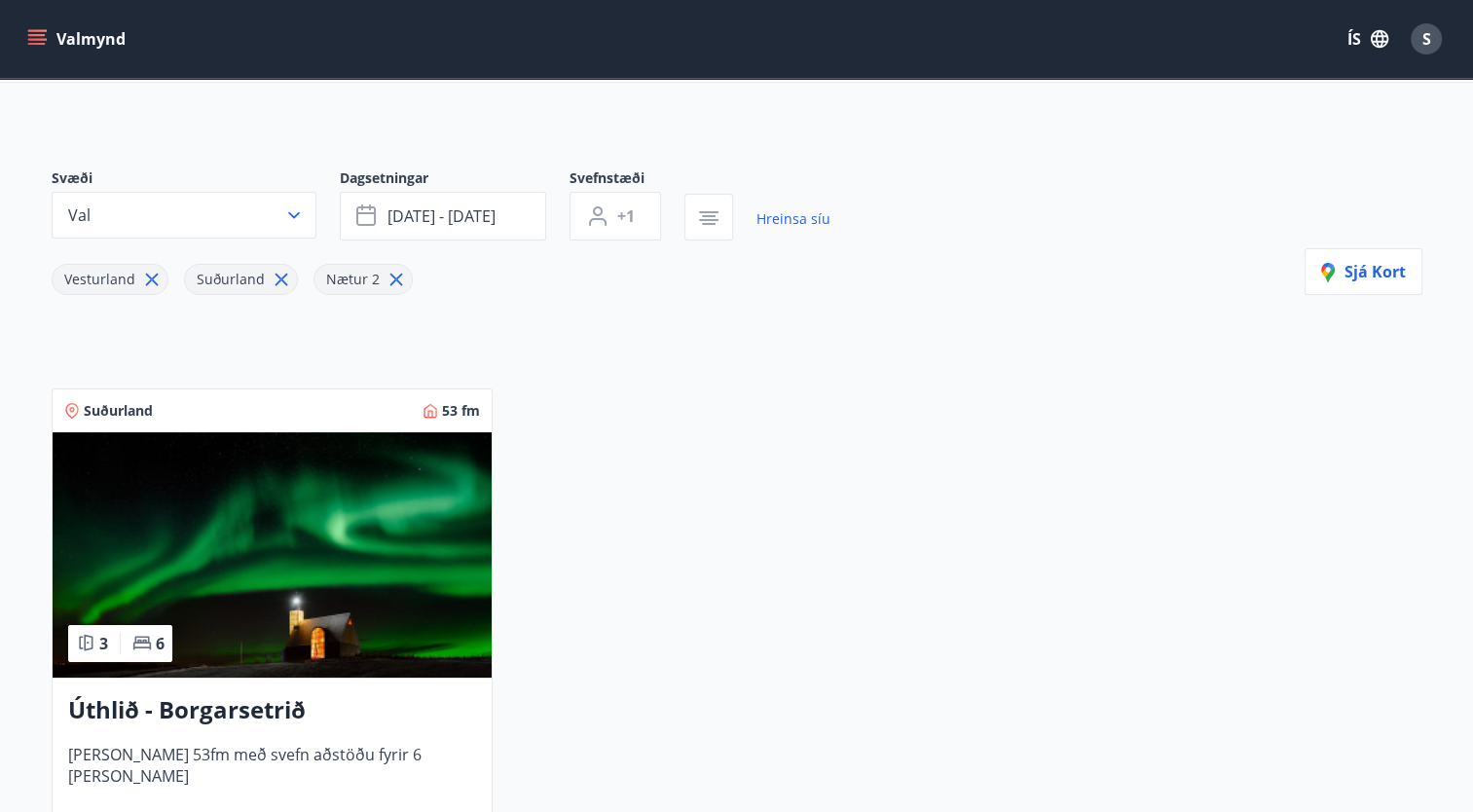
click at [249, 714] on h3 "Úthlið - Borgarsetrið" at bounding box center [272, 710] width 408 height 35
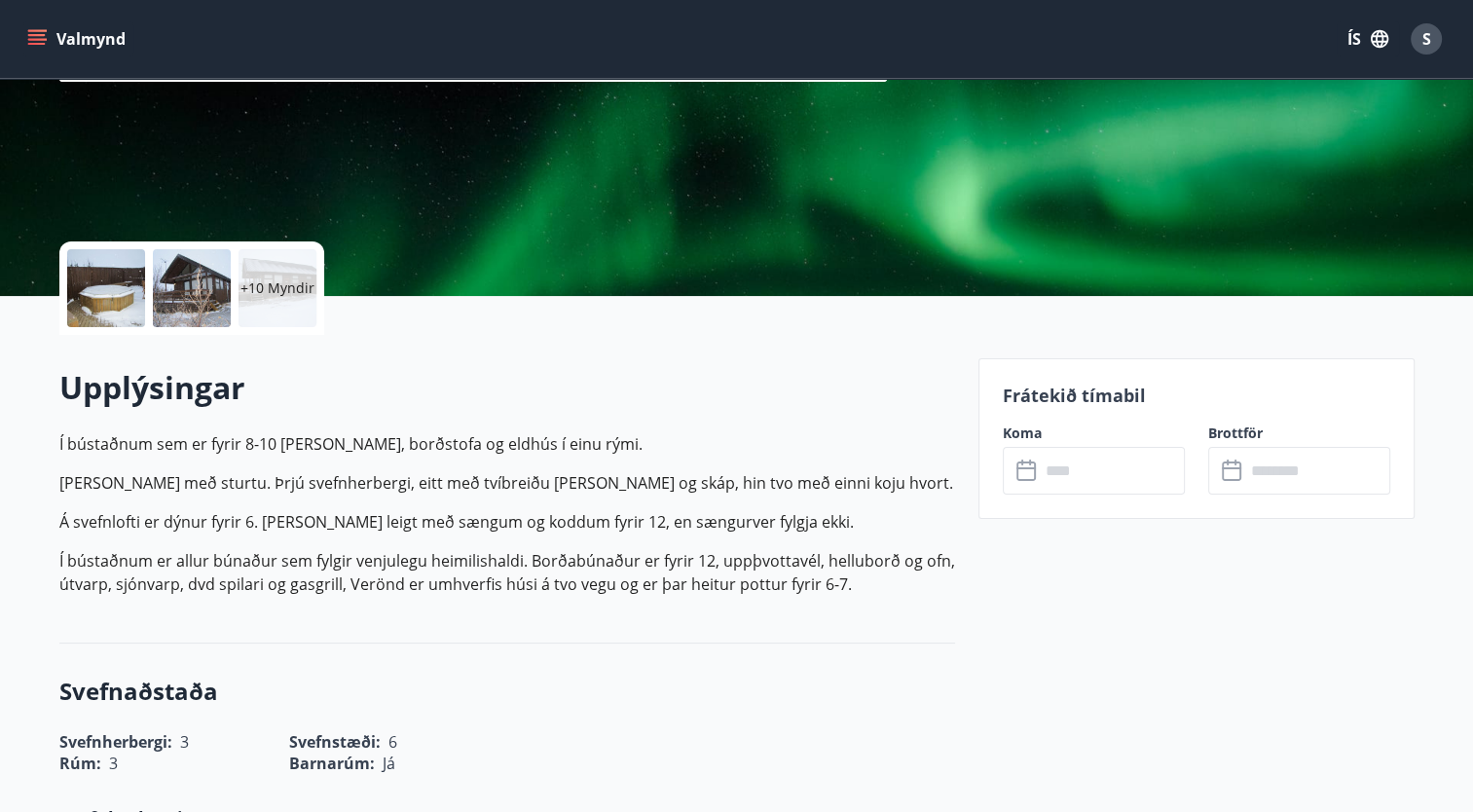
scroll to position [290, 0]
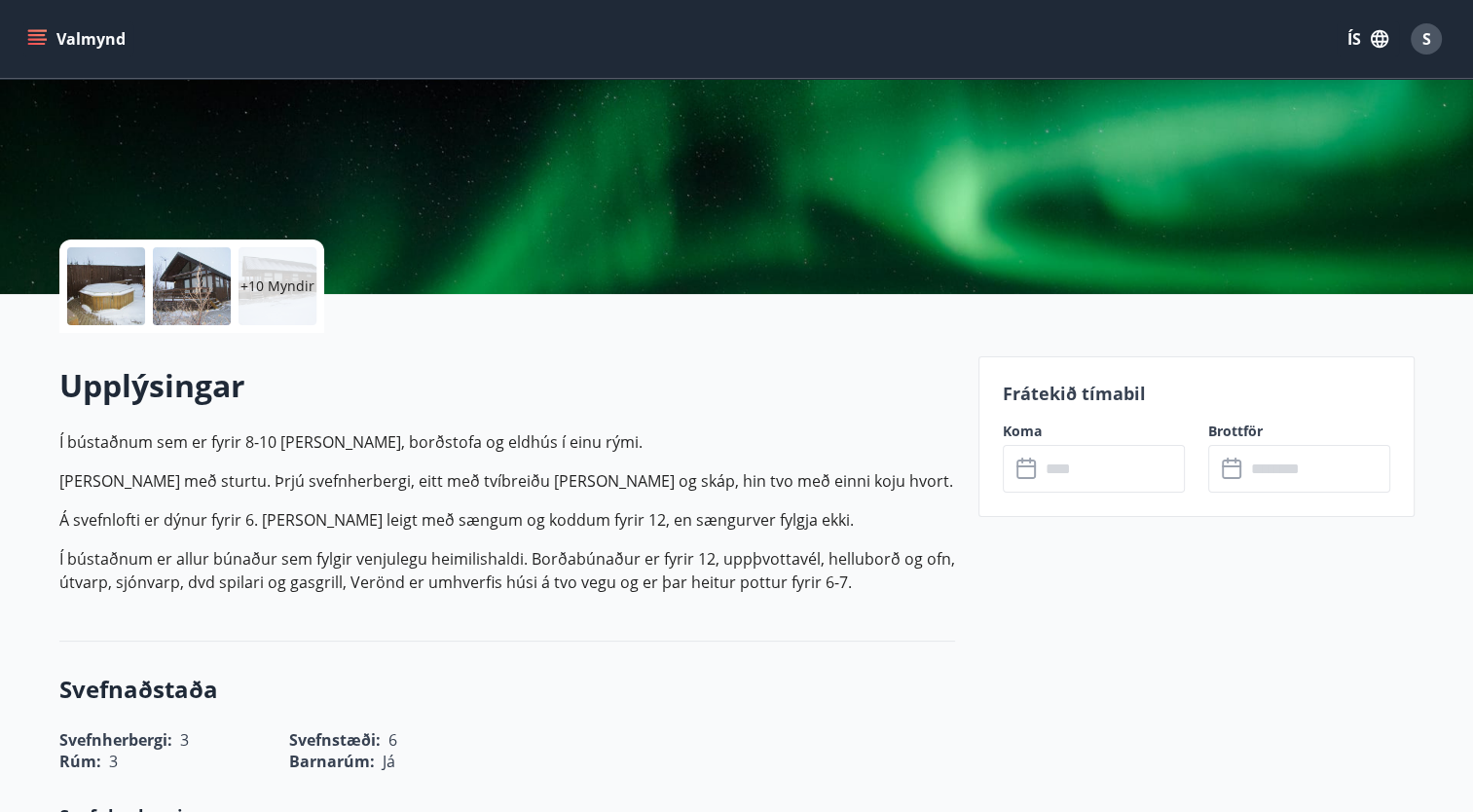
click at [1103, 472] on input "text" at bounding box center [1111, 468] width 145 height 47
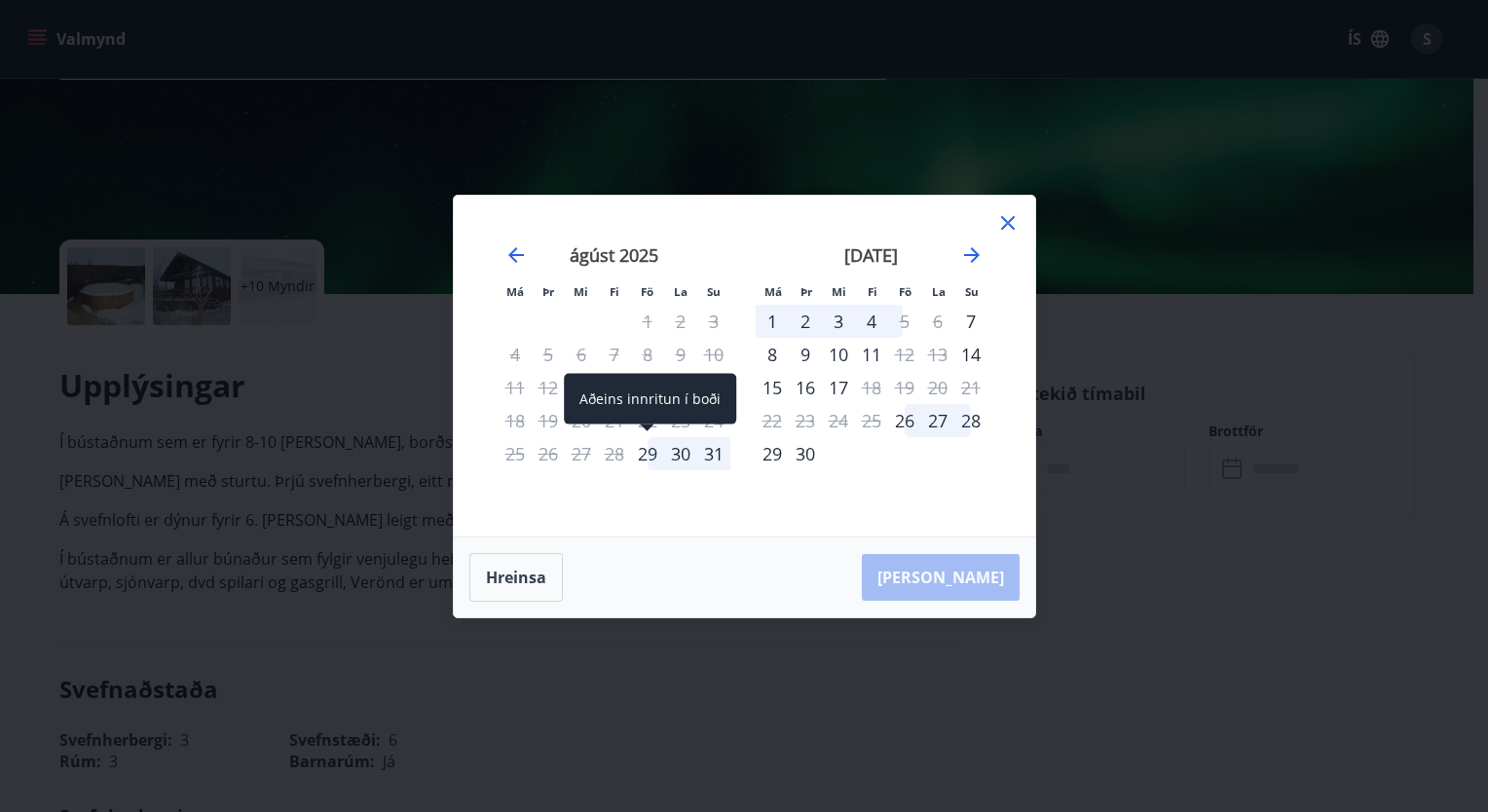
click at [642, 449] on div "29" at bounding box center [648, 453] width 34 height 34
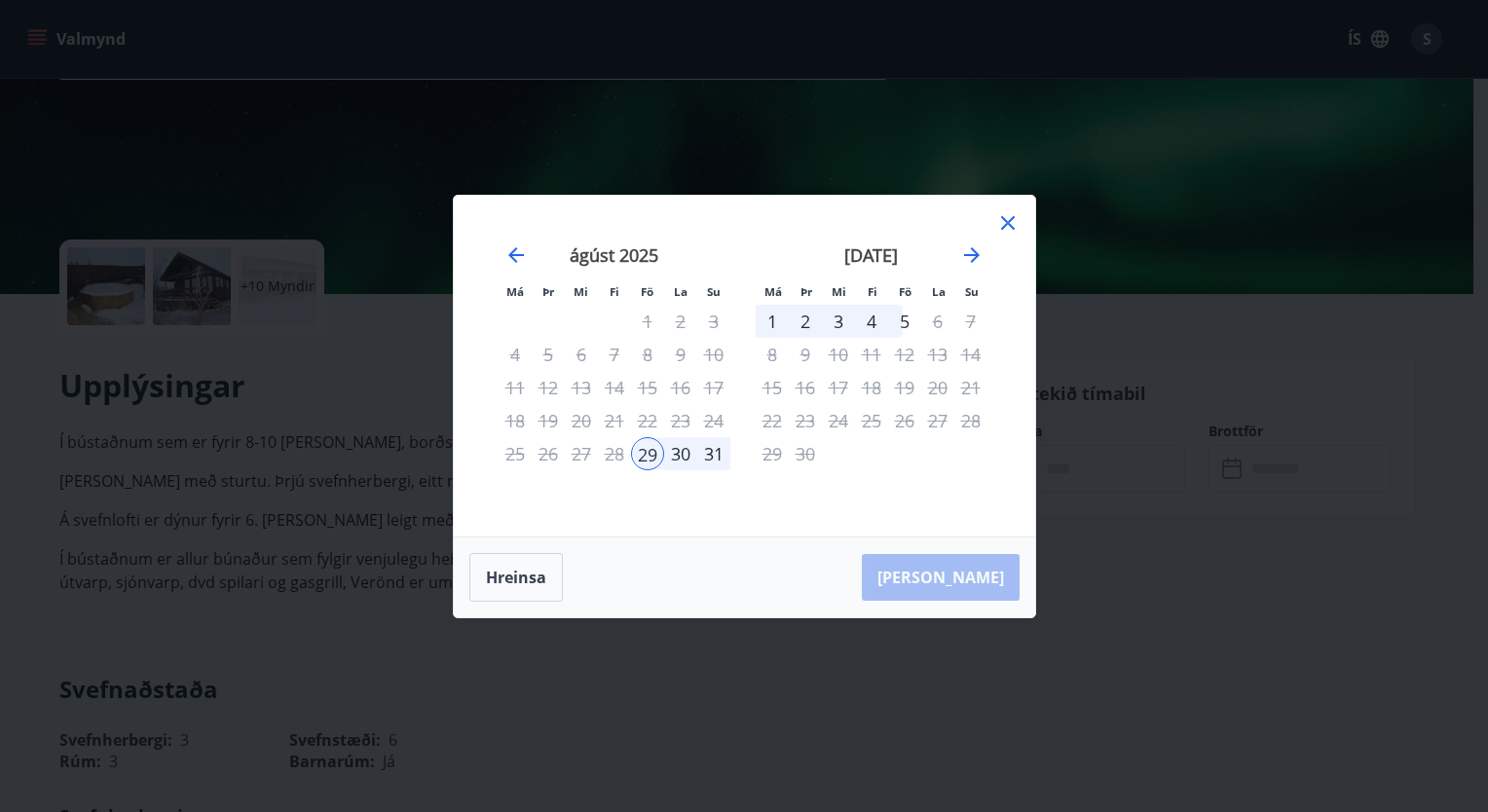
click at [715, 448] on div "31" at bounding box center [714, 453] width 34 height 34
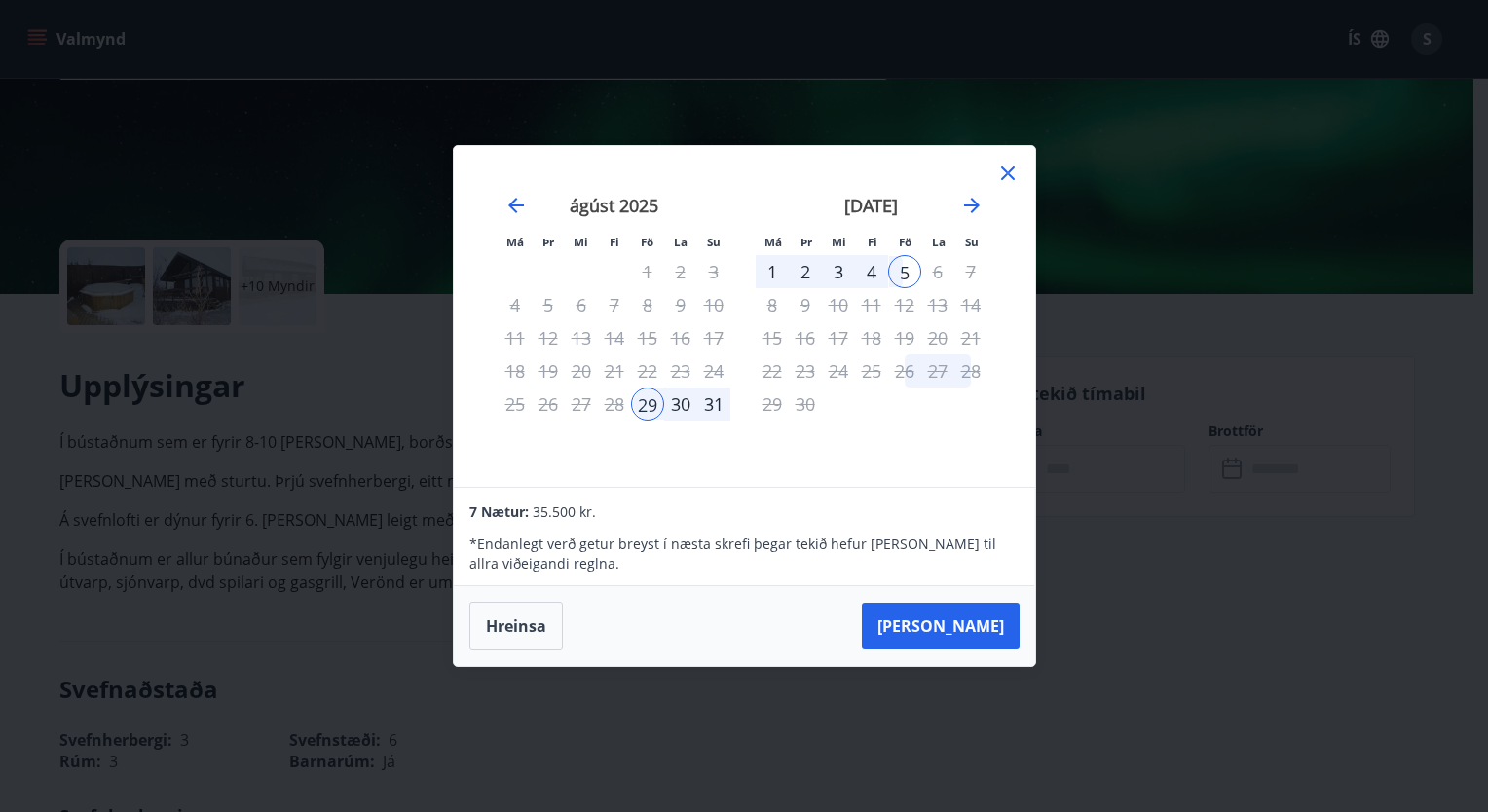
click at [715, 405] on div "31" at bounding box center [714, 404] width 34 height 34
click at [901, 275] on div "5" at bounding box center [905, 272] width 34 height 34
click at [769, 273] on div "1" at bounding box center [773, 272] width 34 height 34
click at [509, 205] on icon "Move backward to switch to the previous month." at bounding box center [516, 205] width 16 height 16
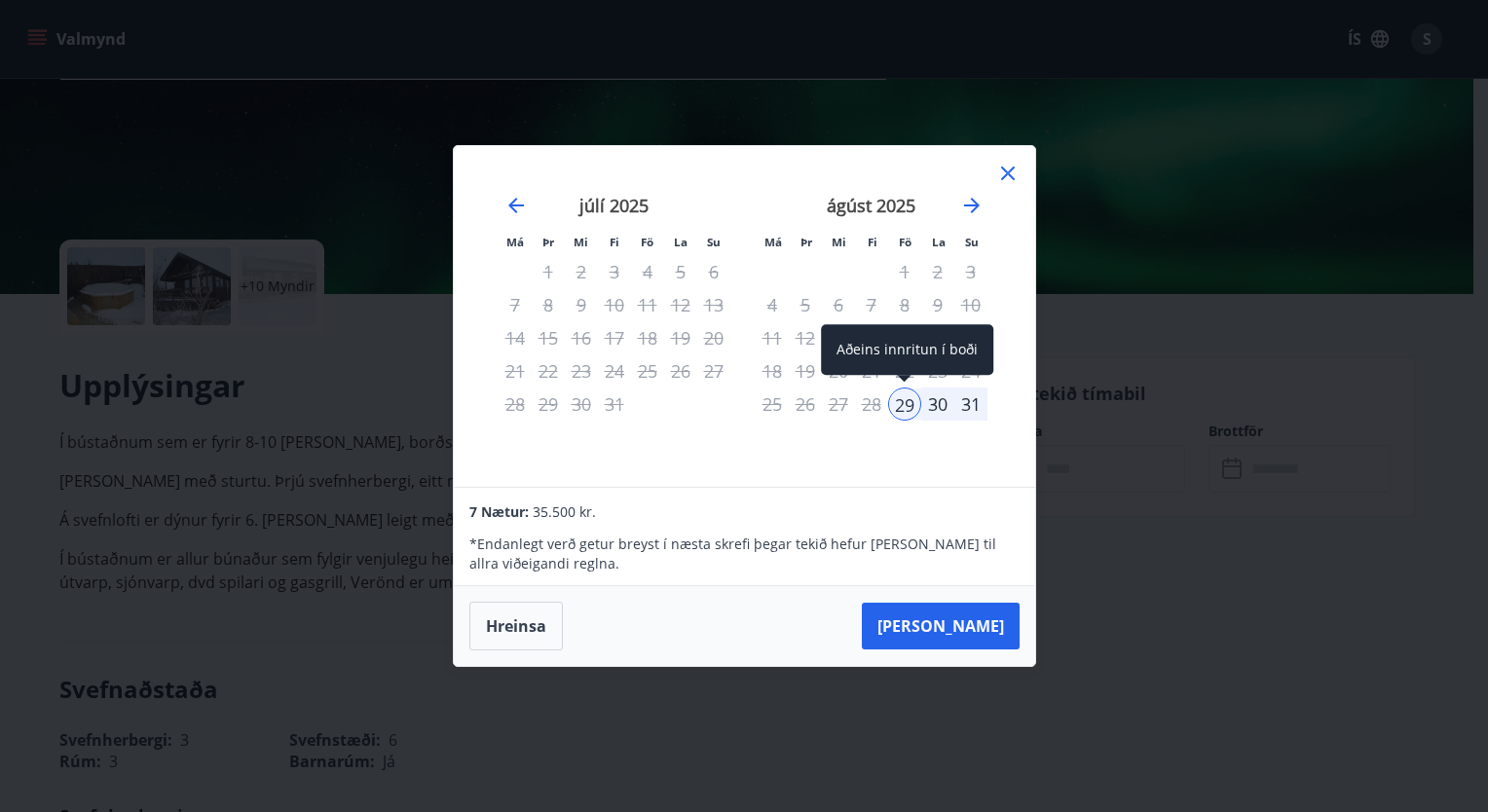
click at [898, 406] on div "29" at bounding box center [905, 404] width 34 height 34
click at [967, 411] on div "31" at bounding box center [971, 404] width 34 height 34
click at [900, 408] on div "29" at bounding box center [905, 404] width 34 height 34
click at [965, 405] on div "31" at bounding box center [971, 404] width 34 height 34
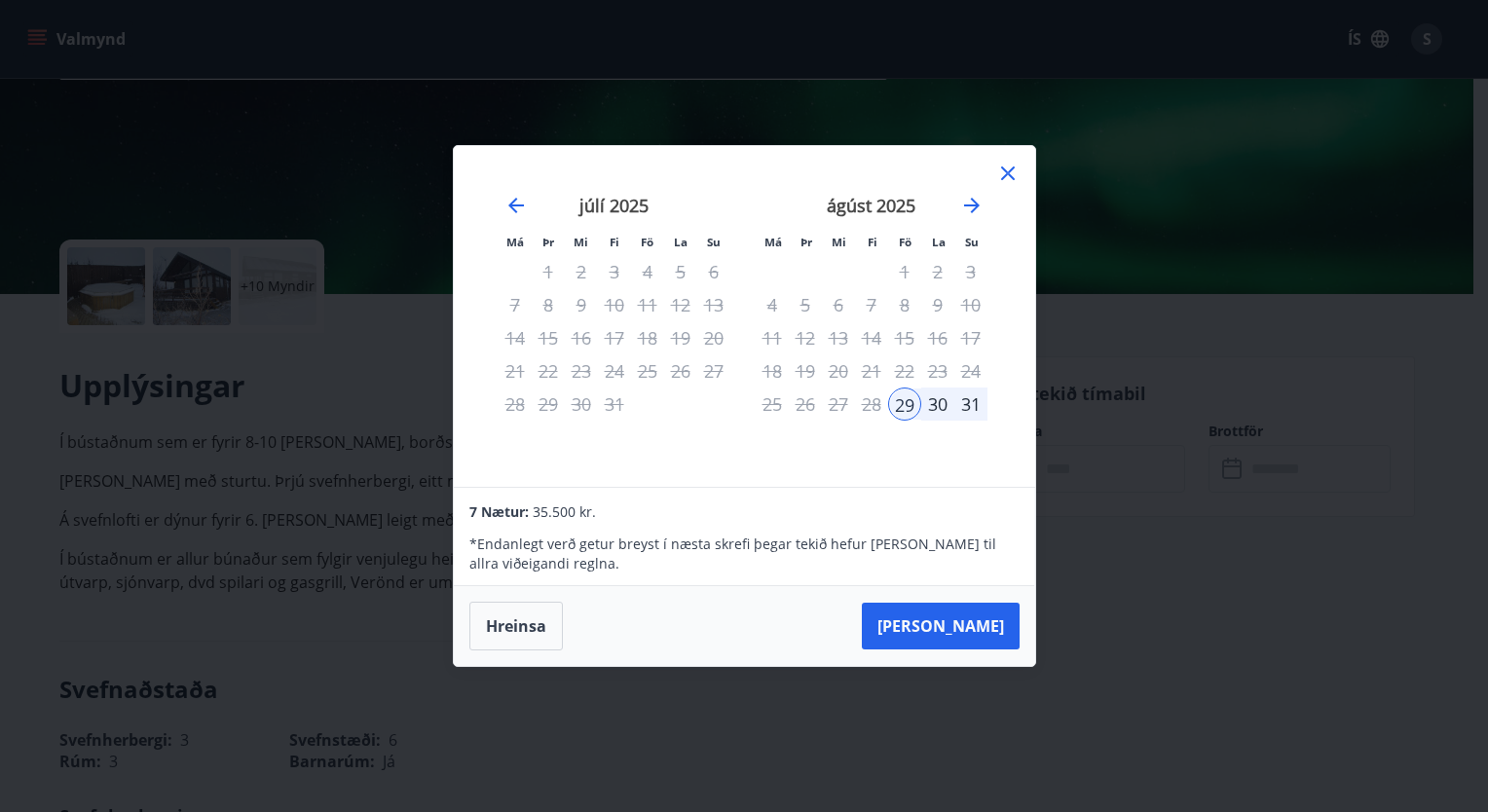
click at [965, 405] on div "31" at bounding box center [971, 404] width 34 height 34
click at [971, 407] on div "31" at bounding box center [971, 404] width 34 height 34
click at [1011, 173] on icon at bounding box center [1008, 174] width 24 height 24
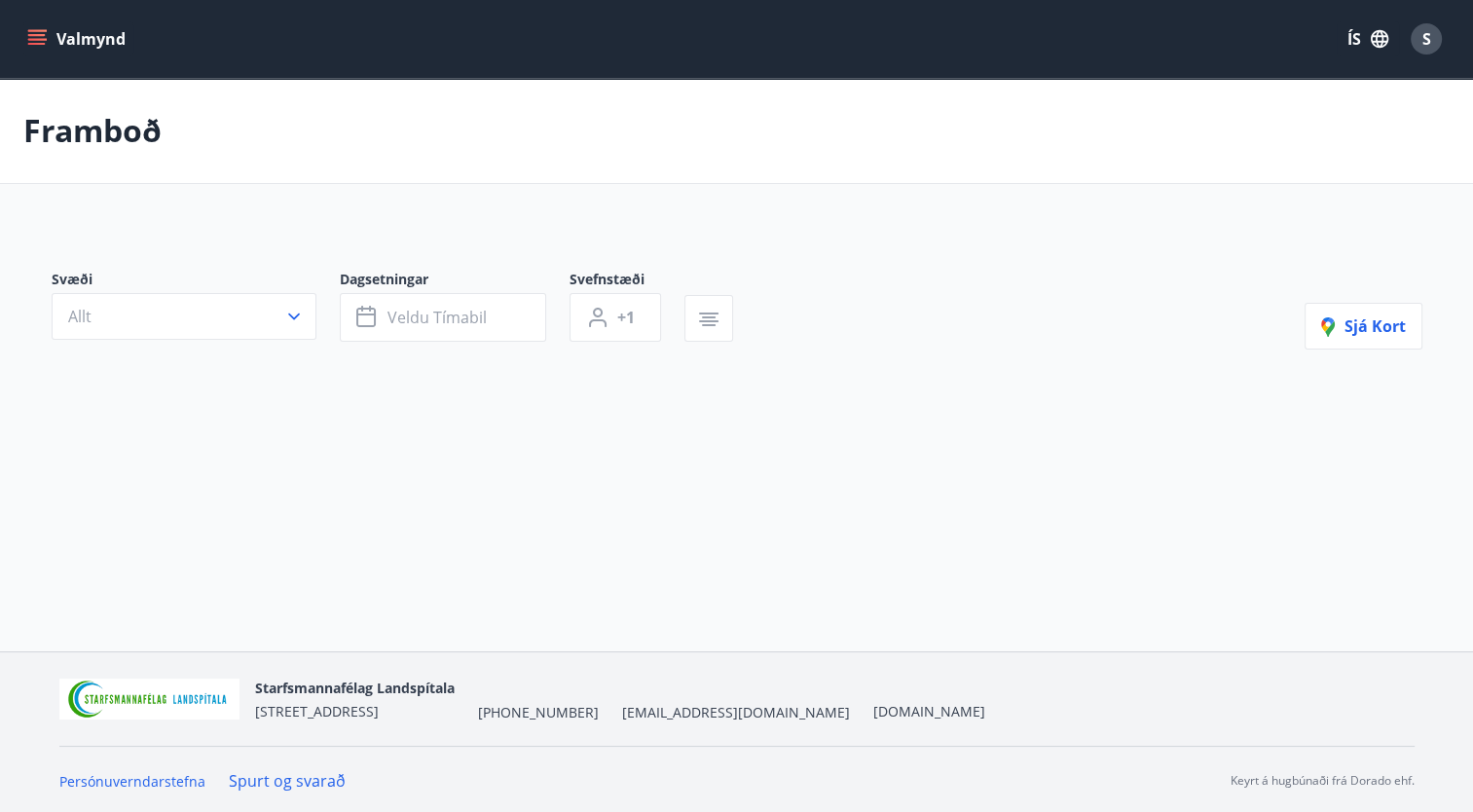
type input "*"
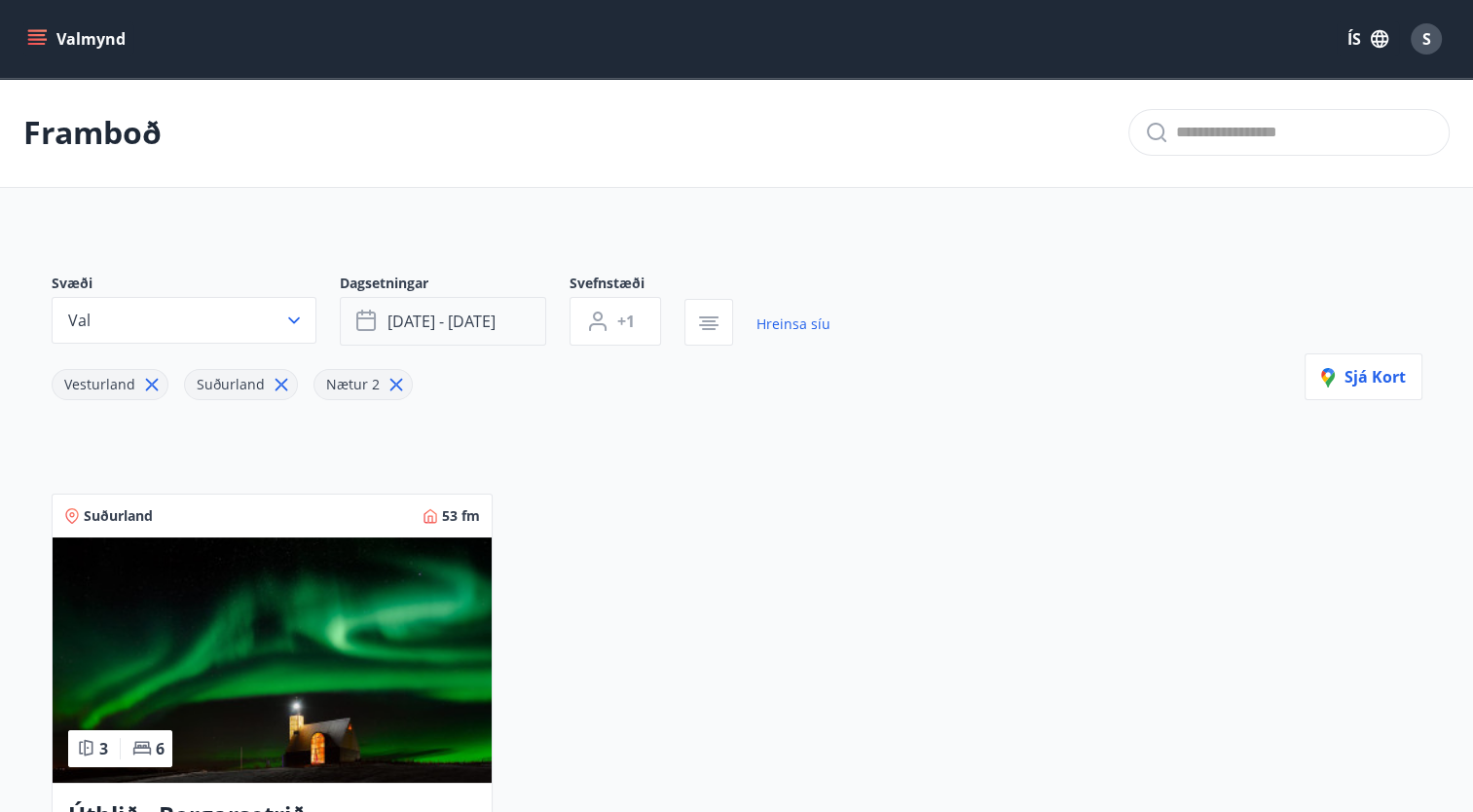
click at [473, 325] on span "[DATE] - [DATE]" at bounding box center [441, 321] width 108 height 22
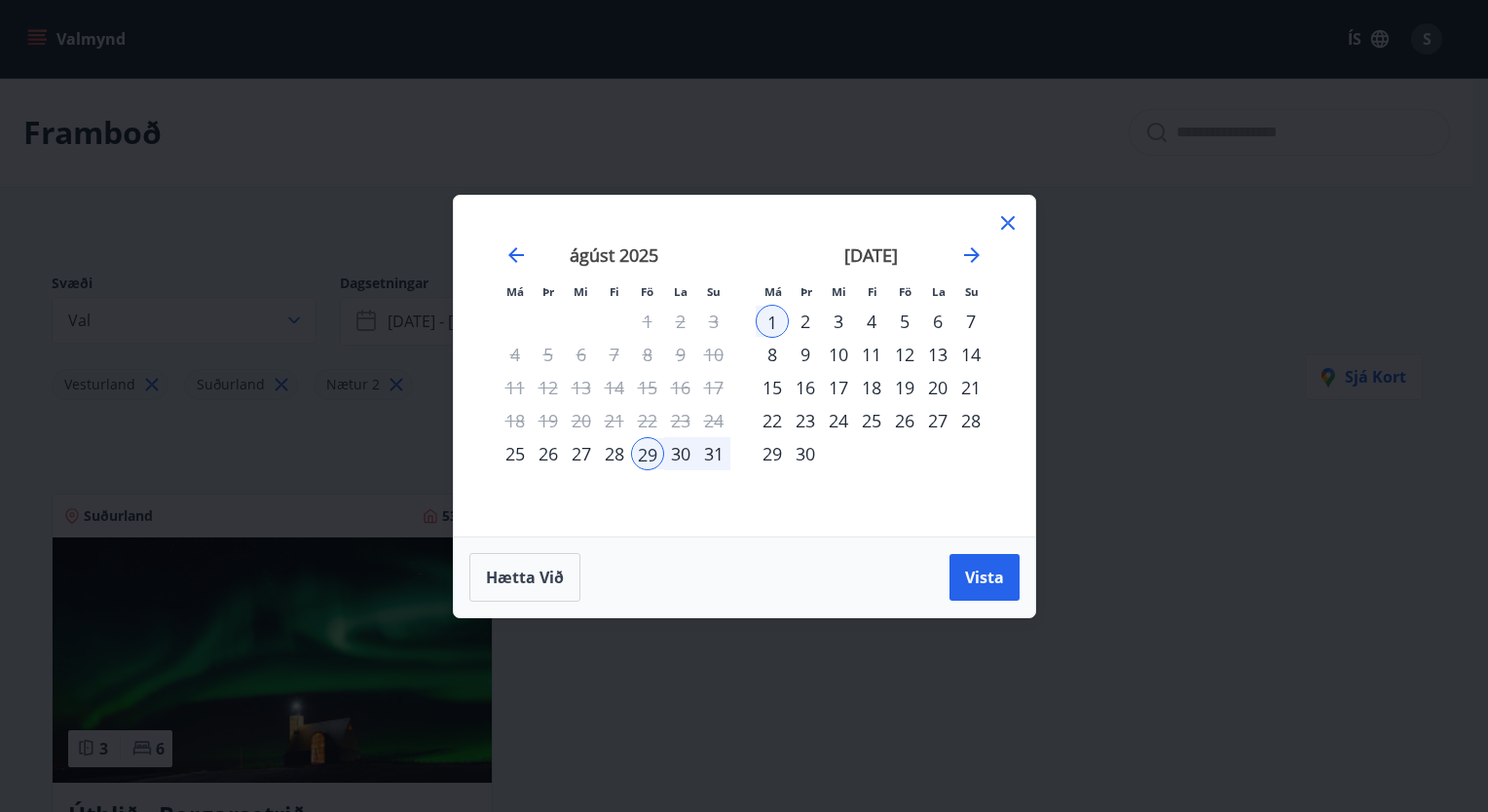
click at [712, 456] on div "31" at bounding box center [714, 453] width 34 height 34
click at [645, 446] on div "29" at bounding box center [648, 453] width 34 height 34
click at [713, 447] on div "31" at bounding box center [714, 453] width 34 height 34
click at [989, 591] on button "Vista" at bounding box center [984, 577] width 70 height 46
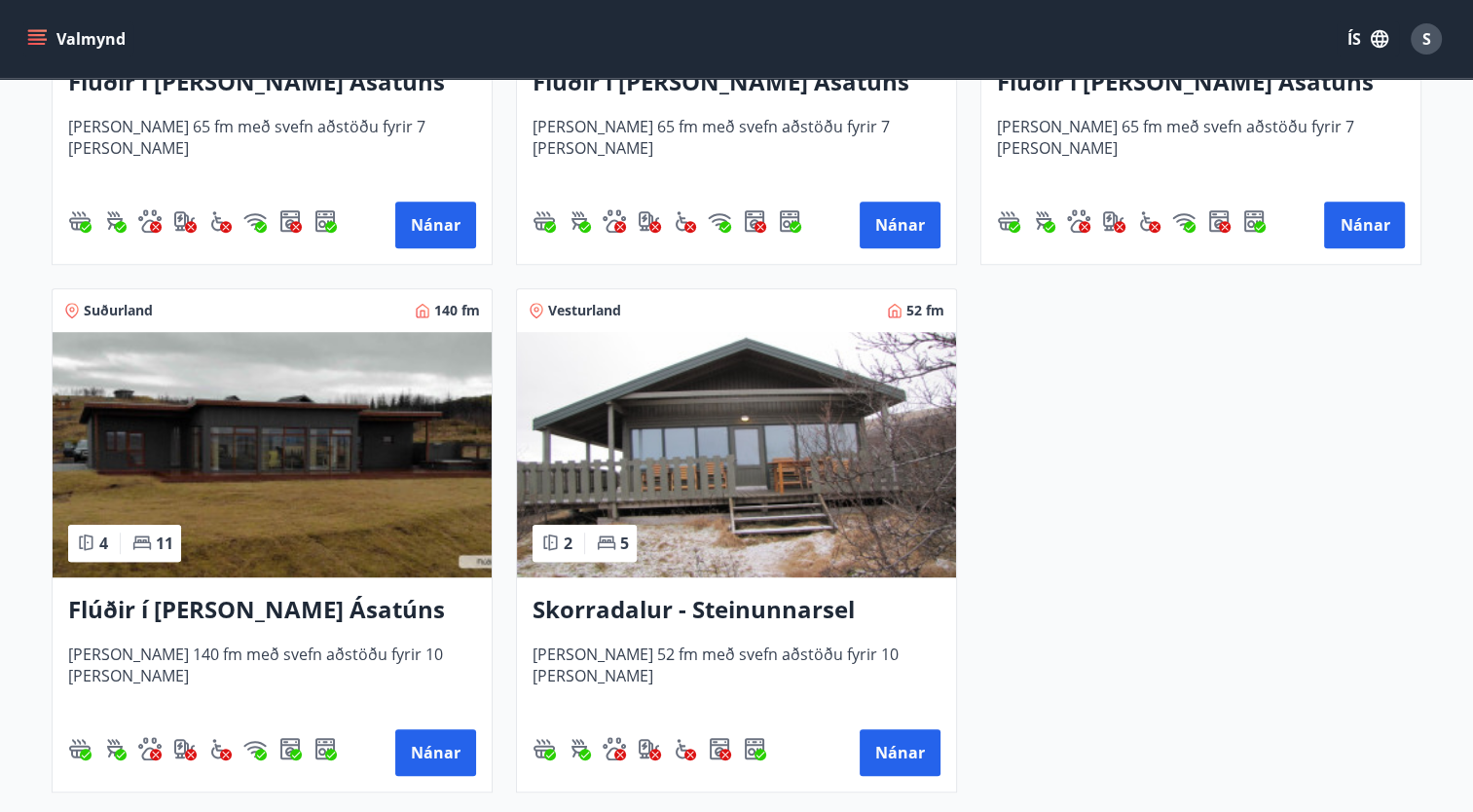
scroll to position [1261, 0]
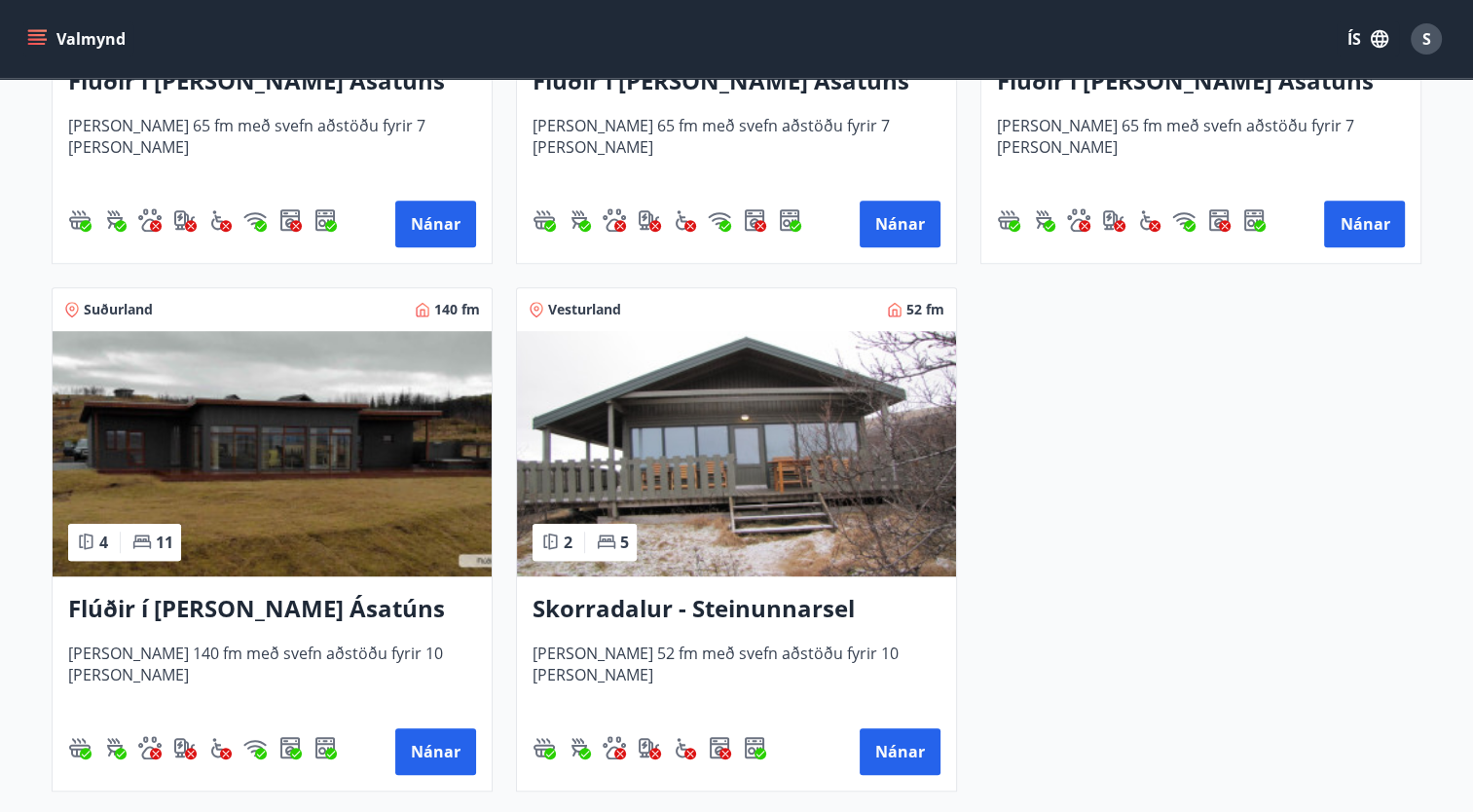
click at [261, 609] on h3 "Flúðir í [PERSON_NAME] Ásatúns hús 5 - [GEOGRAPHIC_DATA] 4" at bounding box center [272, 609] width 408 height 35
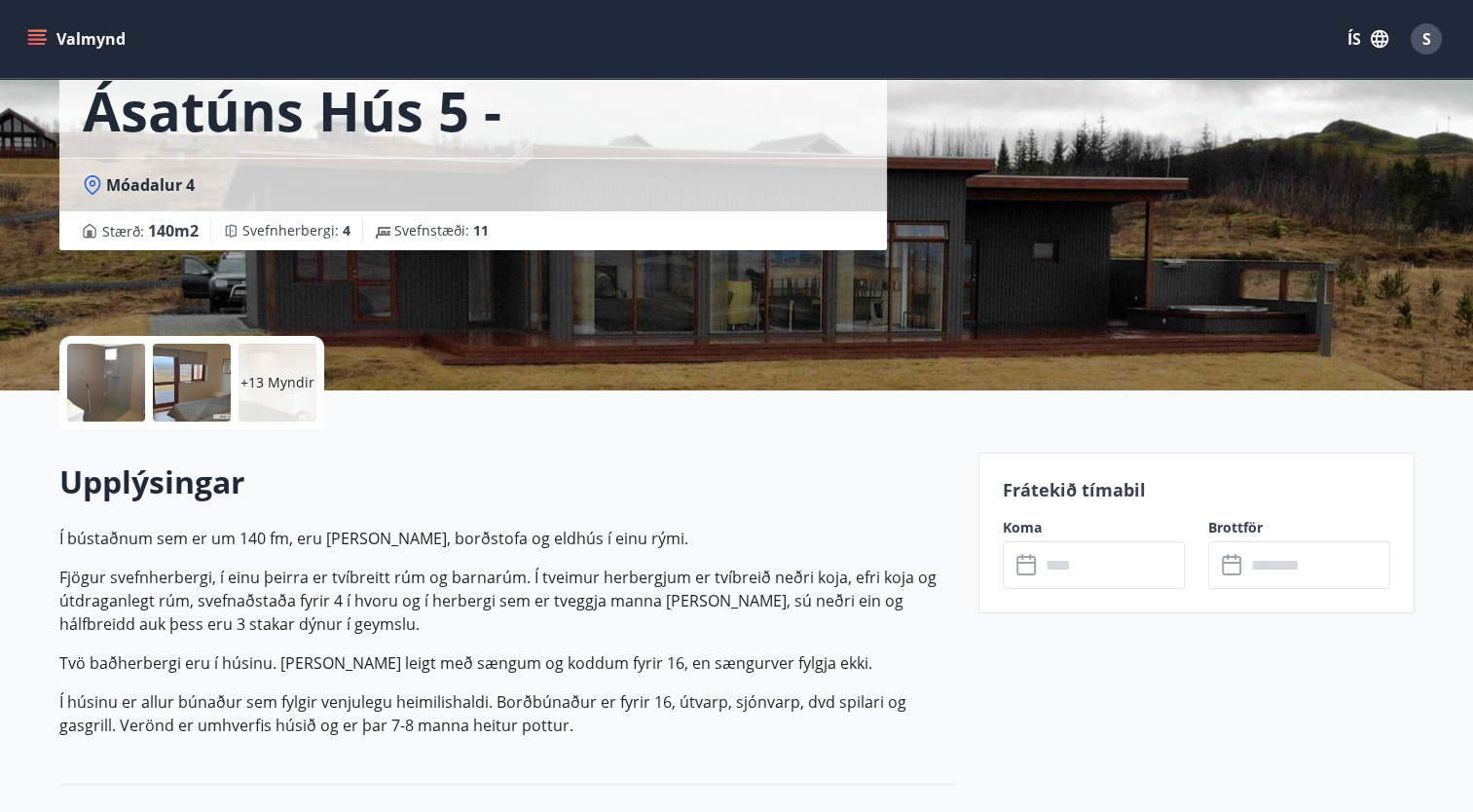
scroll to position [257, 0]
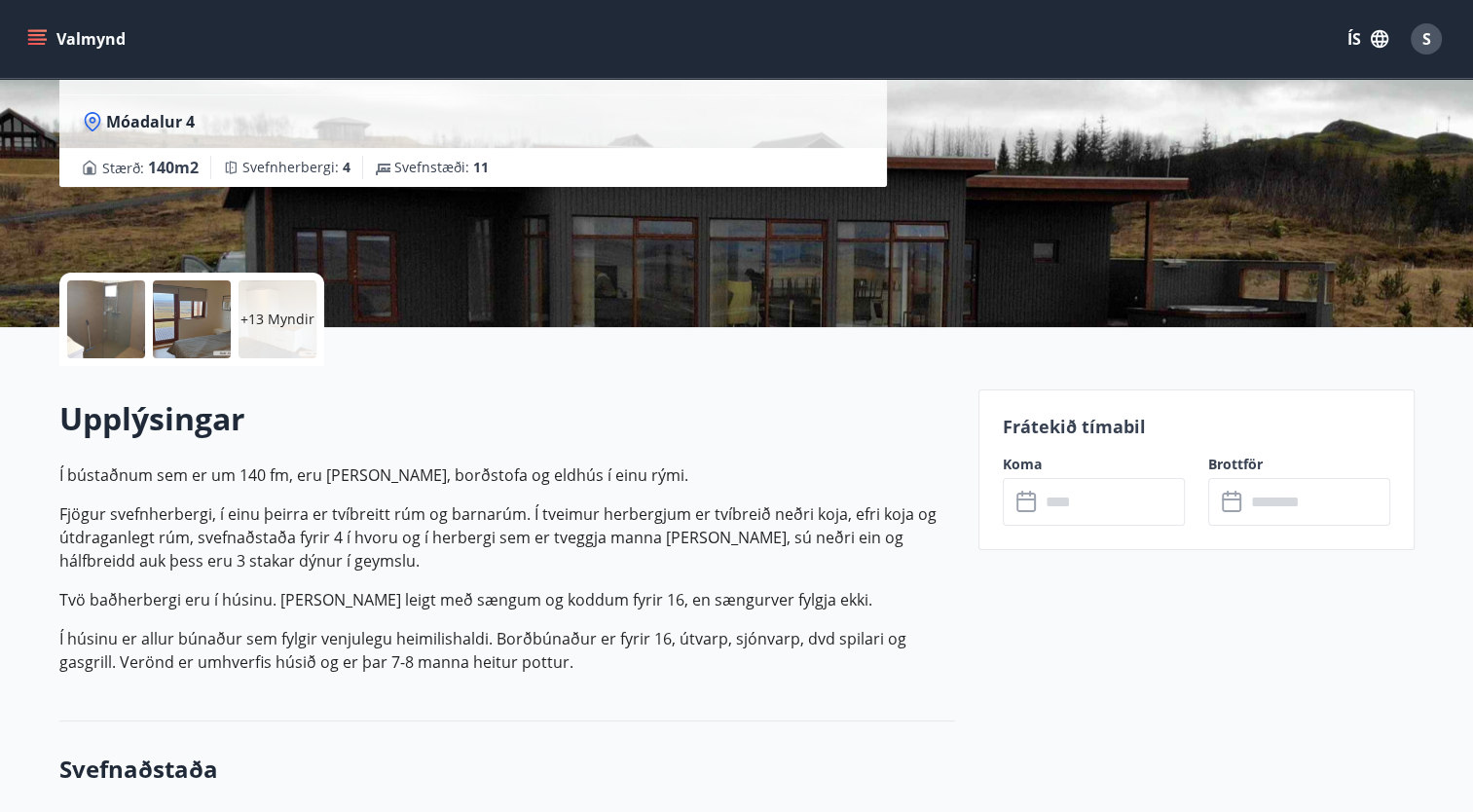
click at [1081, 502] on input "text" at bounding box center [1111, 502] width 145 height 47
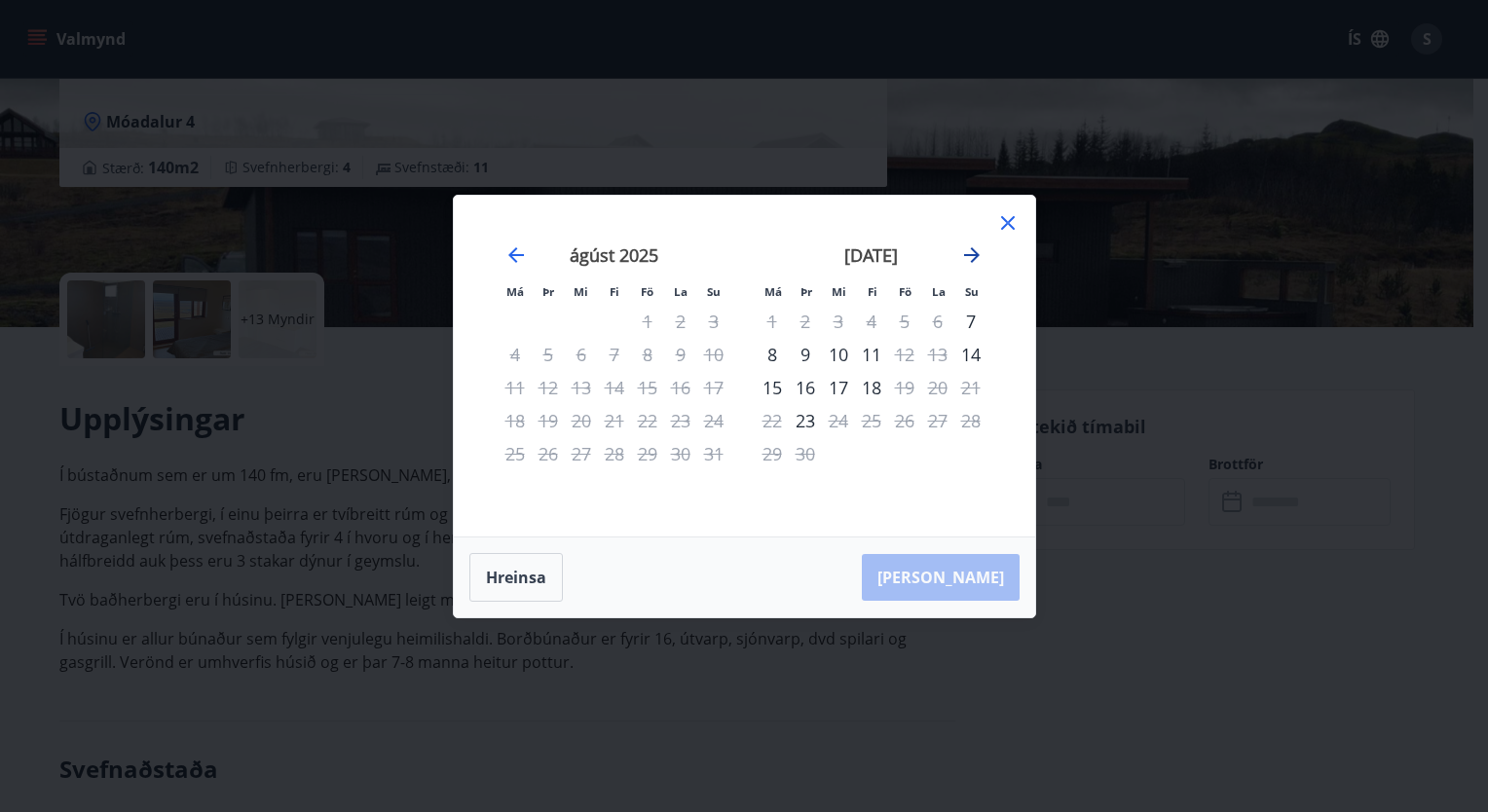
click at [977, 253] on icon "Move forward to switch to the next month." at bounding box center [972, 255] width 24 height 24
click at [1009, 225] on icon at bounding box center [1008, 223] width 14 height 14
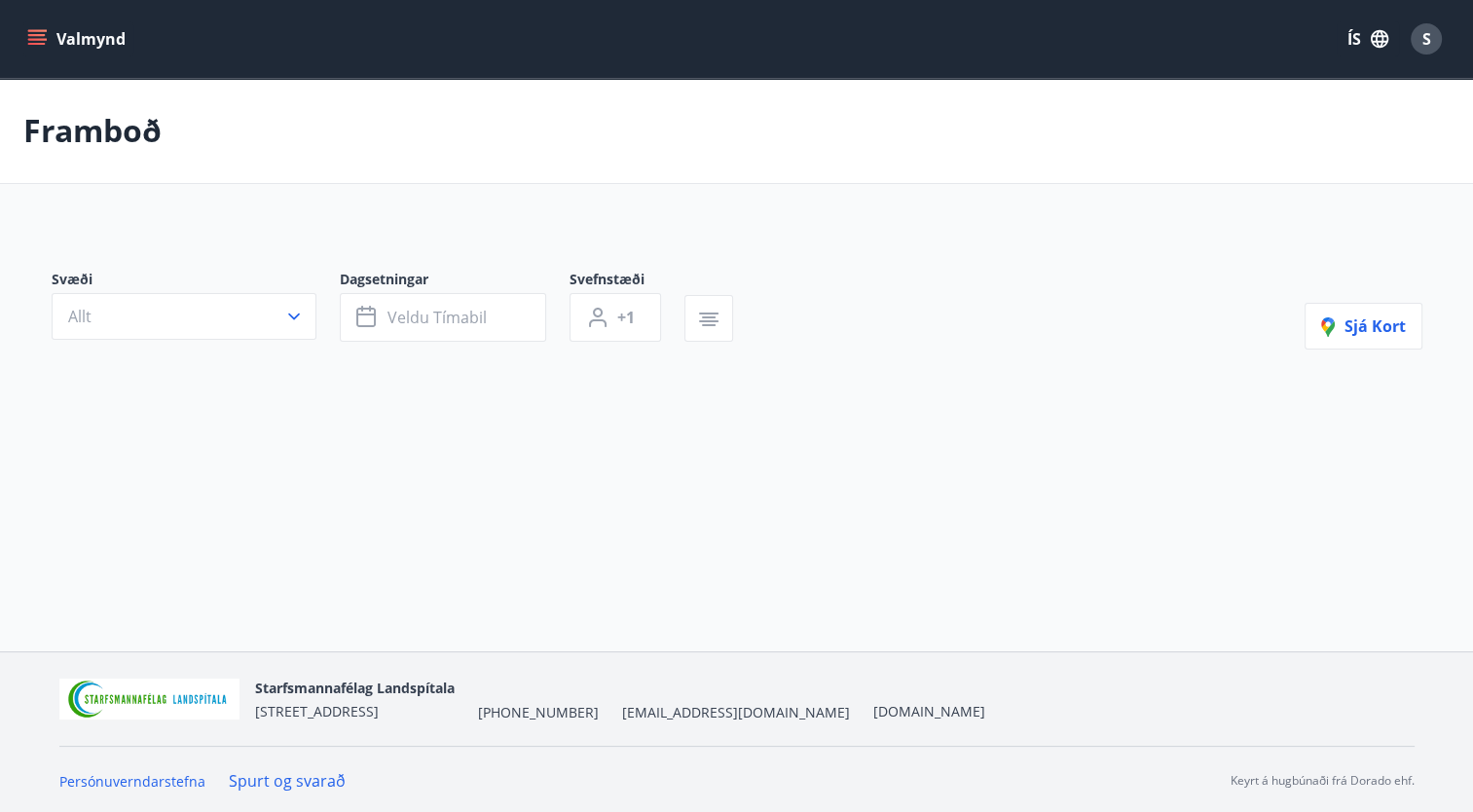
type input "*"
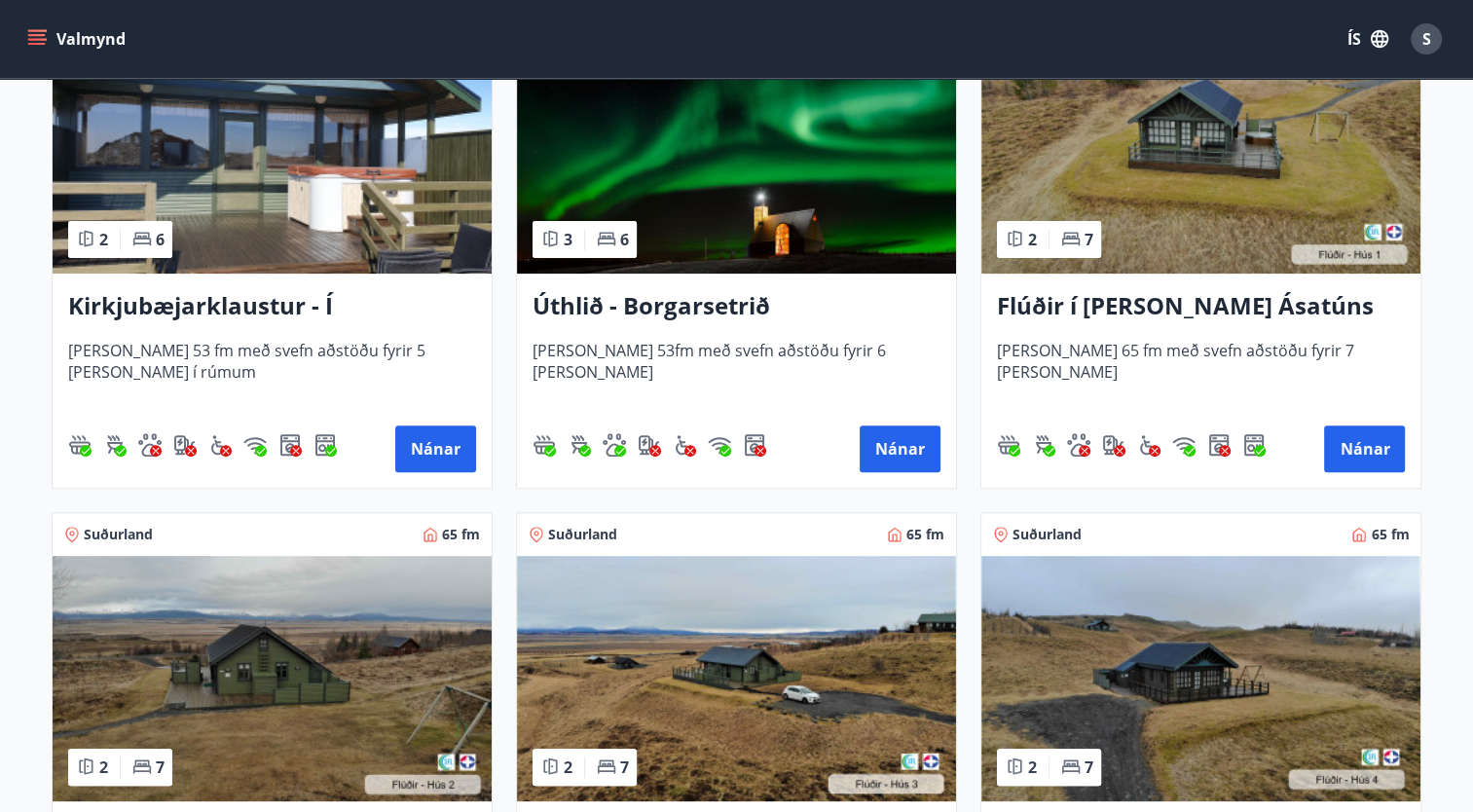
scroll to position [514, 0]
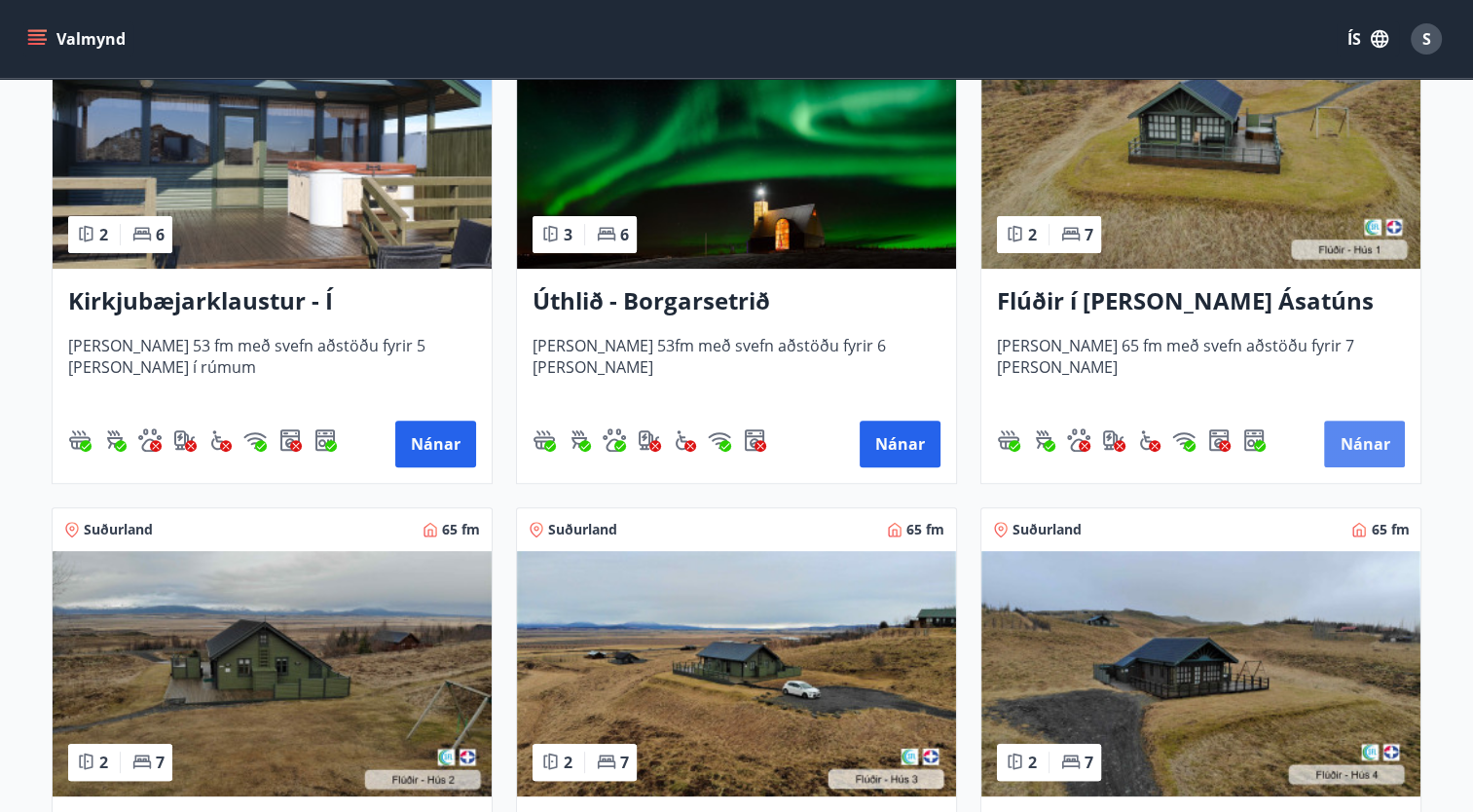
click at [1375, 446] on button "Nánar" at bounding box center [1364, 444] width 81 height 46
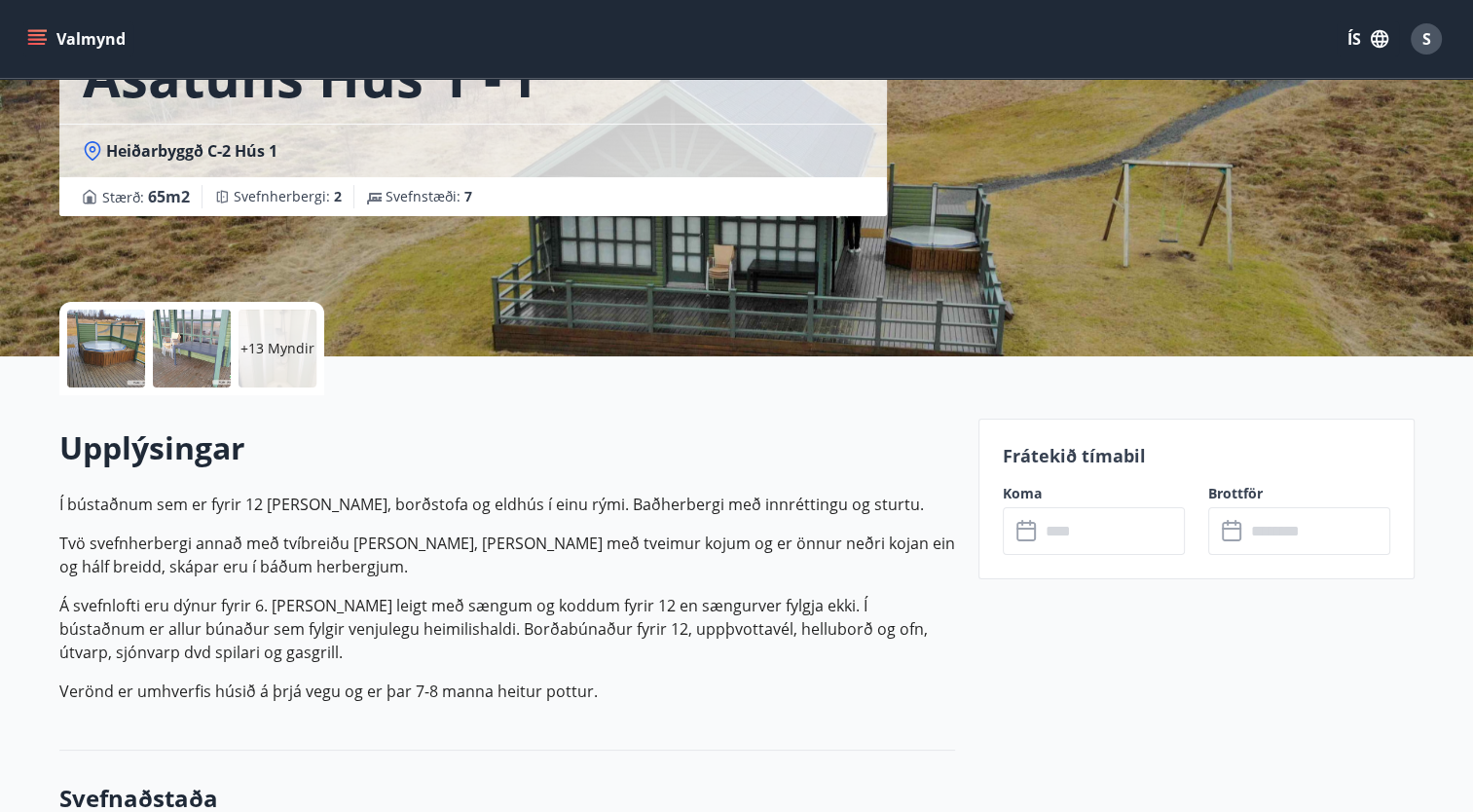
scroll to position [229, 0]
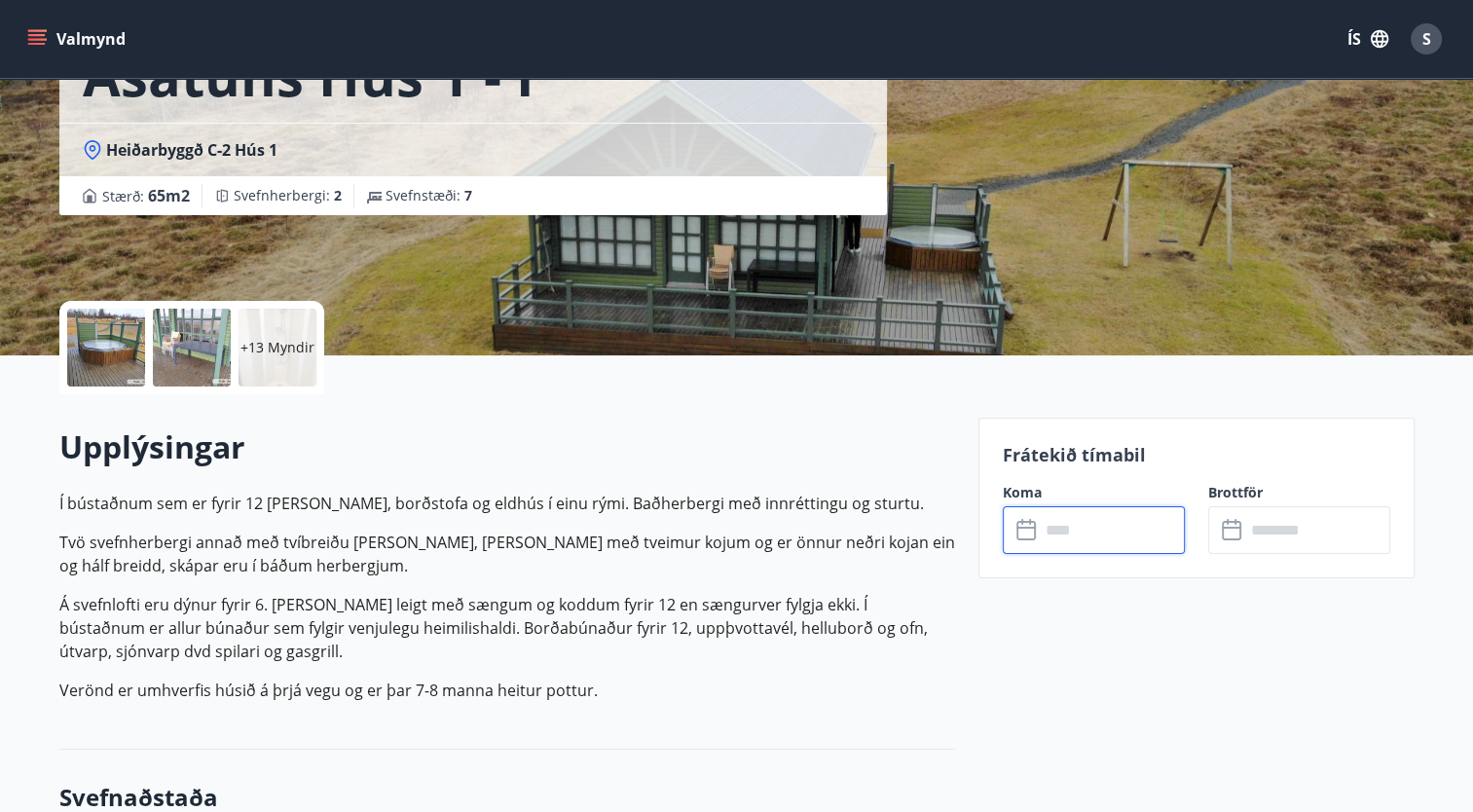
click at [1067, 538] on input "text" at bounding box center [1111, 529] width 145 height 47
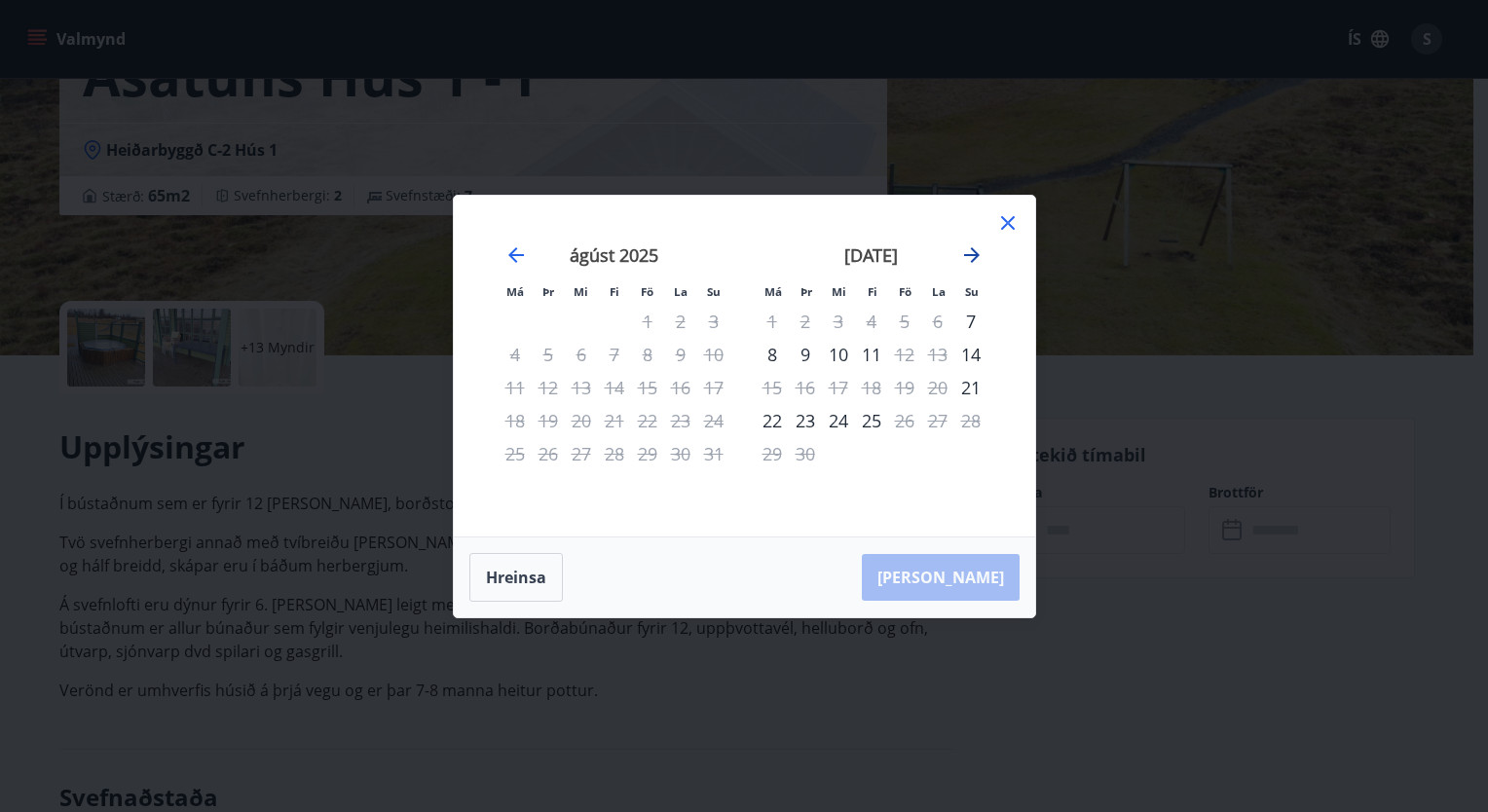
click at [966, 254] on icon "Move forward to switch to the next month." at bounding box center [971, 255] width 16 height 16
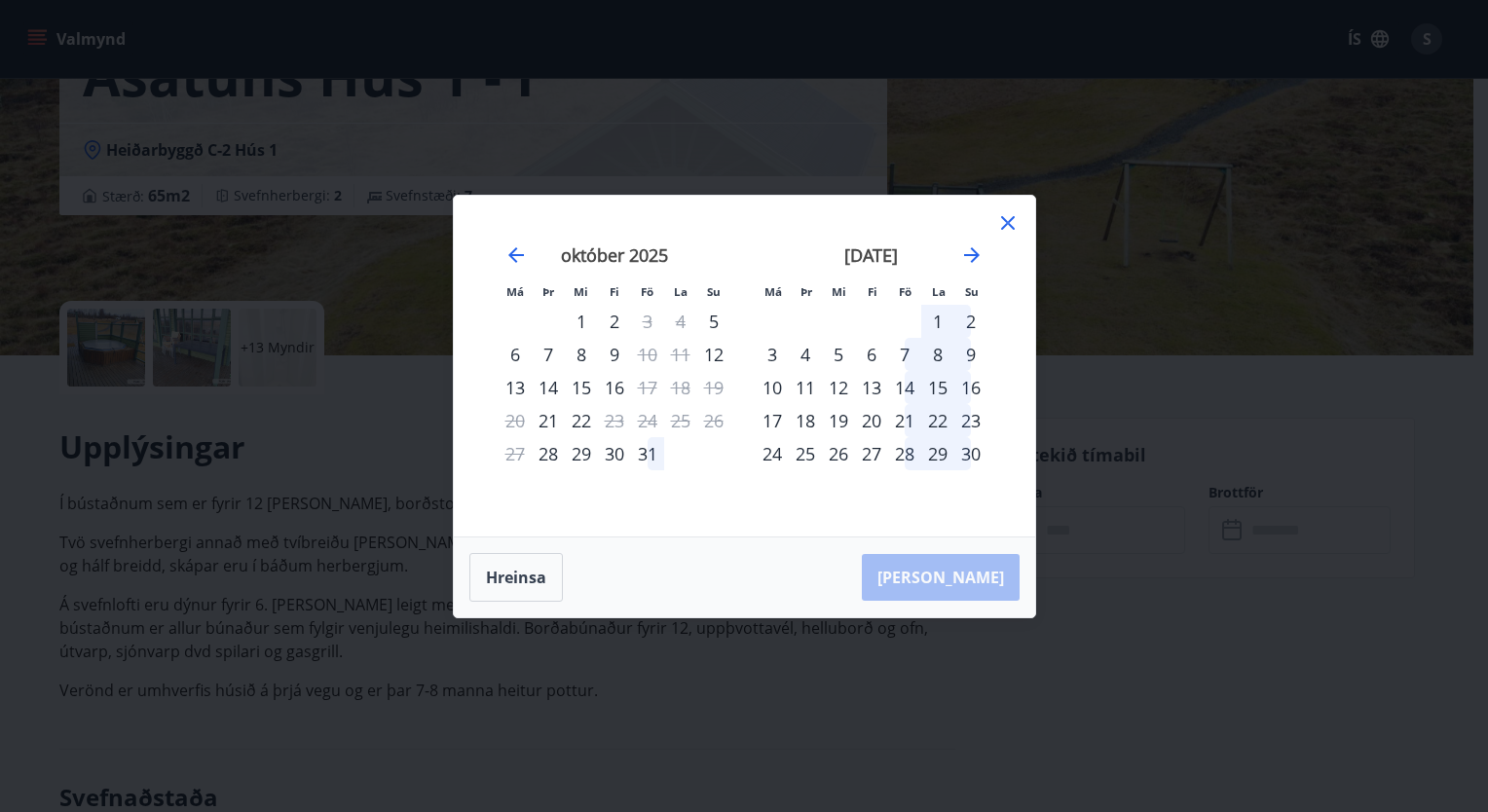
click at [1013, 220] on icon at bounding box center [1008, 223] width 24 height 24
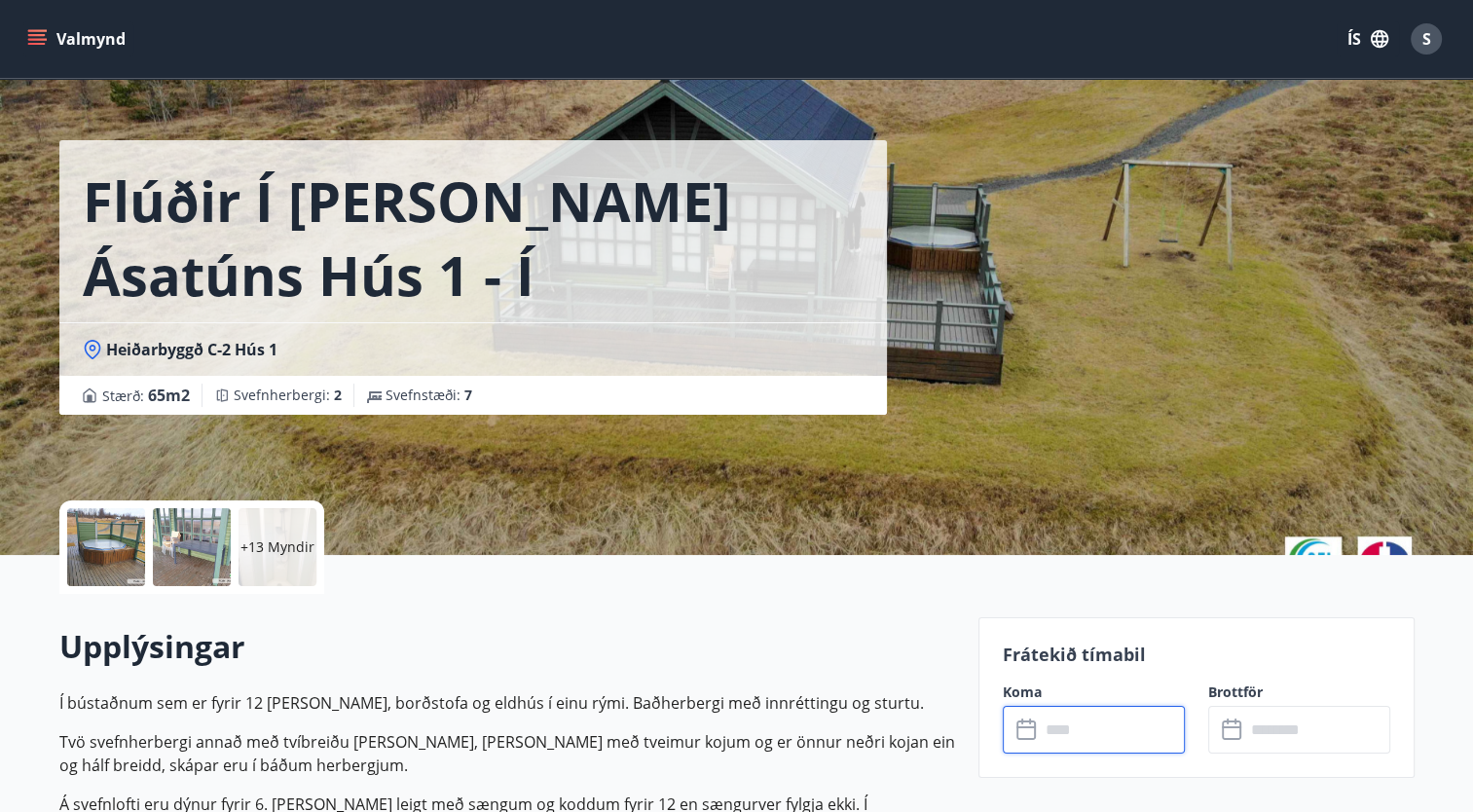
scroll to position [0, 0]
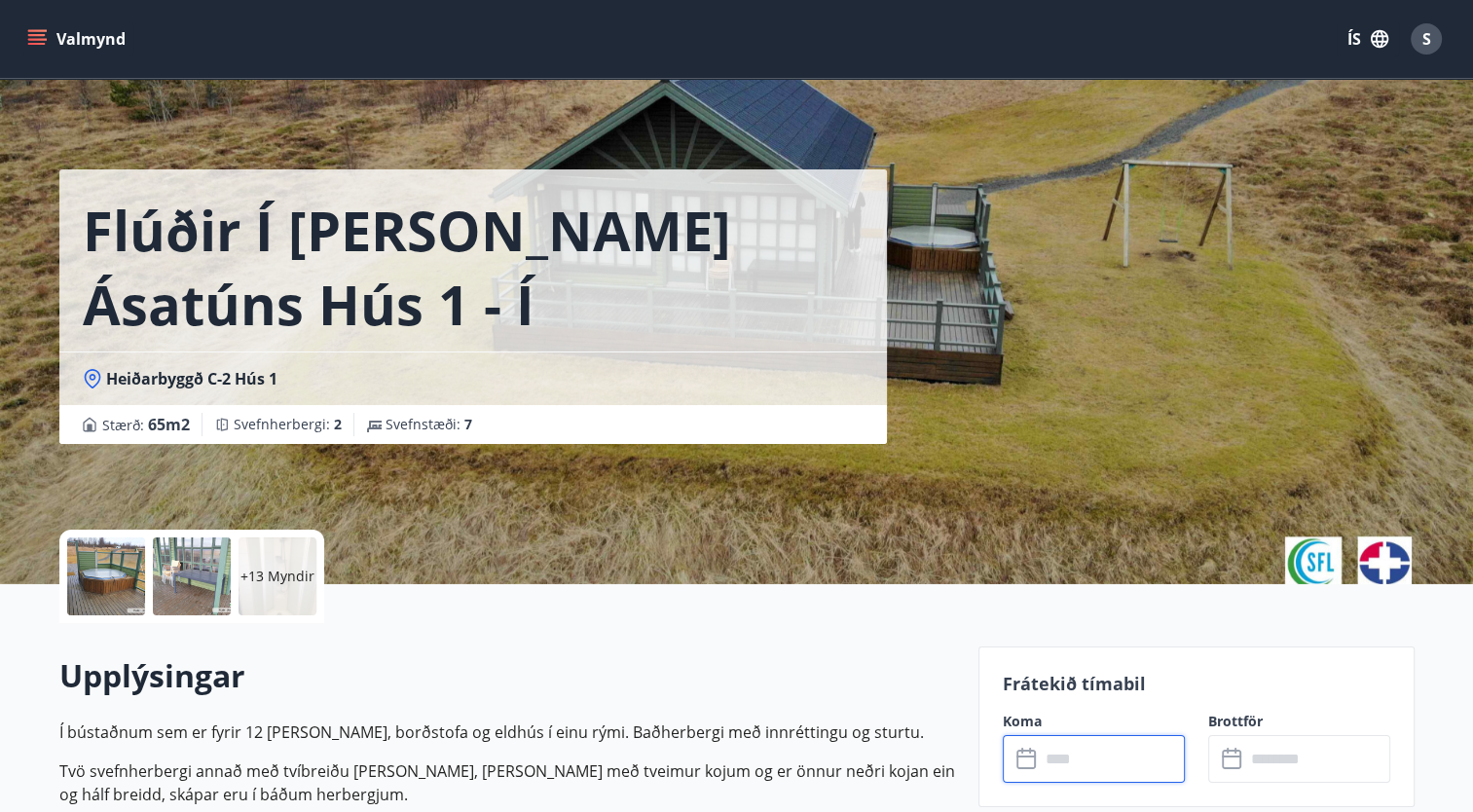
click at [105, 577] on div at bounding box center [106, 576] width 78 height 78
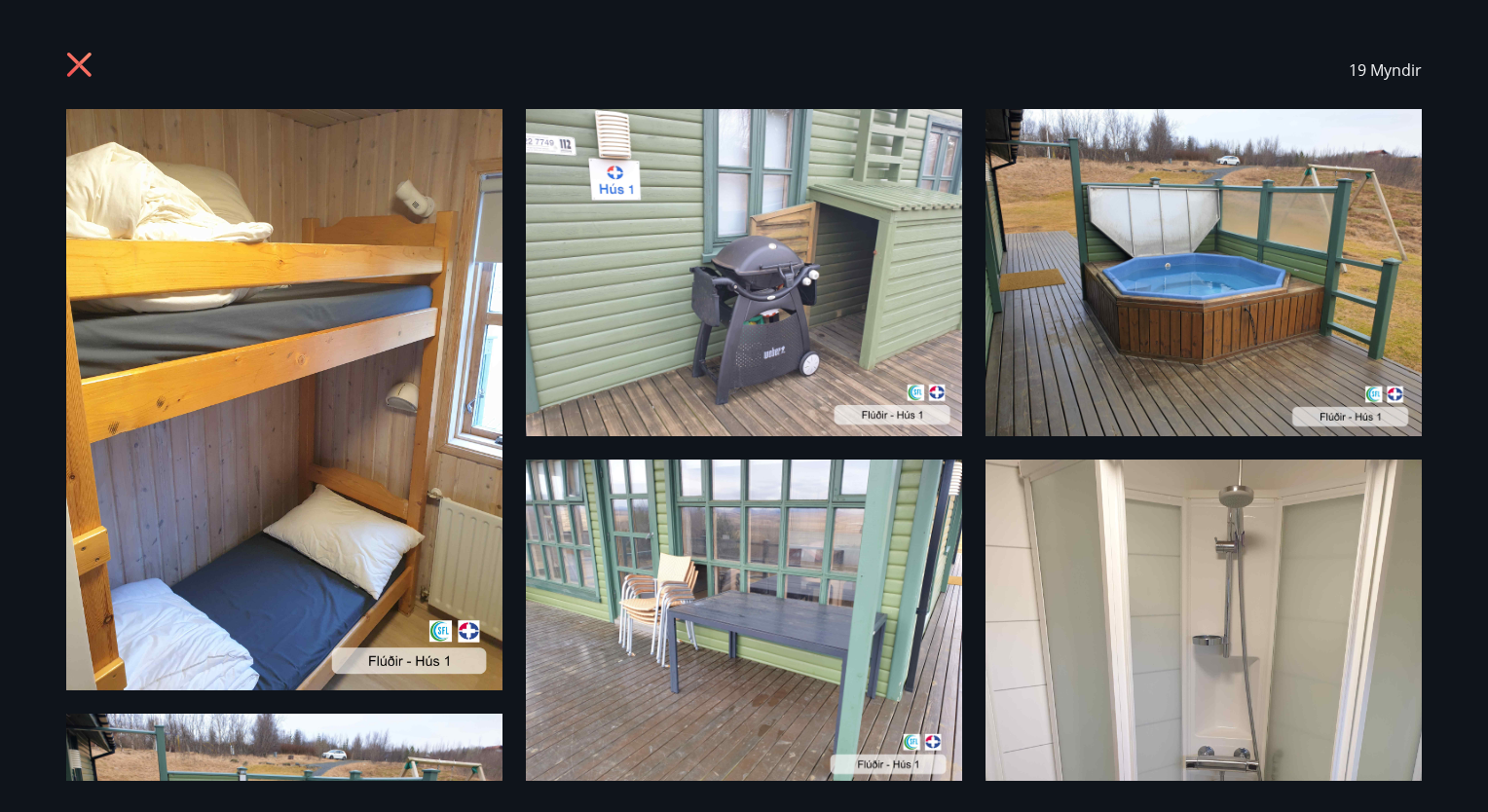
click at [74, 64] on icon at bounding box center [82, 67] width 32 height 32
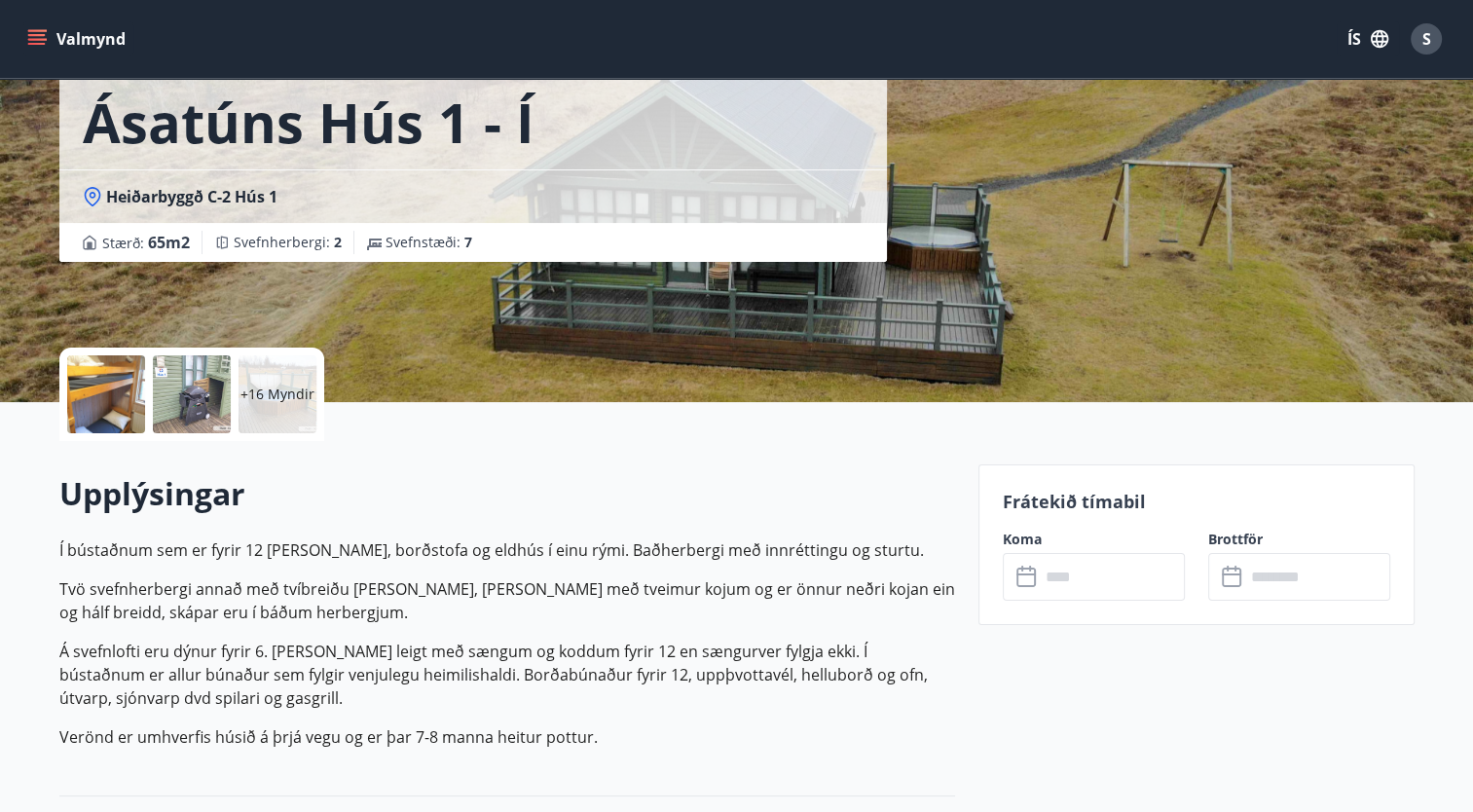
scroll to position [191, 0]
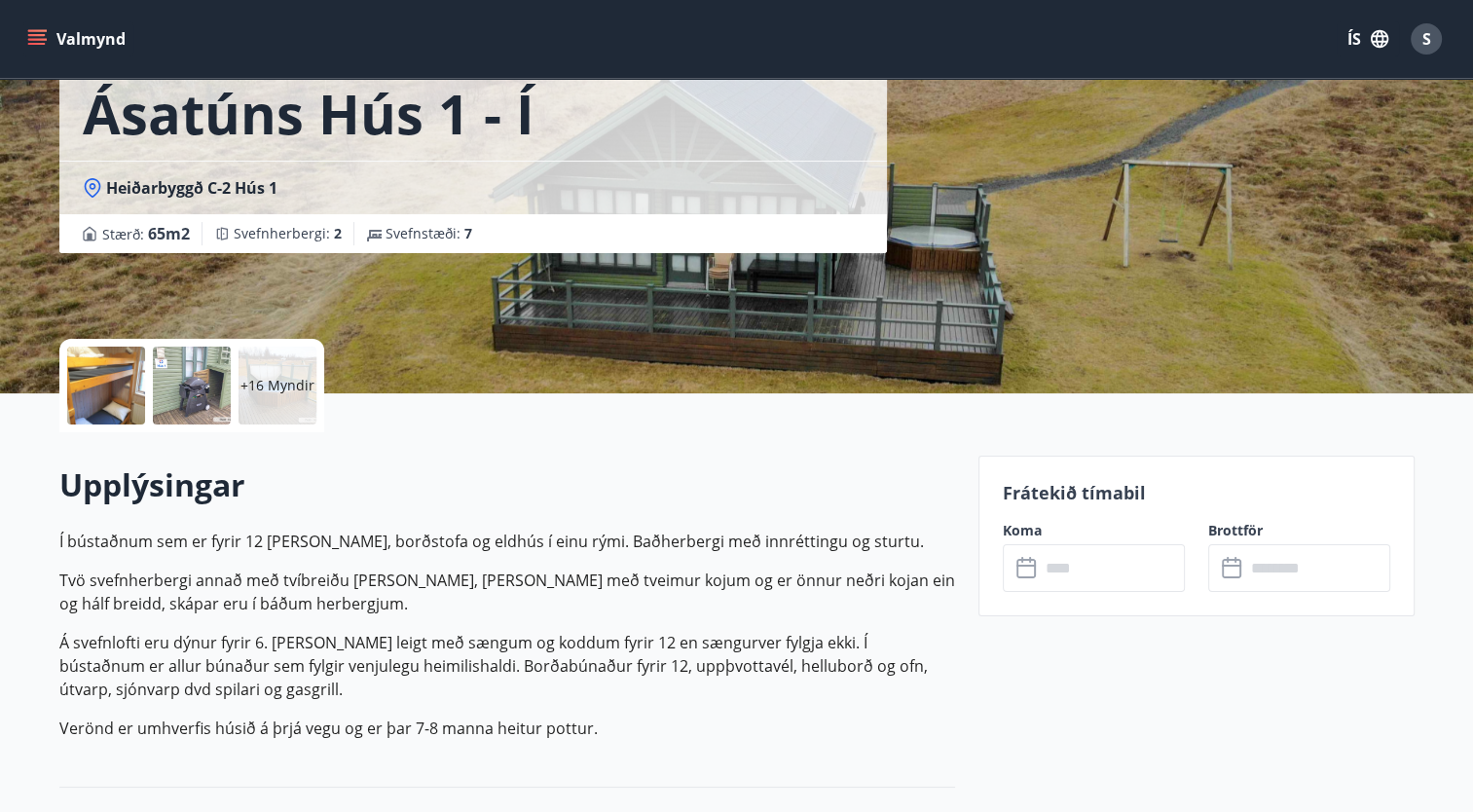
click at [615, 367] on div "+16 Myndir" at bounding box center [507, 385] width 896 height 94
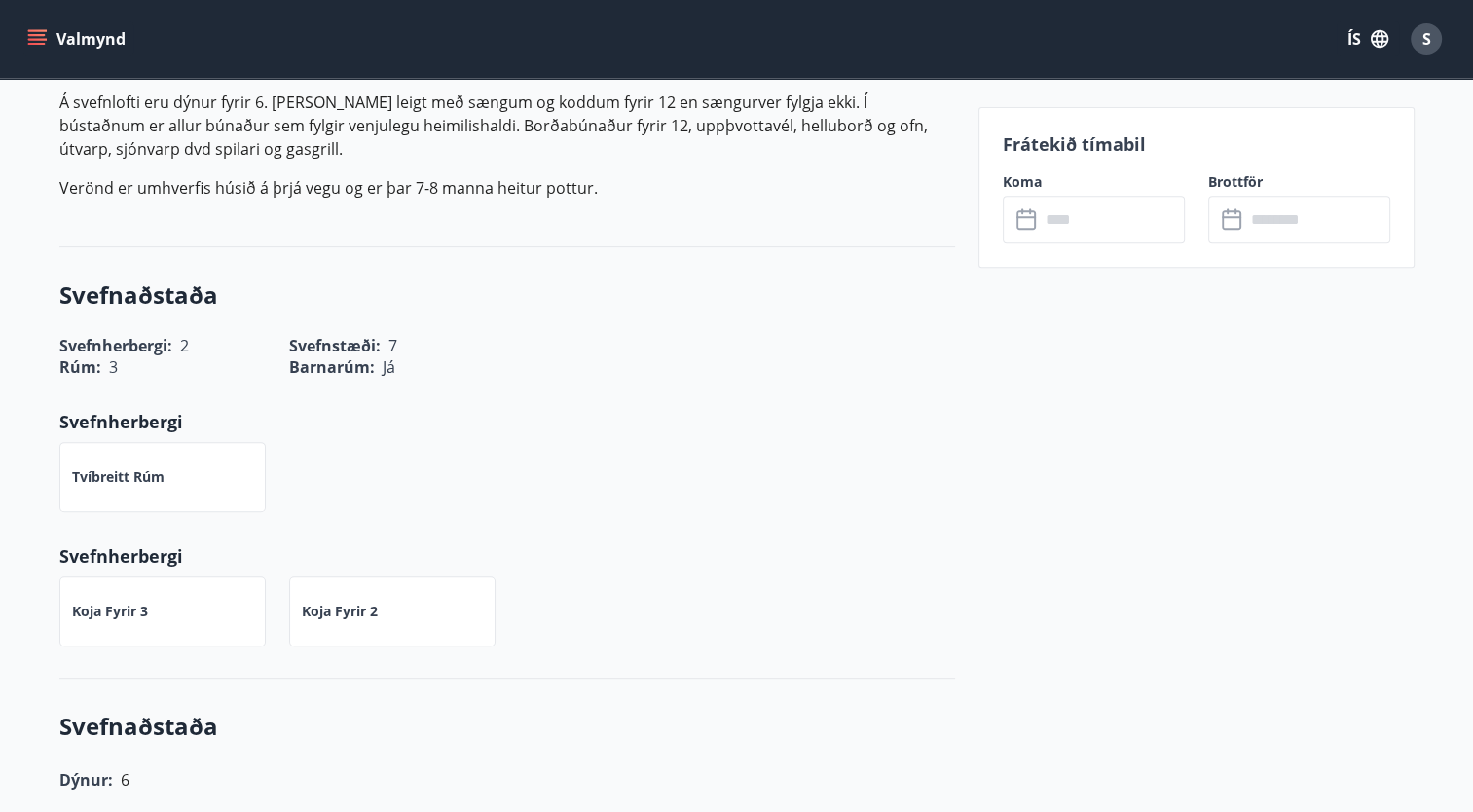
scroll to position [0, 0]
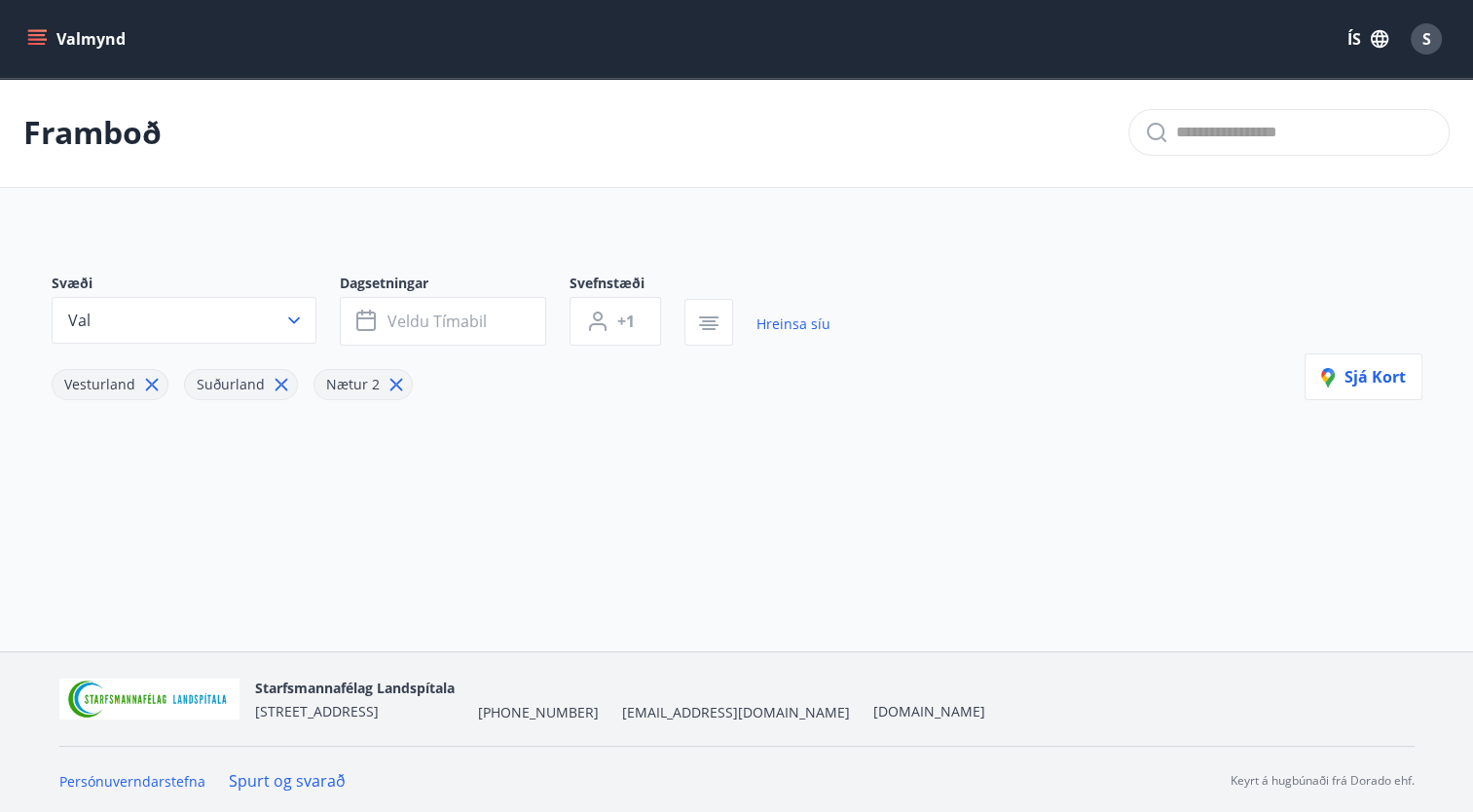
type input "*"
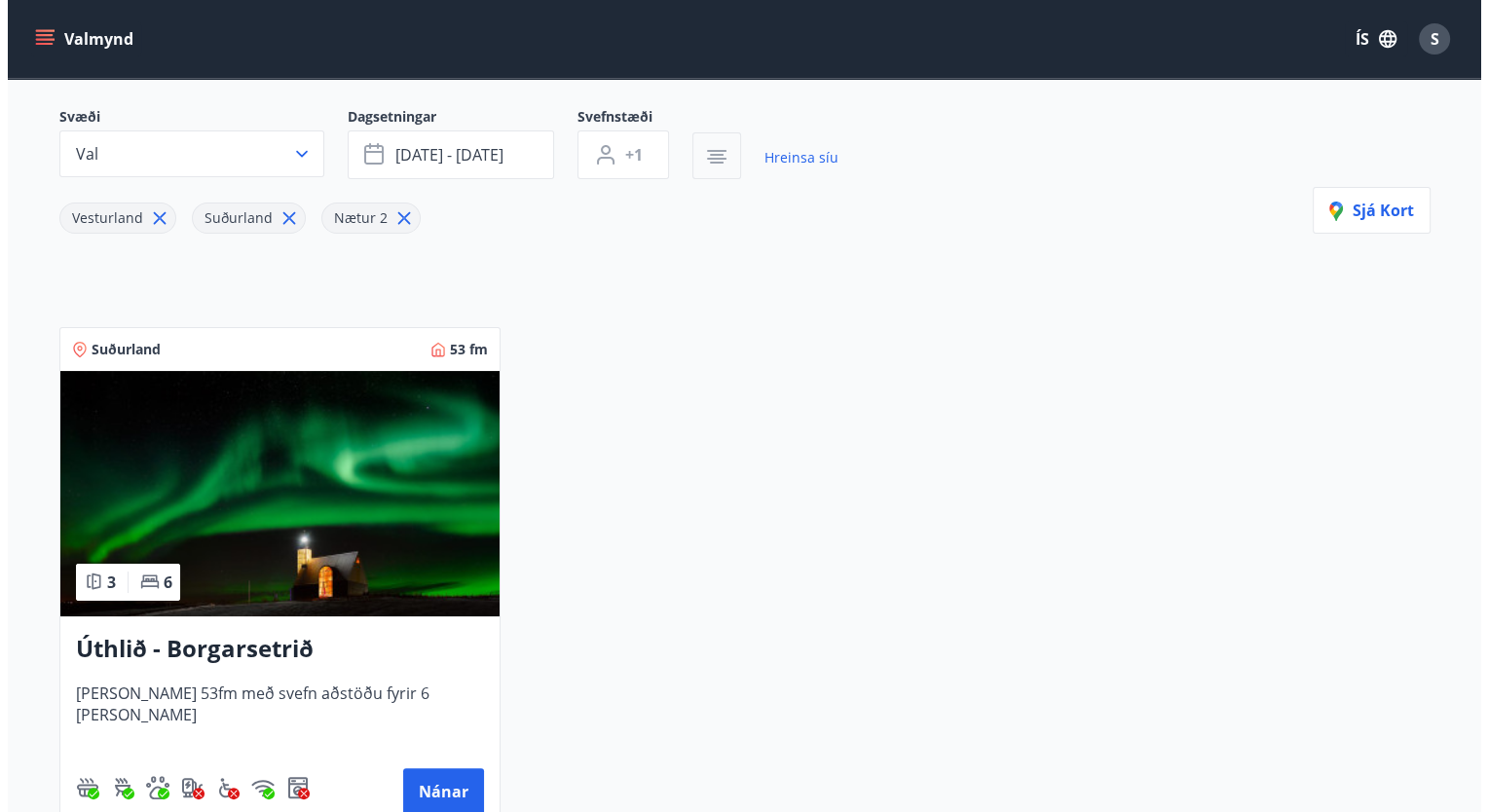
scroll to position [167, 0]
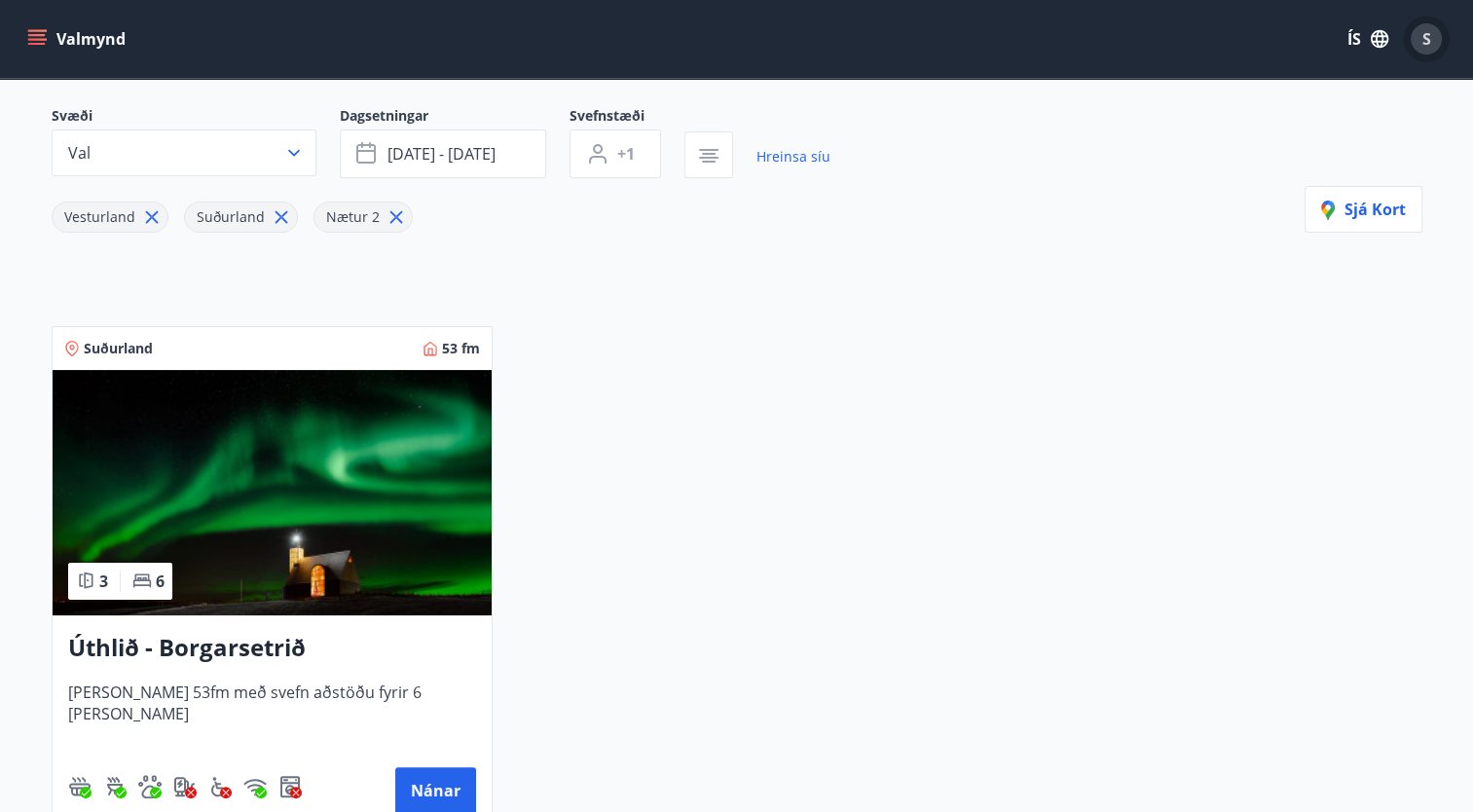
click at [1427, 40] on span "S" at bounding box center [1427, 40] width 9 height 22
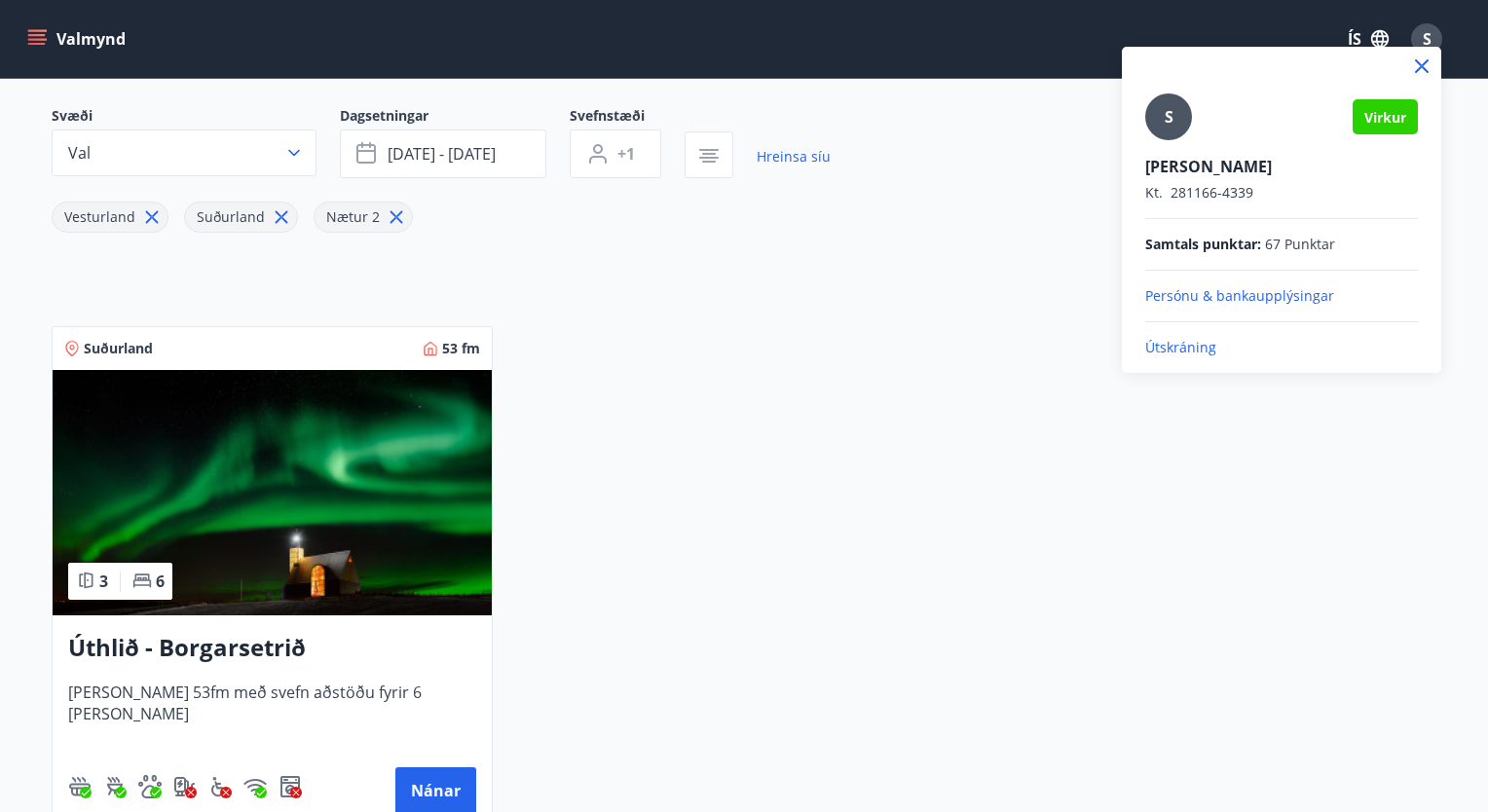
click at [1177, 341] on p "Útskráning" at bounding box center [1281, 348] width 273 height 20
